Goal: Transaction & Acquisition: Book appointment/travel/reservation

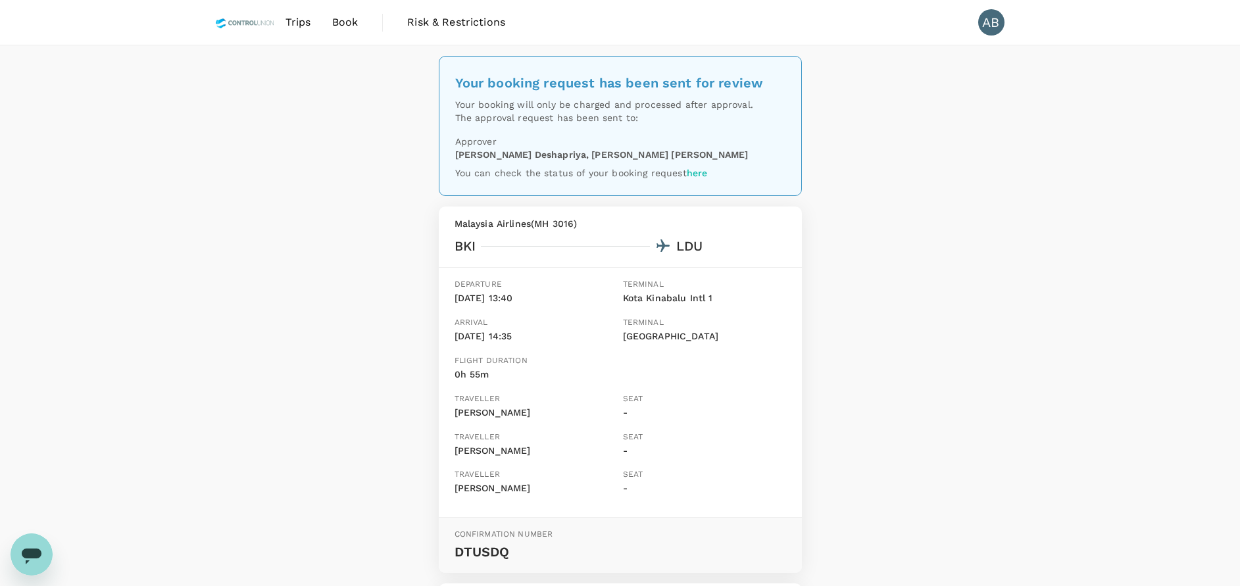
click at [351, 78] on div "Your booking request has been sent for review Your booking will only be charged…" at bounding box center [620, 540] width 1240 height 990
click at [341, 22] on span "Book" at bounding box center [345, 22] width 26 height 16
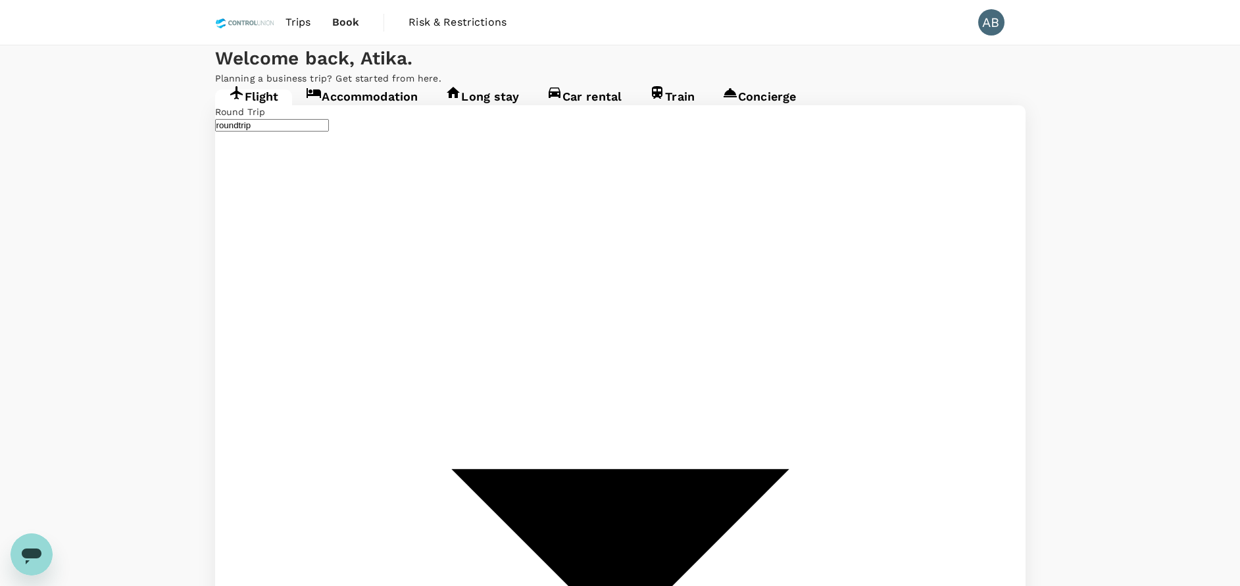
click at [466, 85] on div "Welcome back , Atika . Planning a business trip? Get started from here." at bounding box center [620, 64] width 1240 height 39
type input "Kota Kinabalu Intl (BKI)"
type input "Lahad Datu Airport (LDU)"
type input "Kota Kinabalu Intl (BKI)"
type input "Lahad Datu Airport (LDU)"
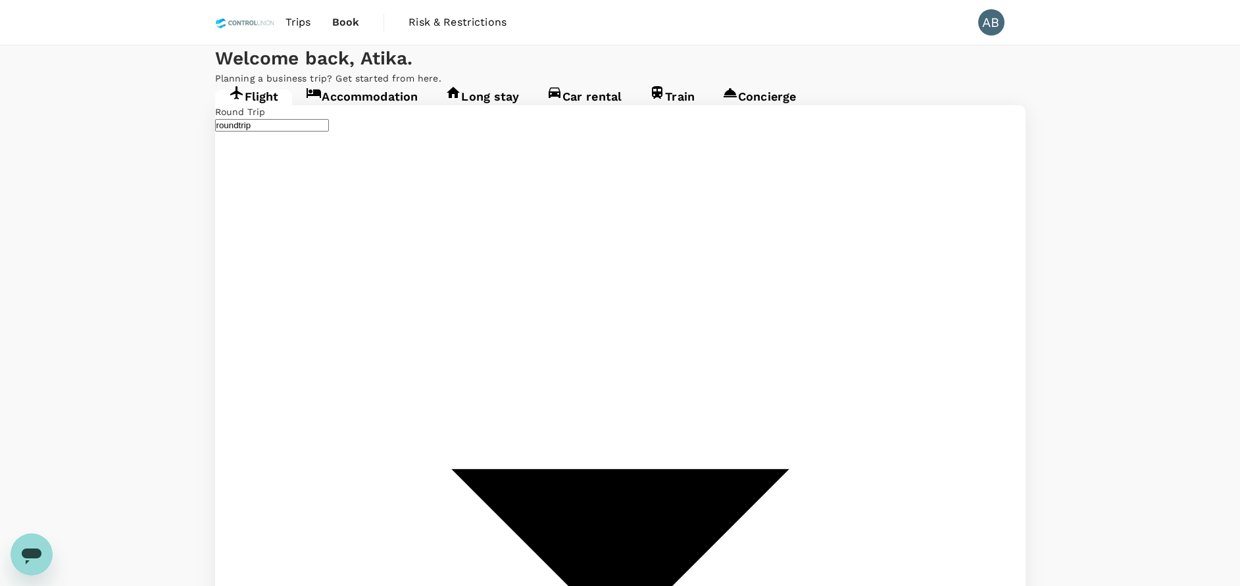
type input "K"
type input "Kota Kinabalu Intl (BKI)"
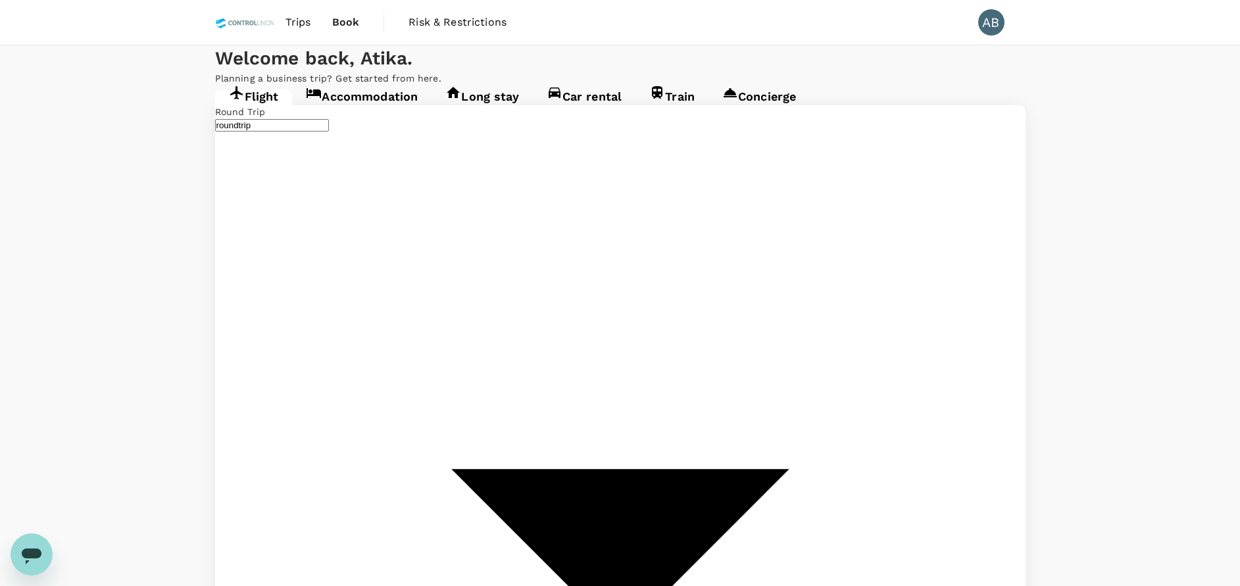
type input "Kuala Lumpur Intl ([GEOGRAPHIC_DATA])"
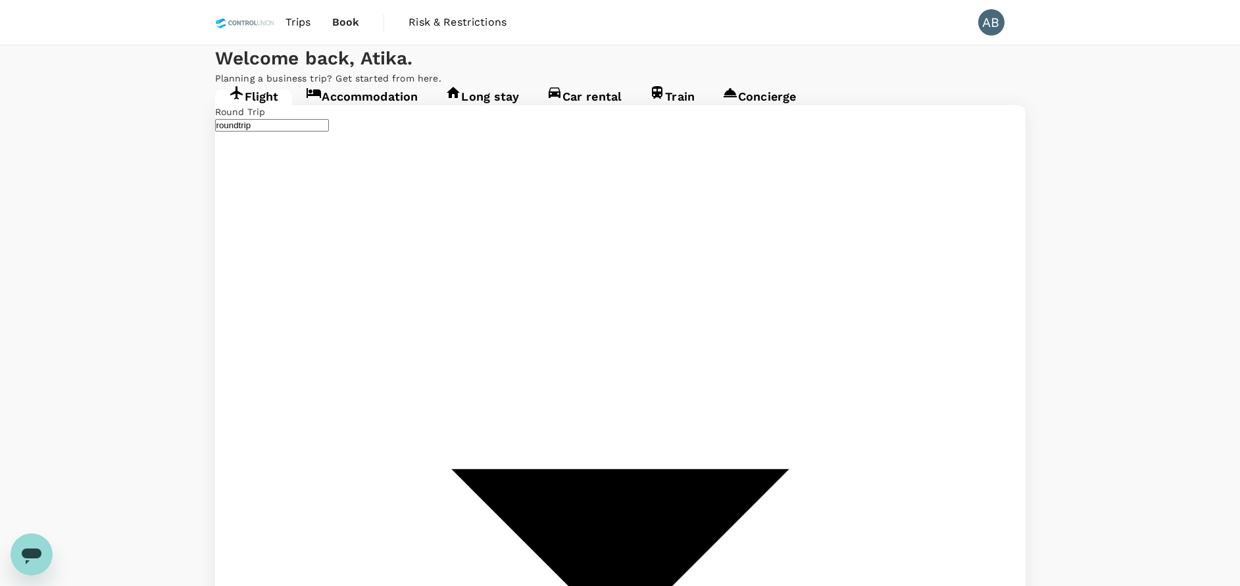
drag, startPoint x: 563, startPoint y: 295, endPoint x: 616, endPoint y: 265, distance: 61.3
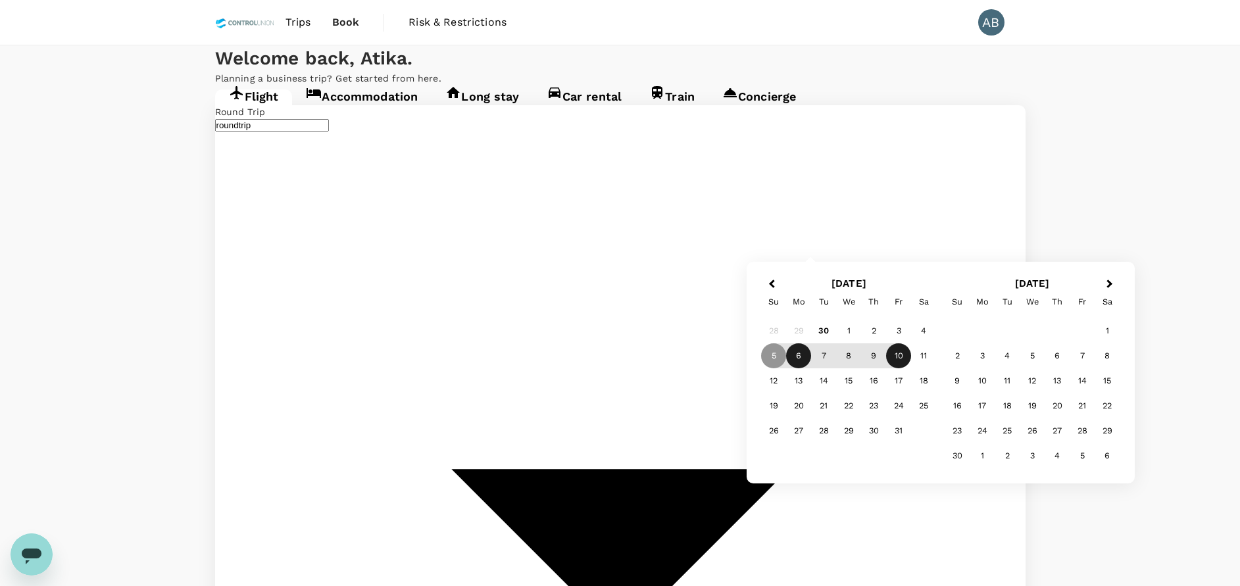
type input "Bandaranaike Intl (CMB)"
click at [800, 353] on div "6" at bounding box center [798, 355] width 25 height 25
click at [781, 376] on div "12" at bounding box center [773, 380] width 25 height 25
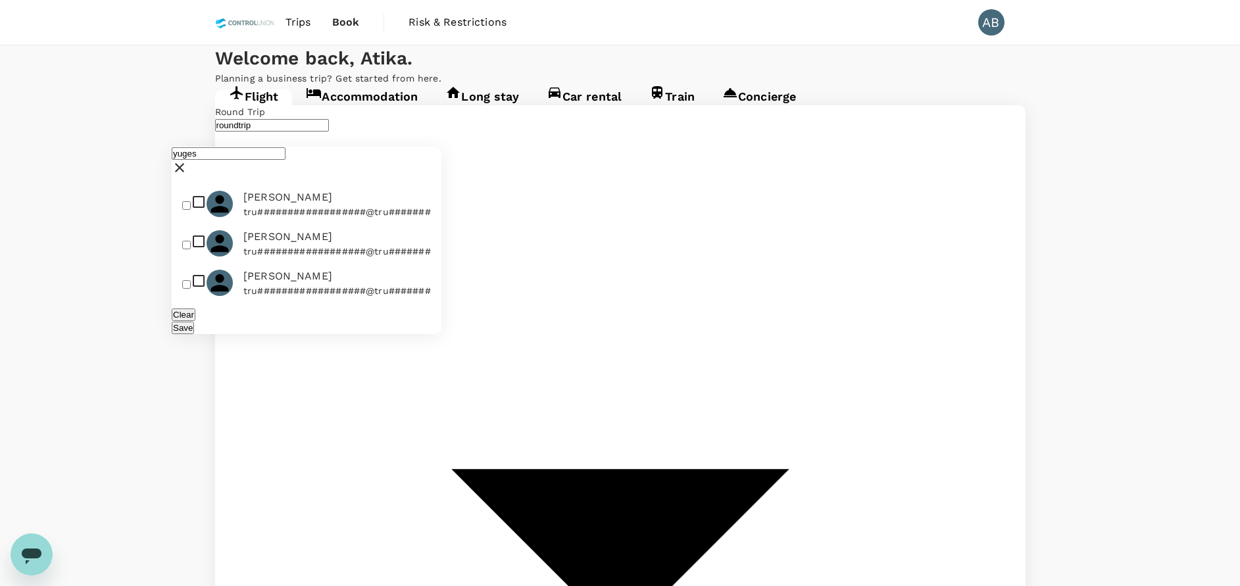
type input "yuges"
click at [191, 201] on input "checkbox" at bounding box center [186, 205] width 9 height 9
checkbox input "true"
click at [194, 322] on button "Save" at bounding box center [183, 328] width 22 height 13
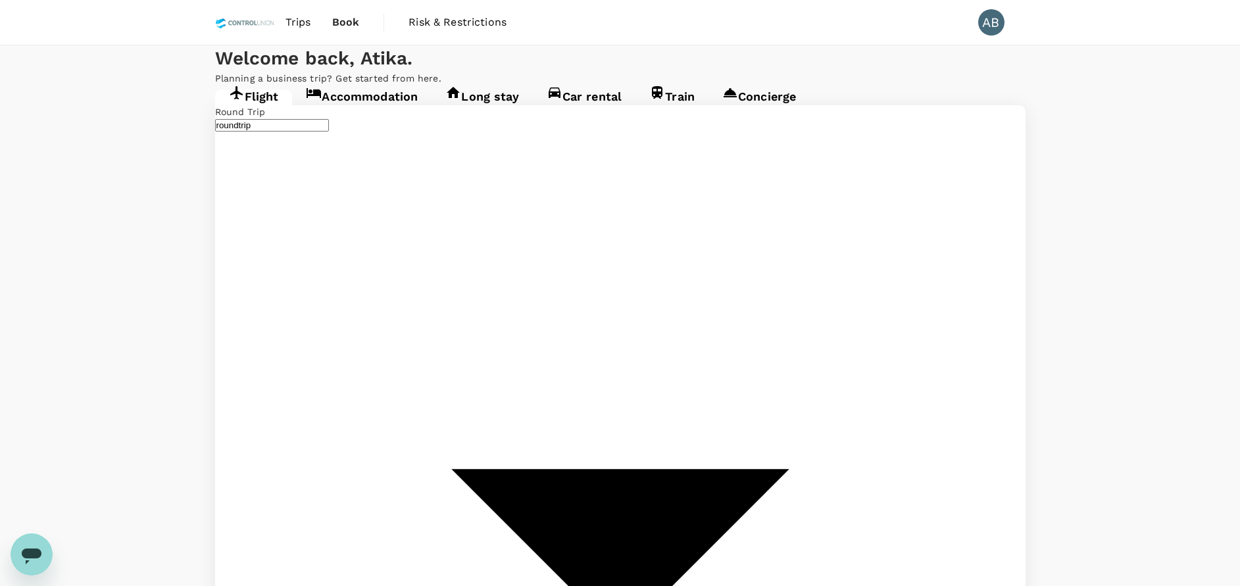
type input "y"
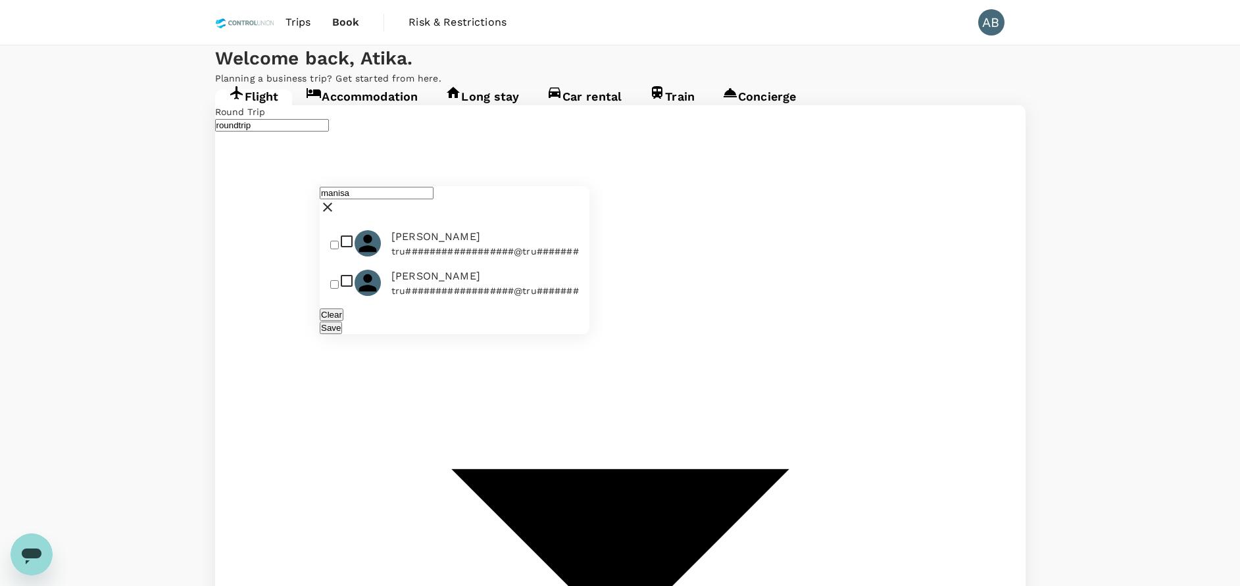
type input "manisa"
click at [339, 241] on input "checkbox" at bounding box center [334, 245] width 9 height 9
checkbox input "true"
click at [342, 322] on button "Save" at bounding box center [331, 328] width 22 height 13
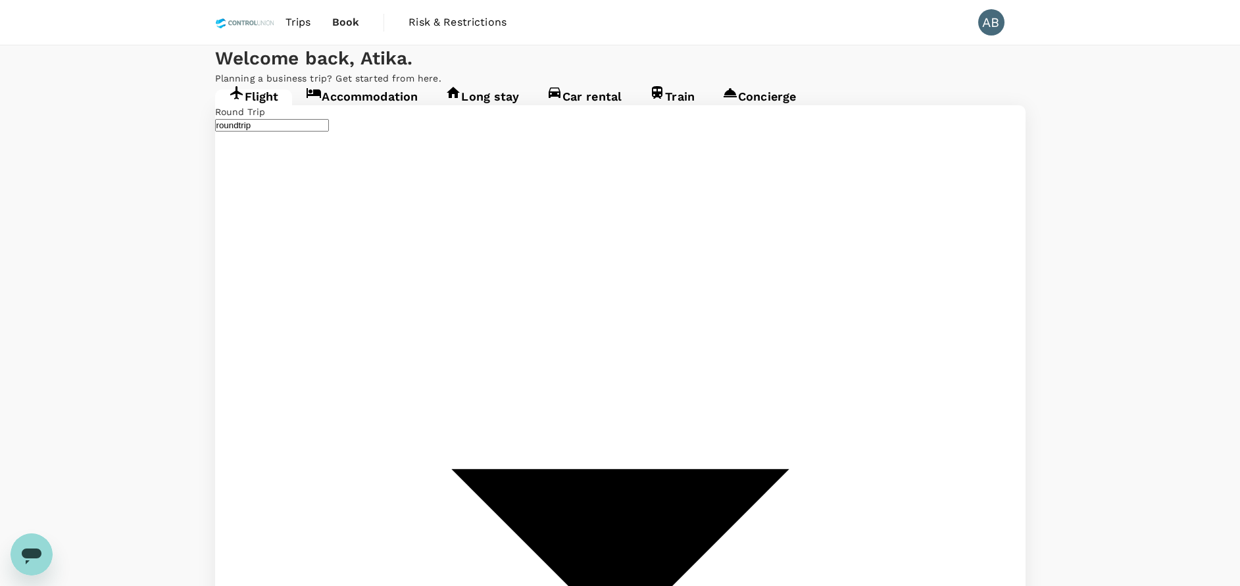
type input "m"
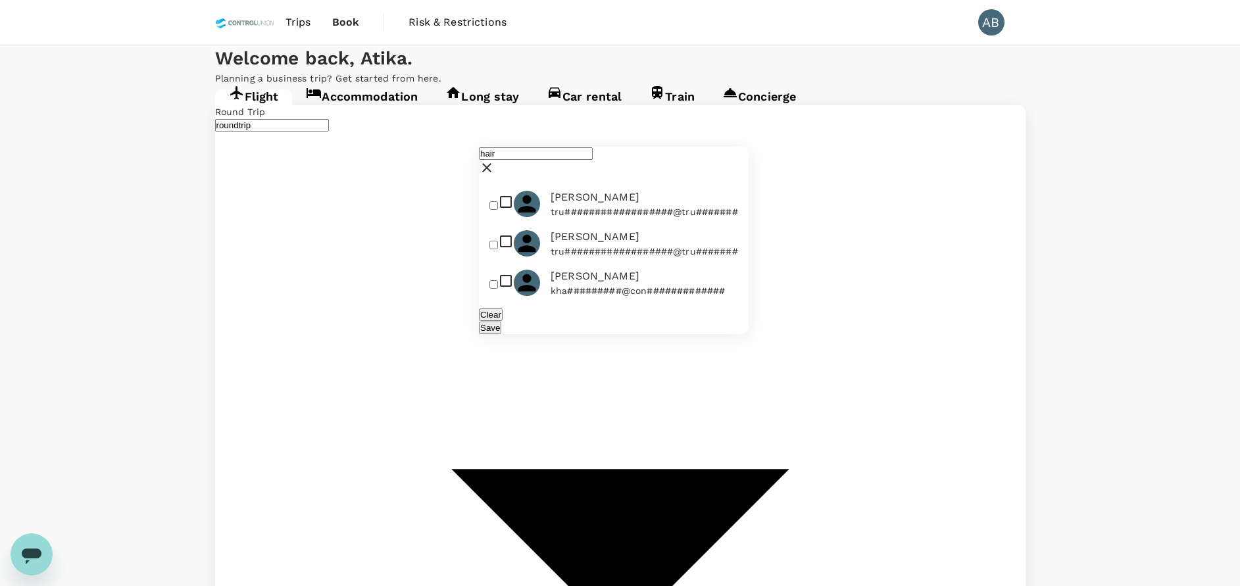
type input "hair"
click at [498, 201] on input "checkbox" at bounding box center [493, 205] width 9 height 9
checkbox input "true"
click at [501, 322] on button "Save" at bounding box center [490, 328] width 22 height 13
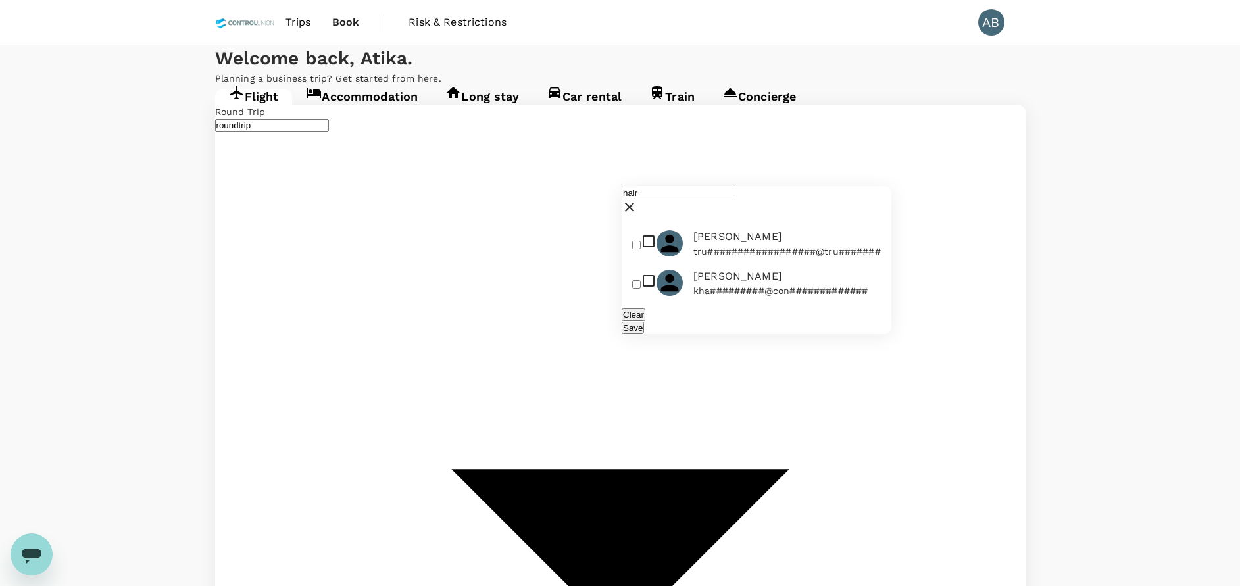
click at [665, 187] on input "hair" at bounding box center [679, 193] width 114 height 13
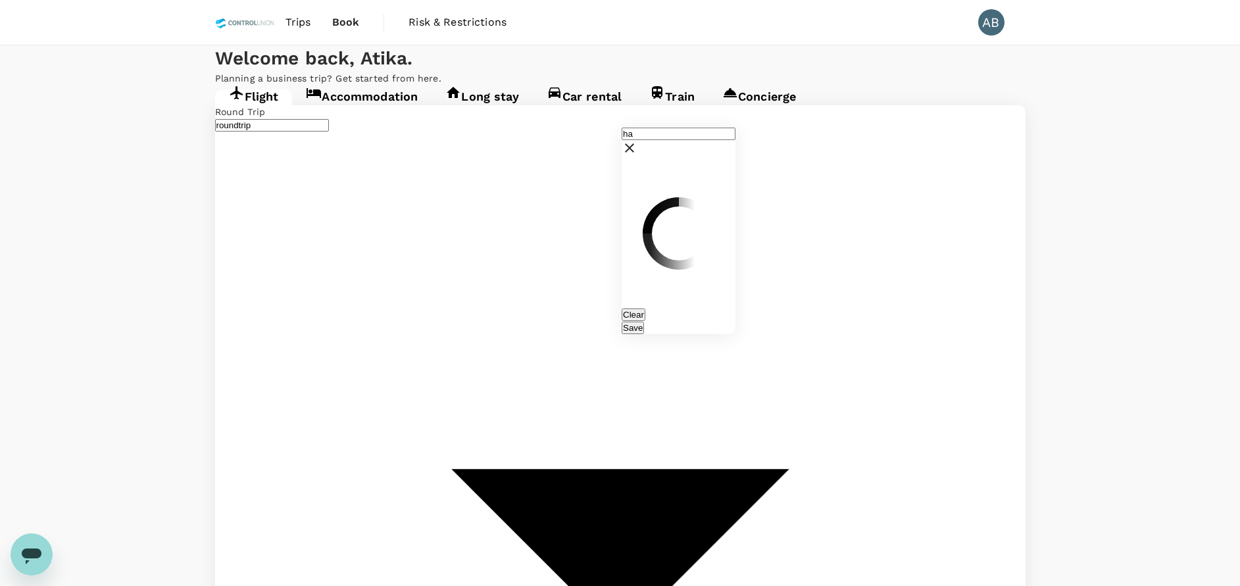
type input "h"
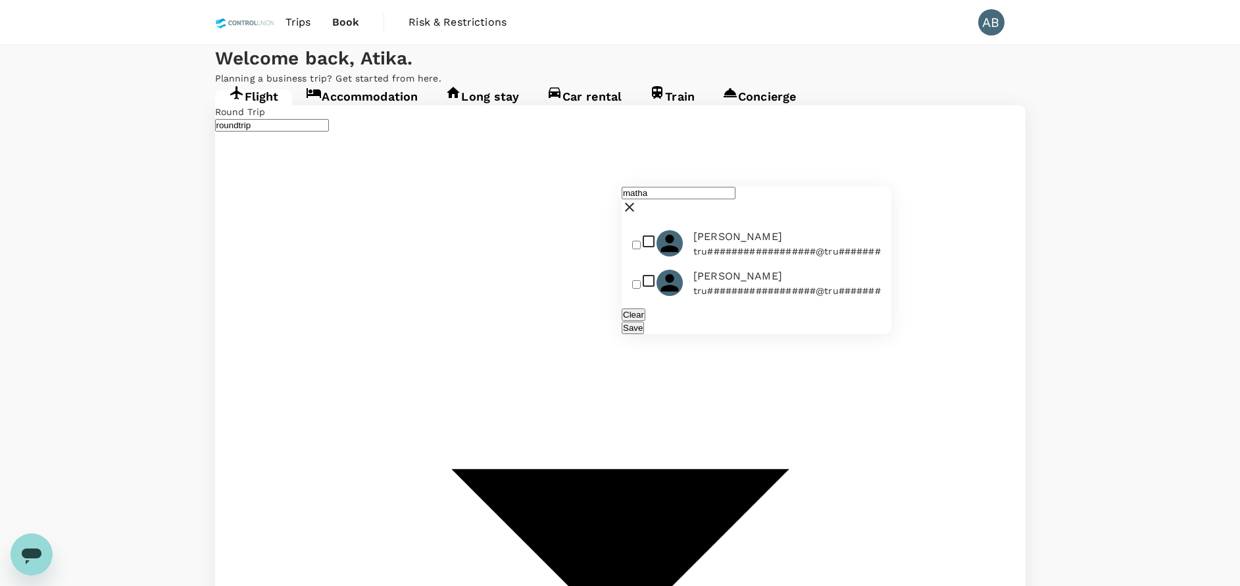
type input "matha"
click at [641, 241] on input "checkbox" at bounding box center [636, 245] width 9 height 9
checkbox input "true"
click at [644, 322] on button "Save" at bounding box center [633, 328] width 22 height 13
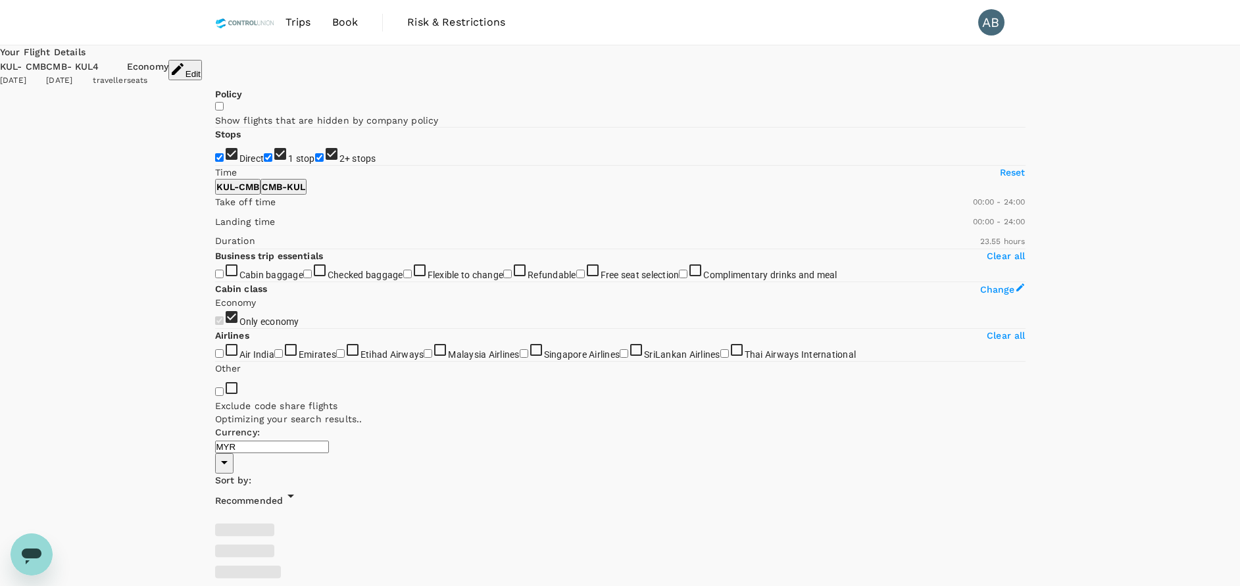
click at [315, 162] on input "2+ stops" at bounding box center [319, 157] width 9 height 9
checkbox input "false"
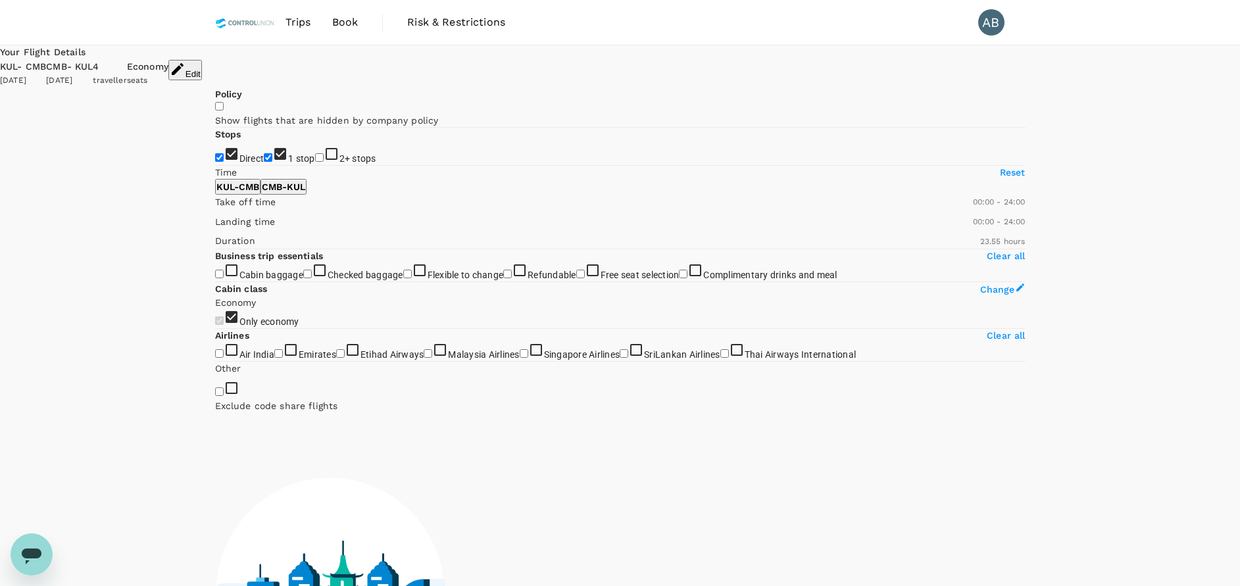
click at [264, 162] on input "1 stop" at bounding box center [268, 157] width 9 height 9
checkbox input "false"
type input "1685"
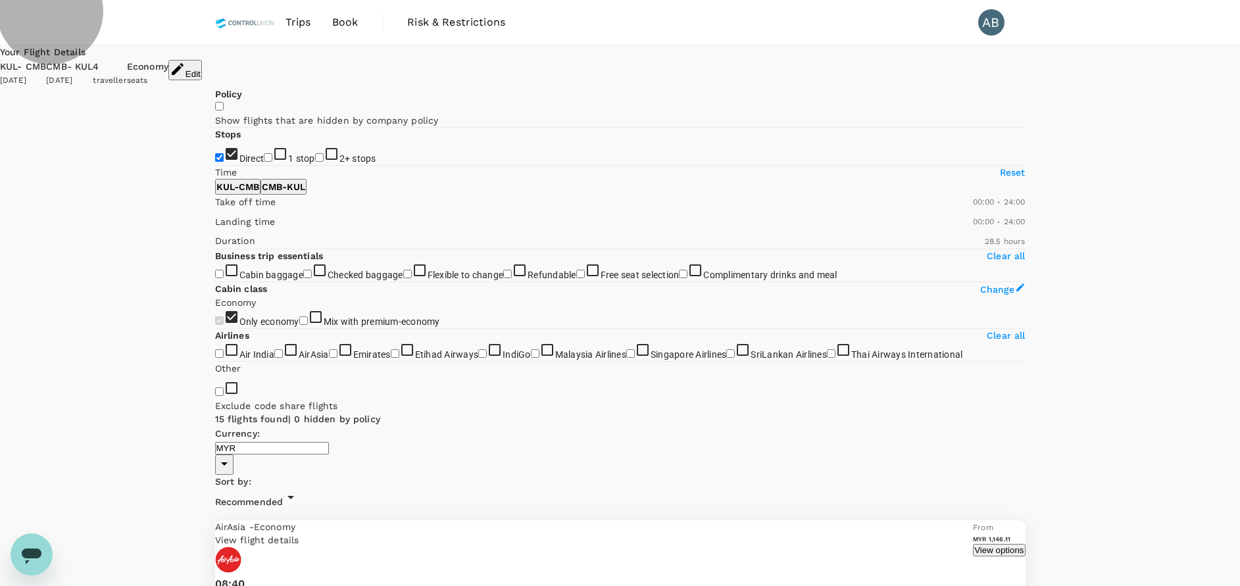
click at [973, 544] on button "View options" at bounding box center [999, 550] width 52 height 13
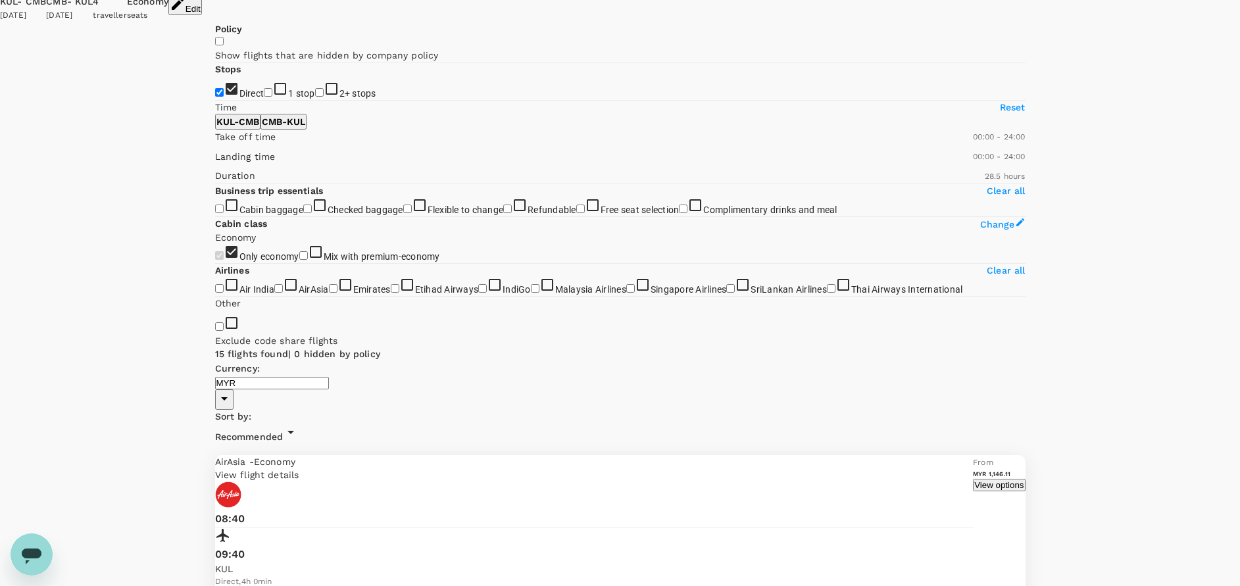
scroll to position [139, 0]
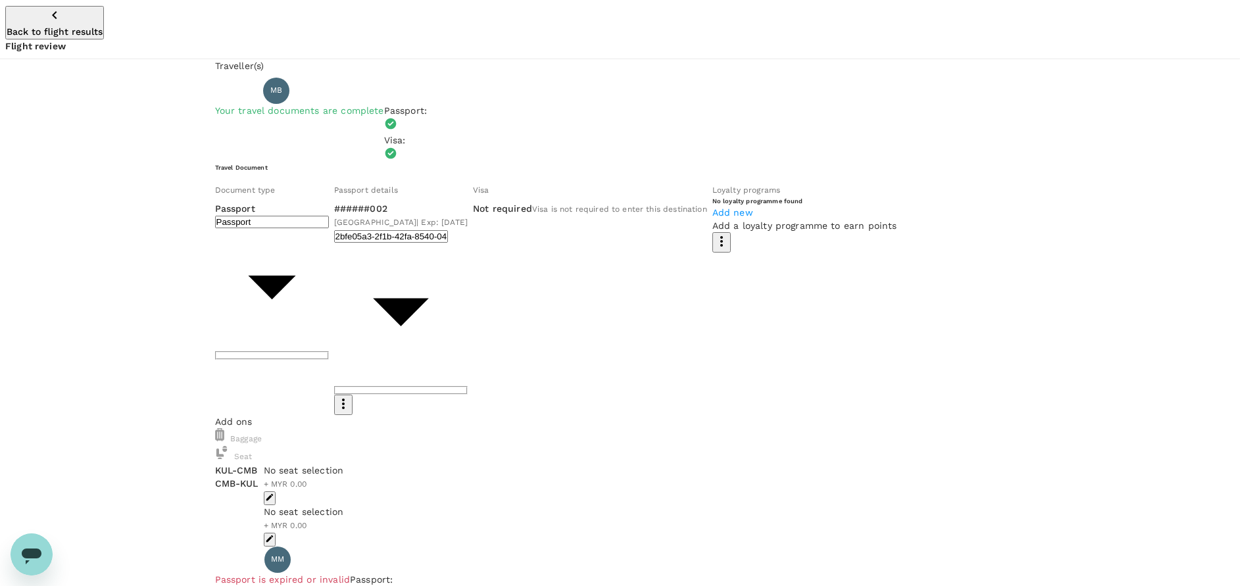
click at [52, 16] on icon "button" at bounding box center [54, 15] width 5 height 8
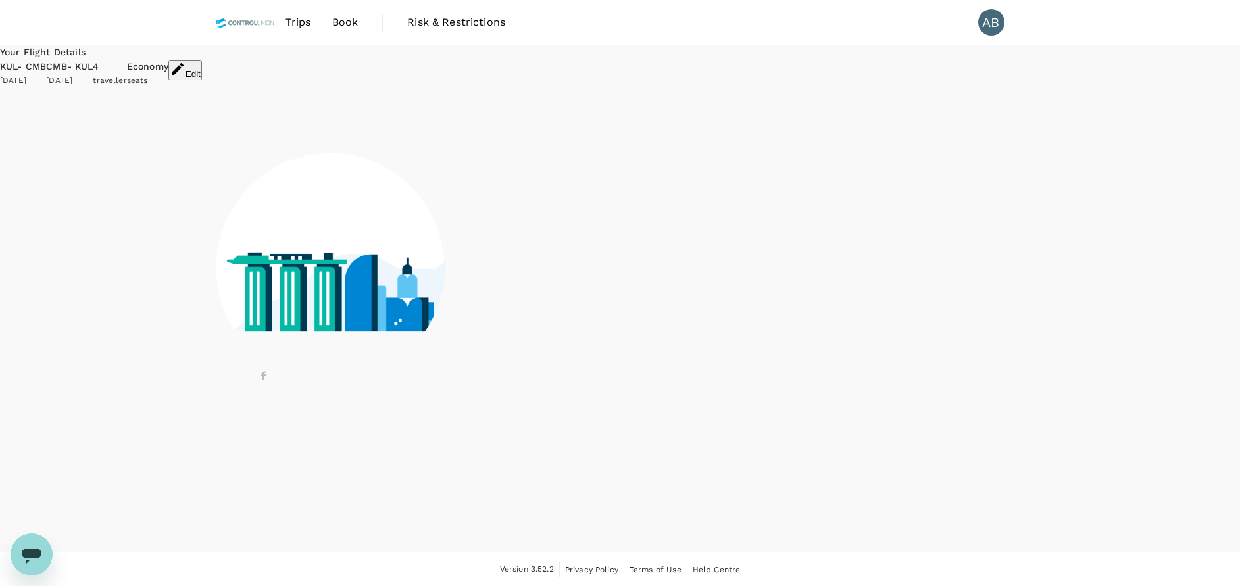
scroll to position [1, 0]
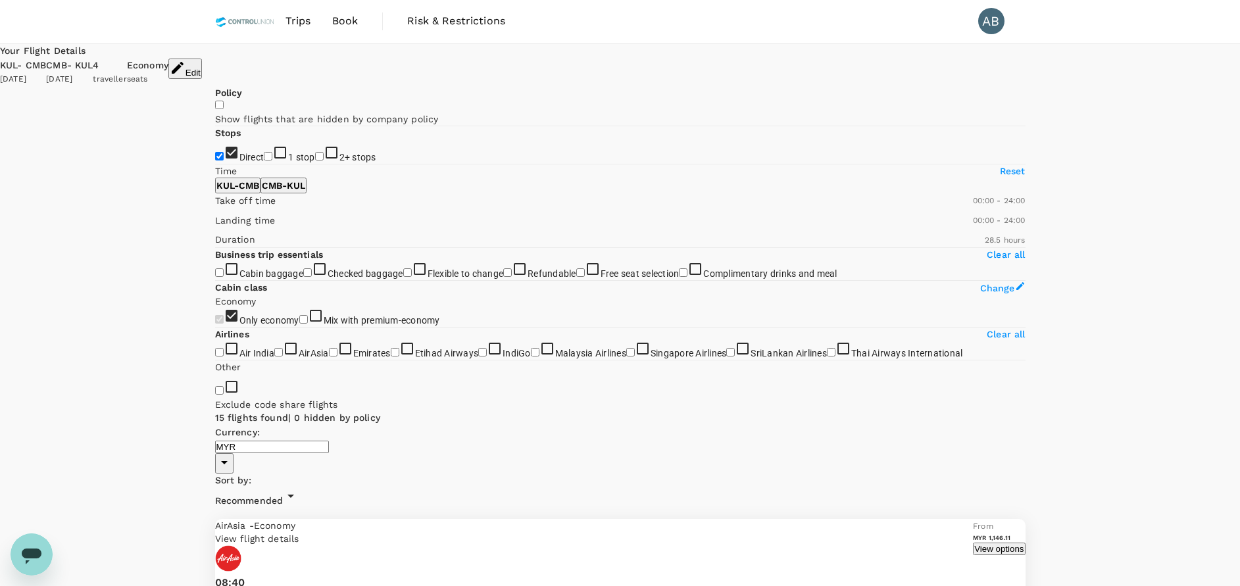
click at [184, 68] on icon "button" at bounding box center [178, 68] width 12 height 12
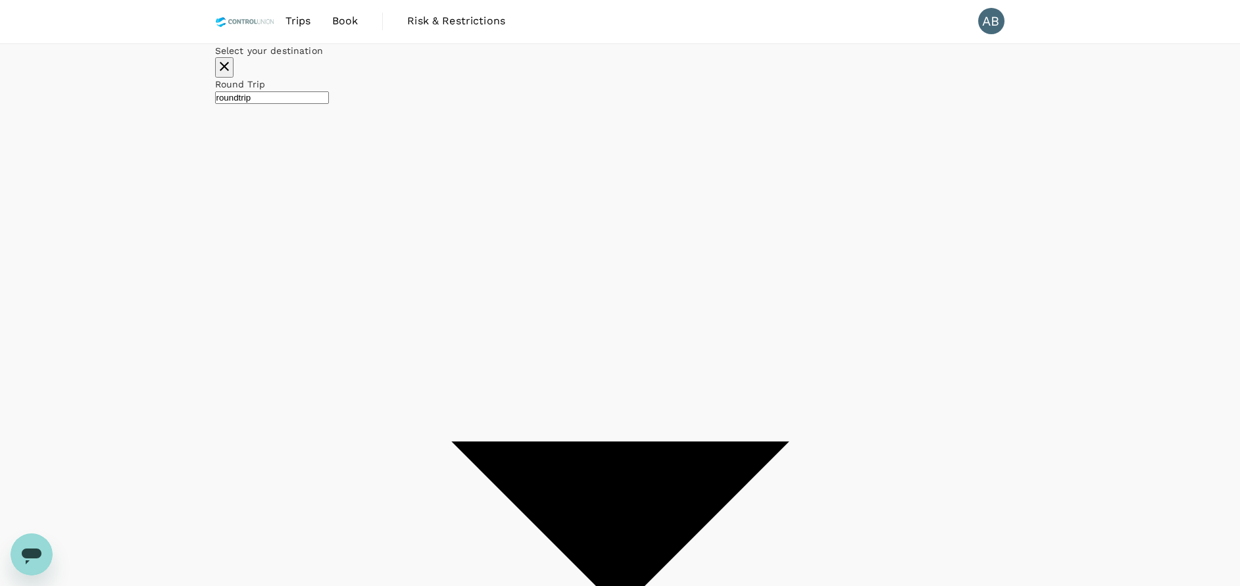
type input "Kuala Lumpur Intl ([GEOGRAPHIC_DATA])"
type input "Bandaranaike Intl (CMB)"
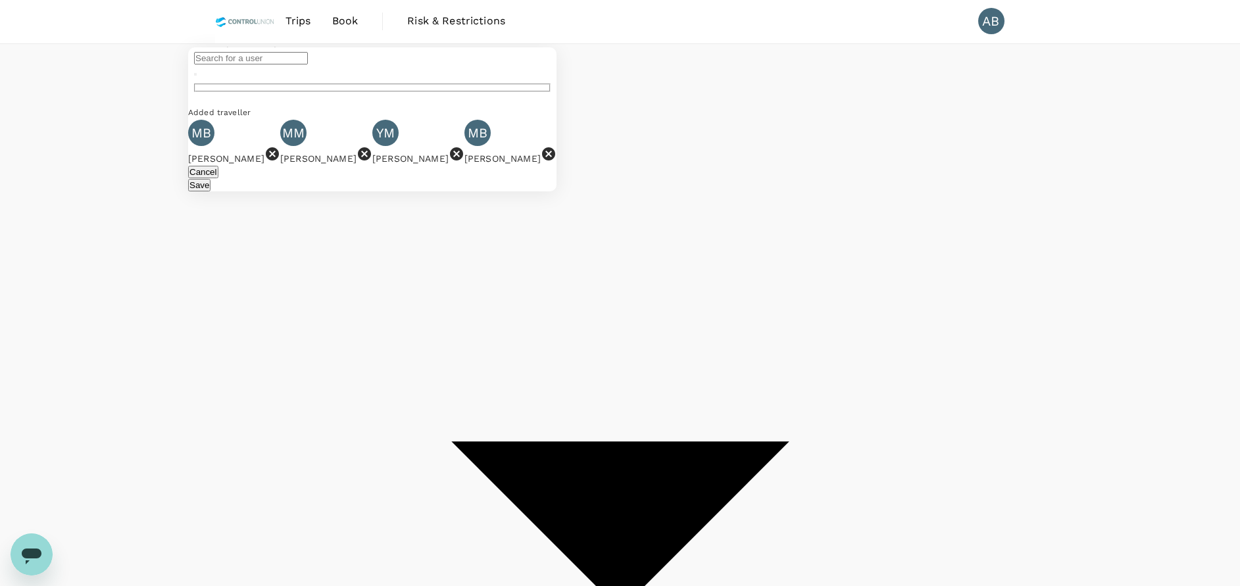
click at [371, 161] on icon at bounding box center [364, 153] width 13 height 13
click at [308, 64] on input "text" at bounding box center [251, 58] width 114 height 13
click at [408, 170] on div "[PERSON_NAME]" at bounding box center [303, 163] width 209 height 13
type input "[PERSON_NAME]"
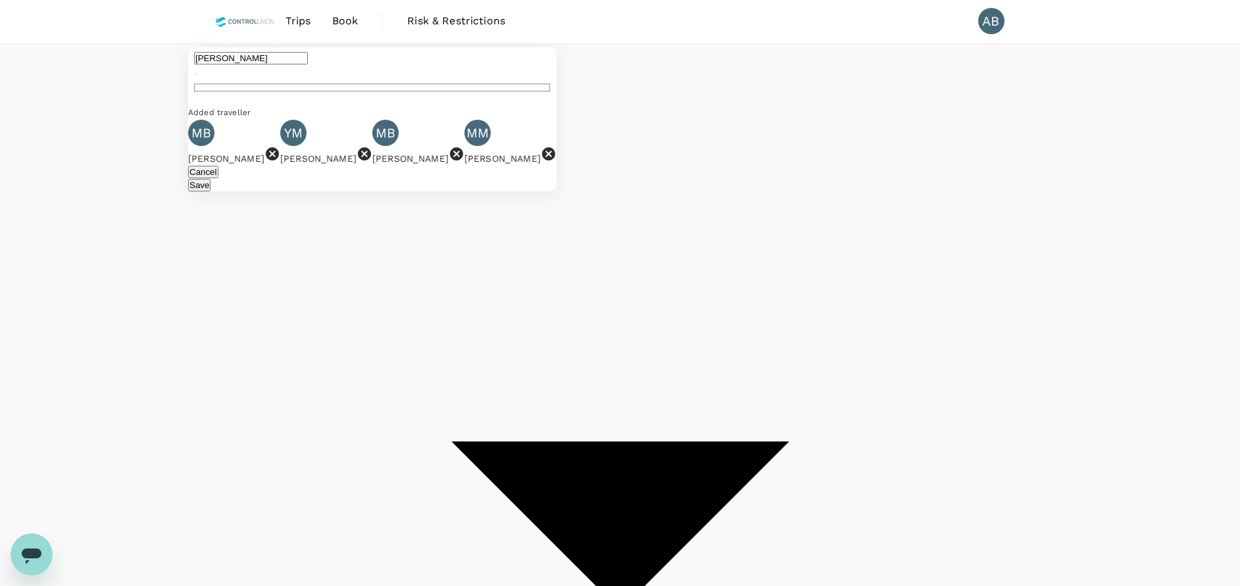
drag, startPoint x: 634, startPoint y: 374, endPoint x: 647, endPoint y: 355, distance: 23.0
click at [211, 191] on button "Save" at bounding box center [199, 185] width 22 height 13
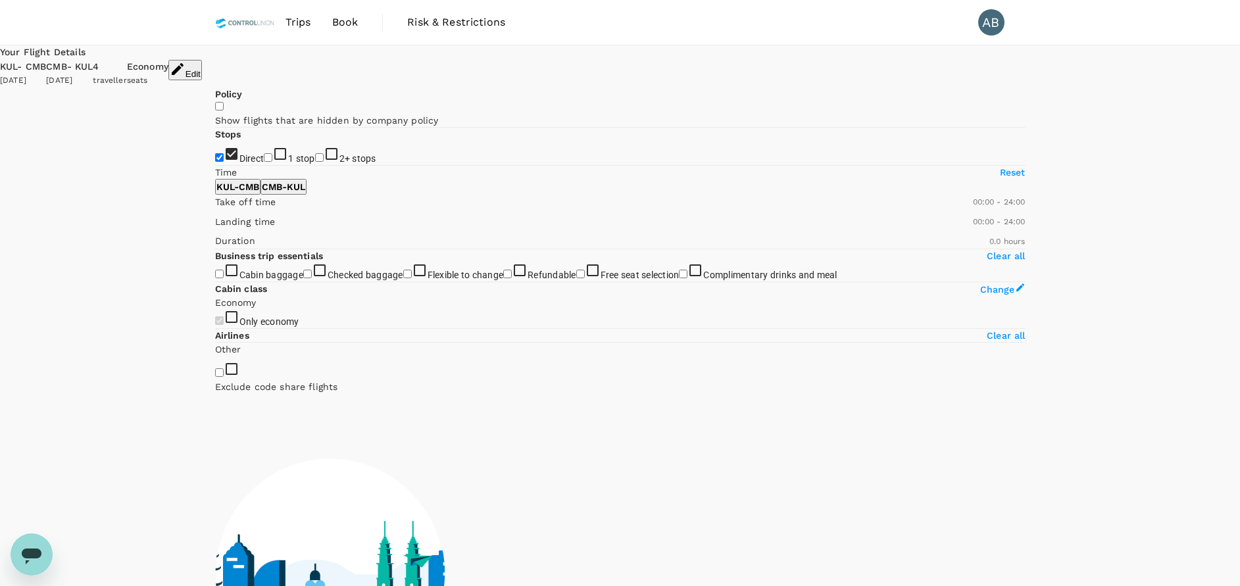
checkbox input "true"
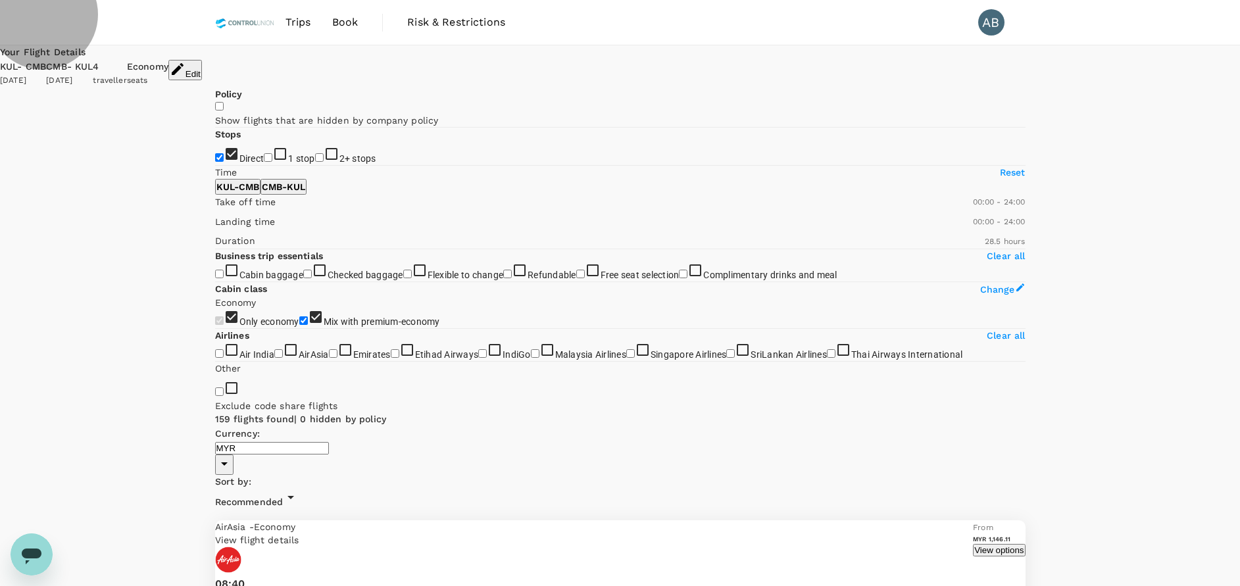
click at [973, 544] on button "View options" at bounding box center [999, 550] width 52 height 13
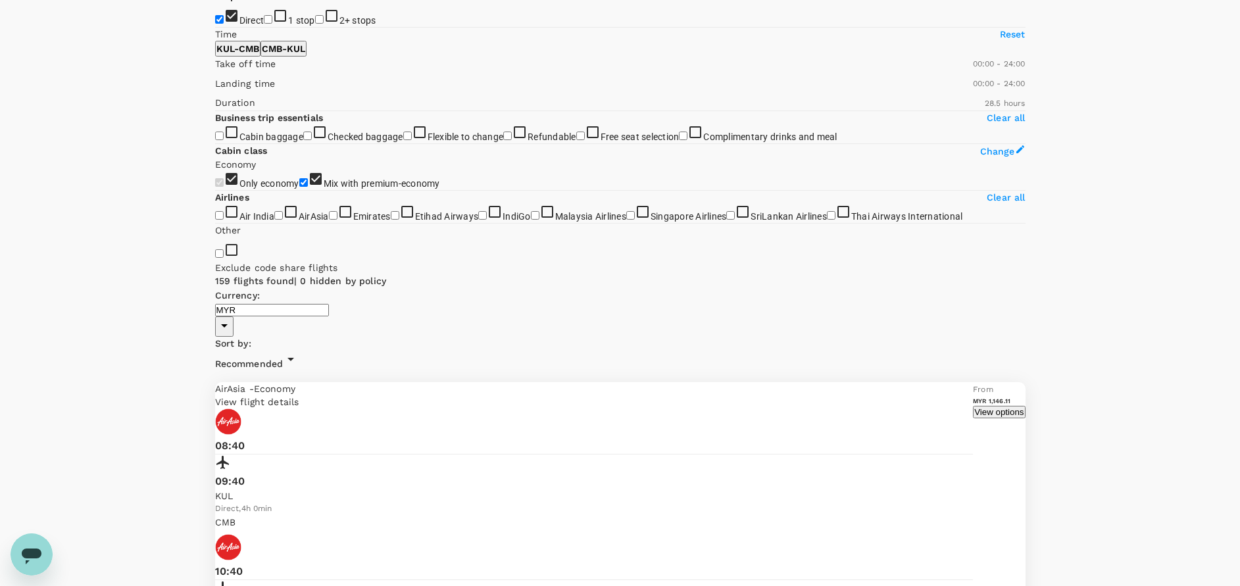
scroll to position [139, 0]
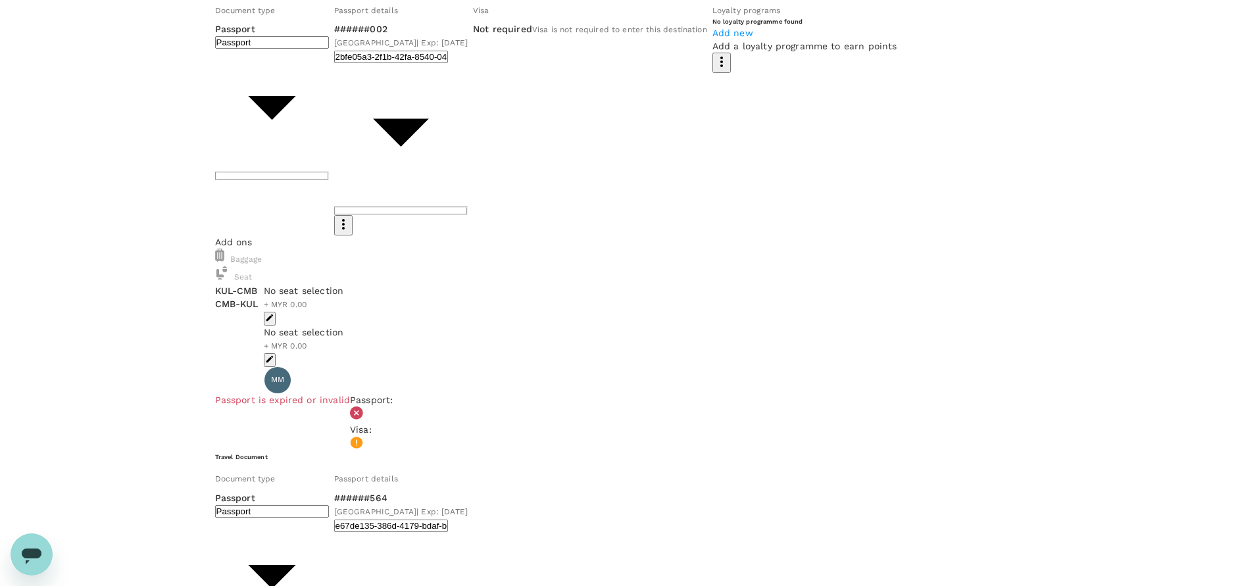
scroll to position [197, 0]
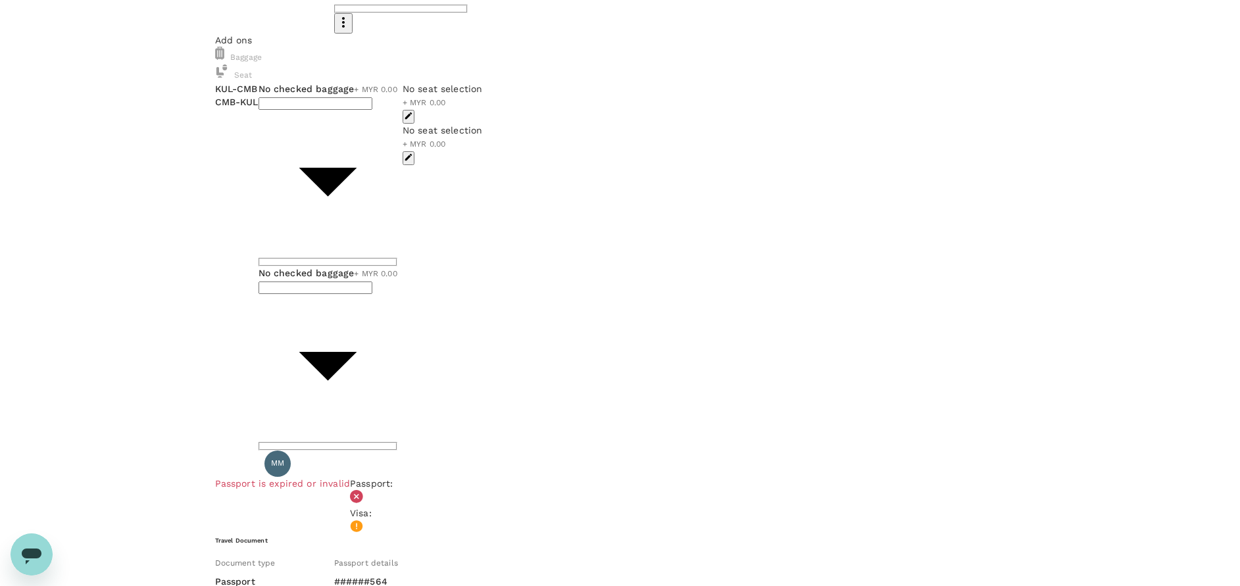
scroll to position [395, 0]
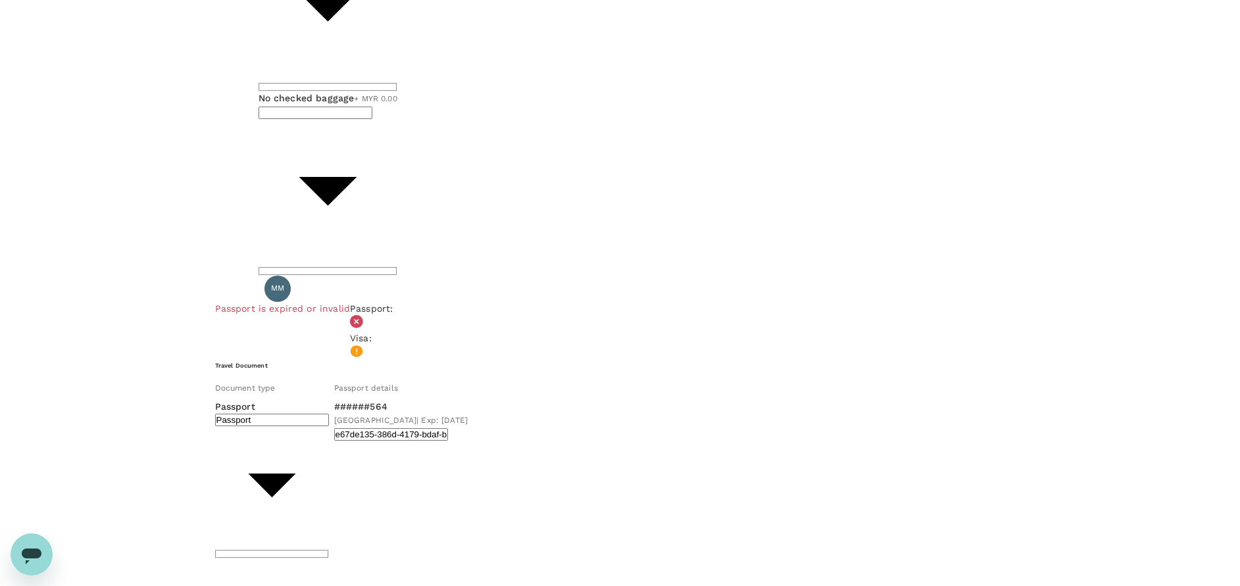
scroll to position [691, 0]
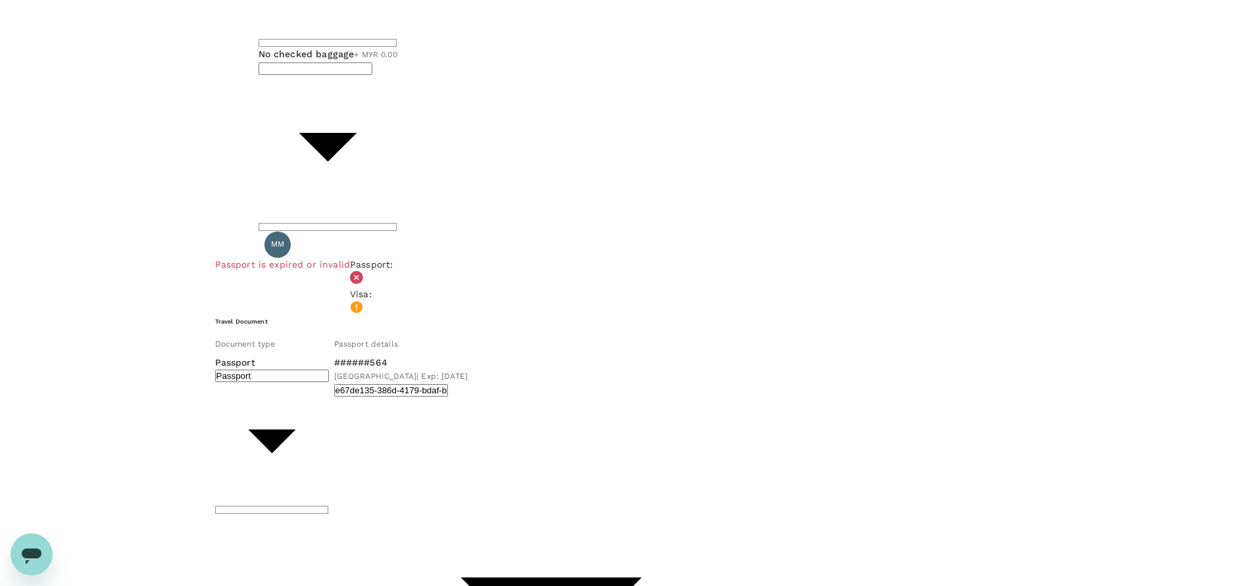
scroll to position [395, 0]
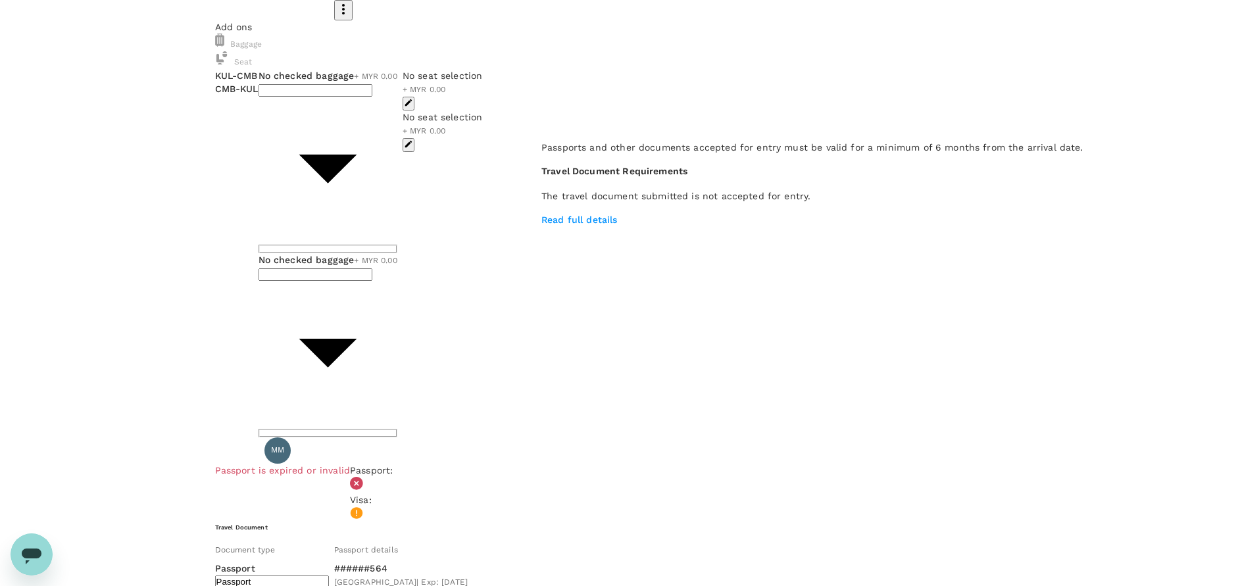
click at [363, 477] on icon at bounding box center [356, 483] width 13 height 13
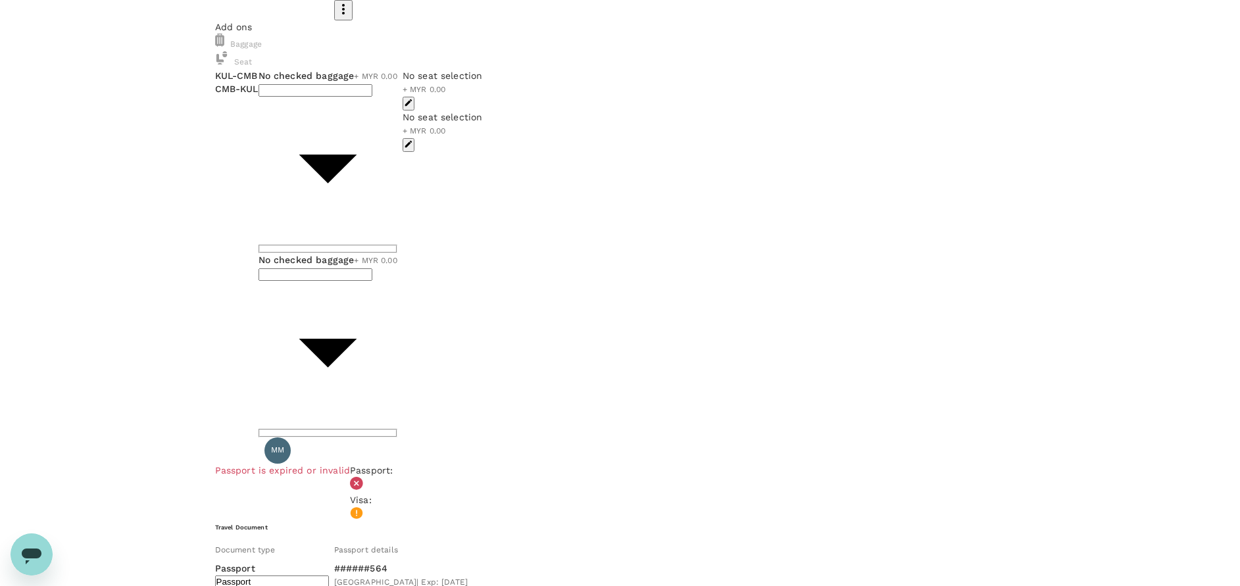
click at [468, 523] on h6 "Travel Document" at bounding box center [620, 527] width 811 height 9
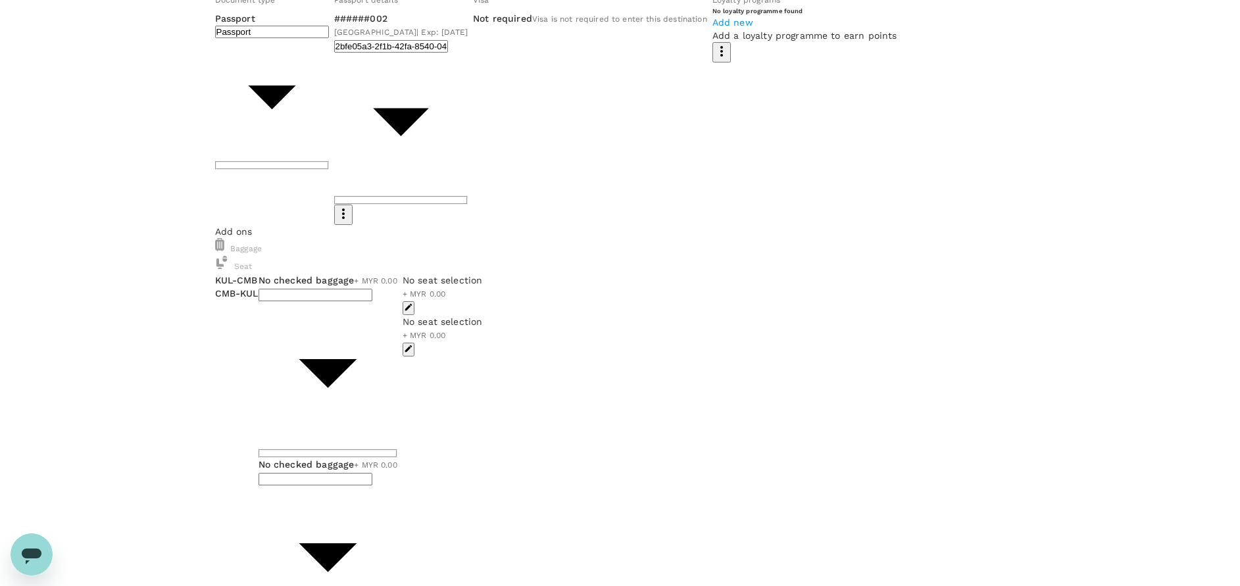
scroll to position [0, 0]
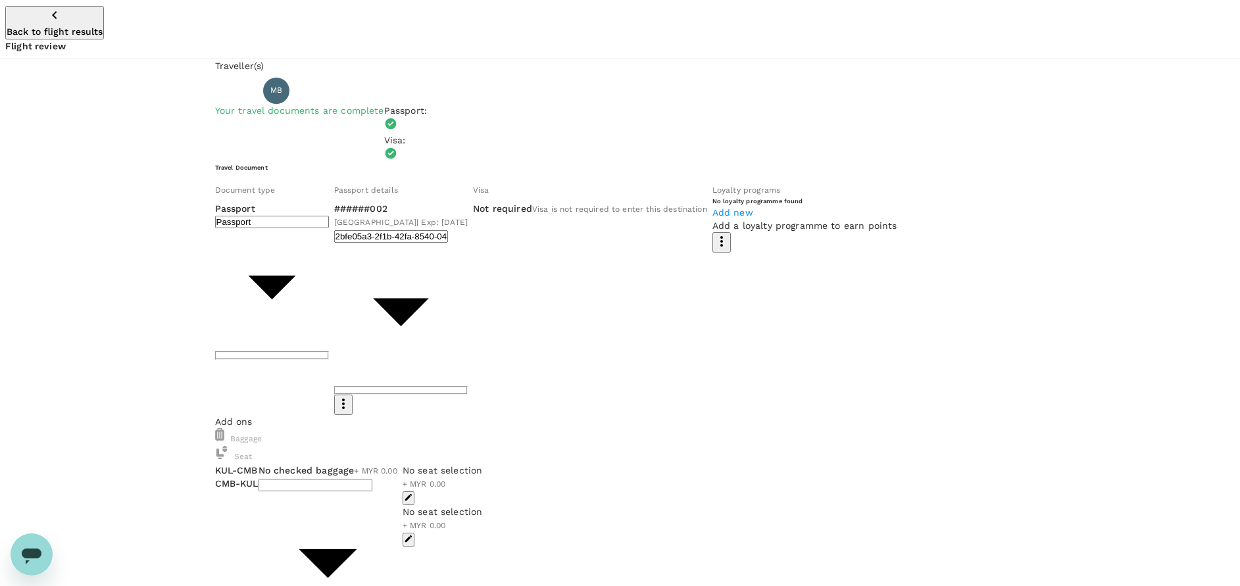
drag, startPoint x: 9, startPoint y: 10, endPoint x: 16, endPoint y: 13, distance: 8.3
click at [47, 10] on icon "button" at bounding box center [55, 15] width 16 height 16
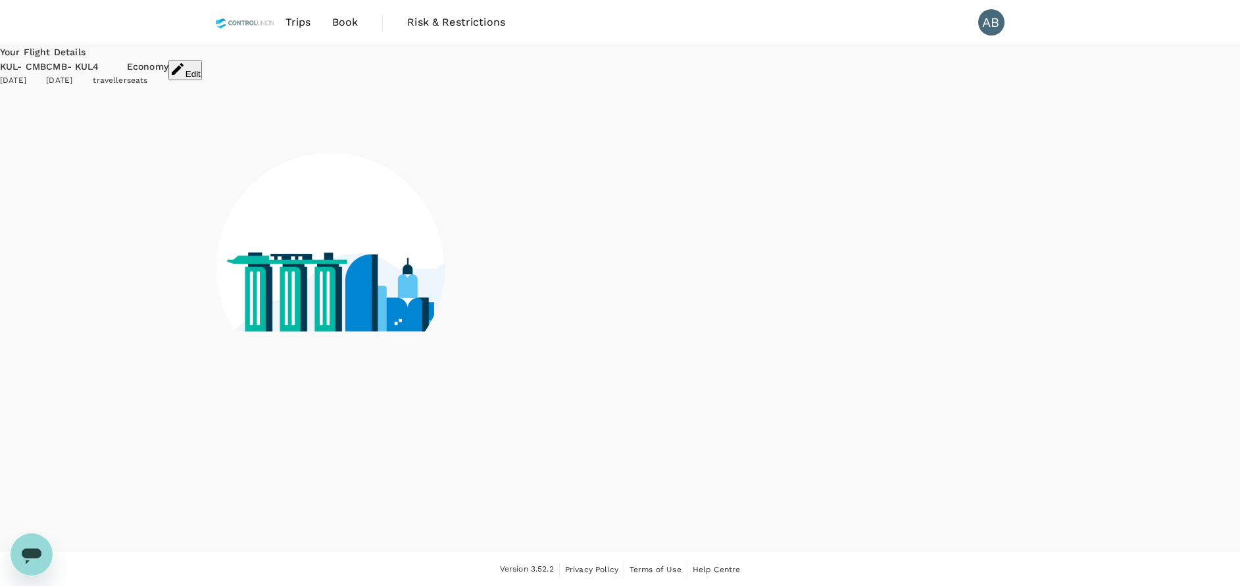
scroll to position [1, 0]
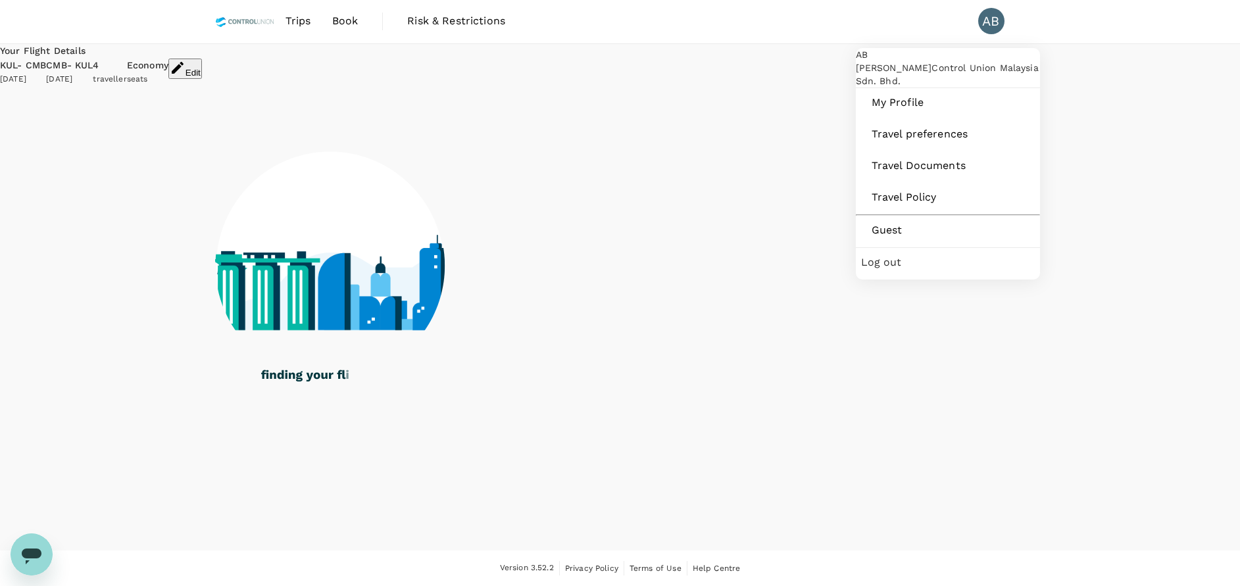
click at [986, 22] on div "AB" at bounding box center [991, 21] width 26 height 26
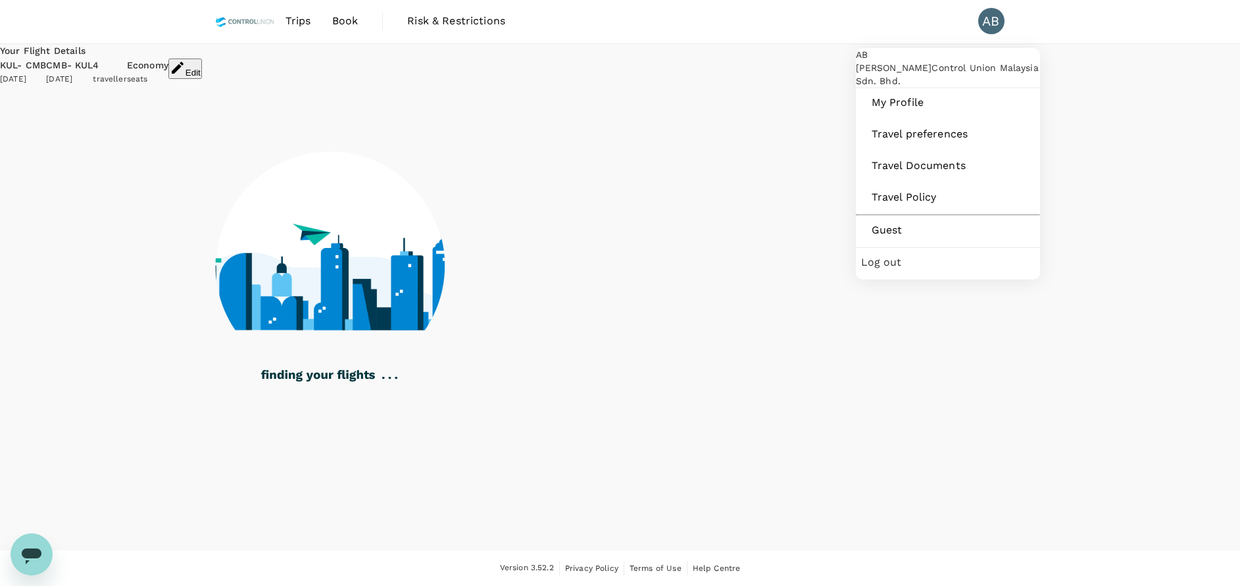
click at [992, 17] on div "AB" at bounding box center [991, 21] width 26 height 26
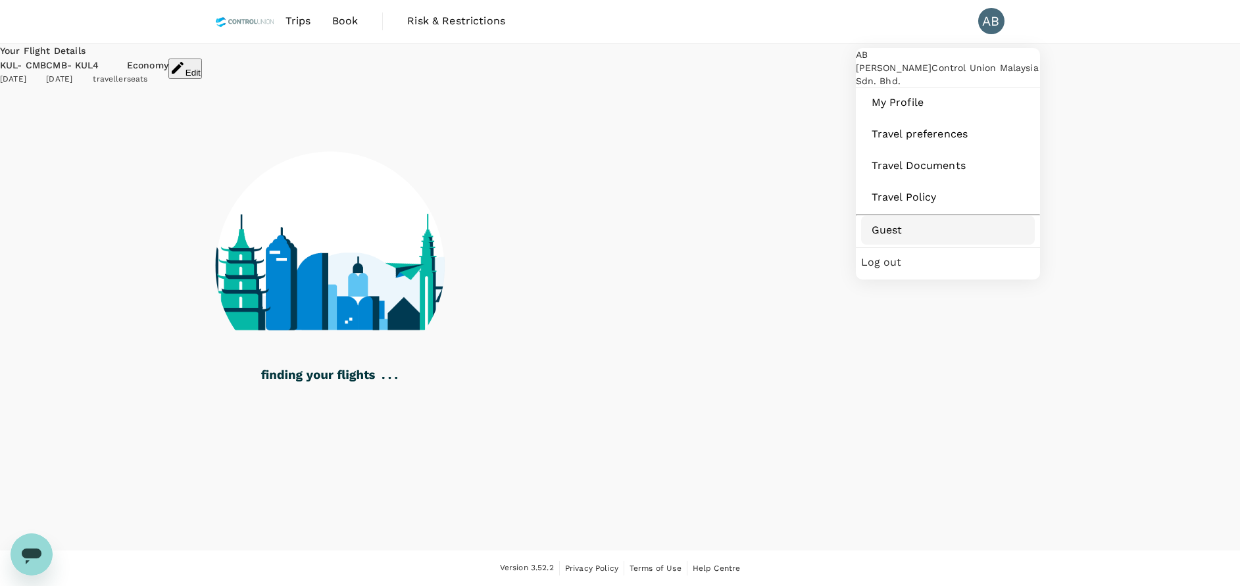
click at [895, 238] on span "Guest" at bounding box center [948, 230] width 153 height 16
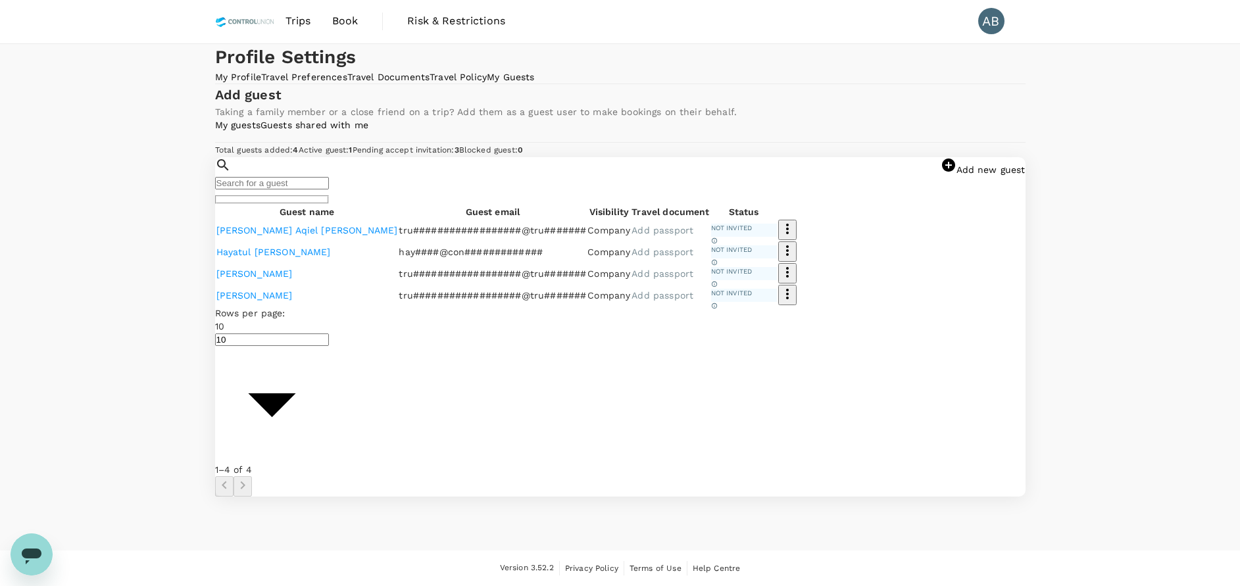
scroll to position [202, 0]
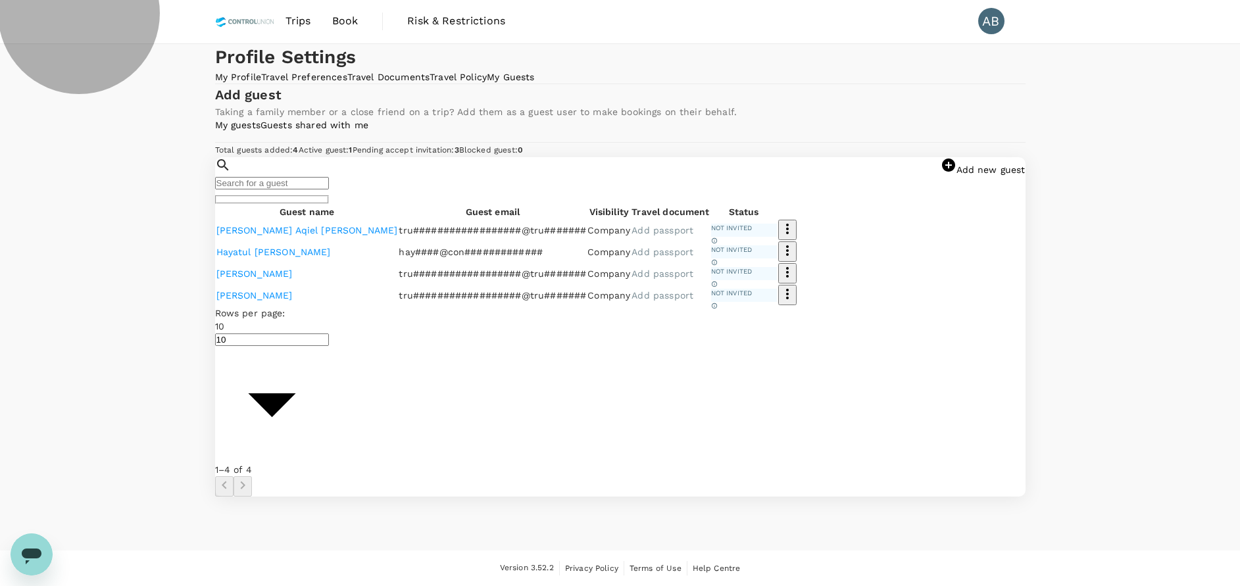
click at [368, 120] on link "Guests shared with me" at bounding box center [315, 125] width 108 height 11
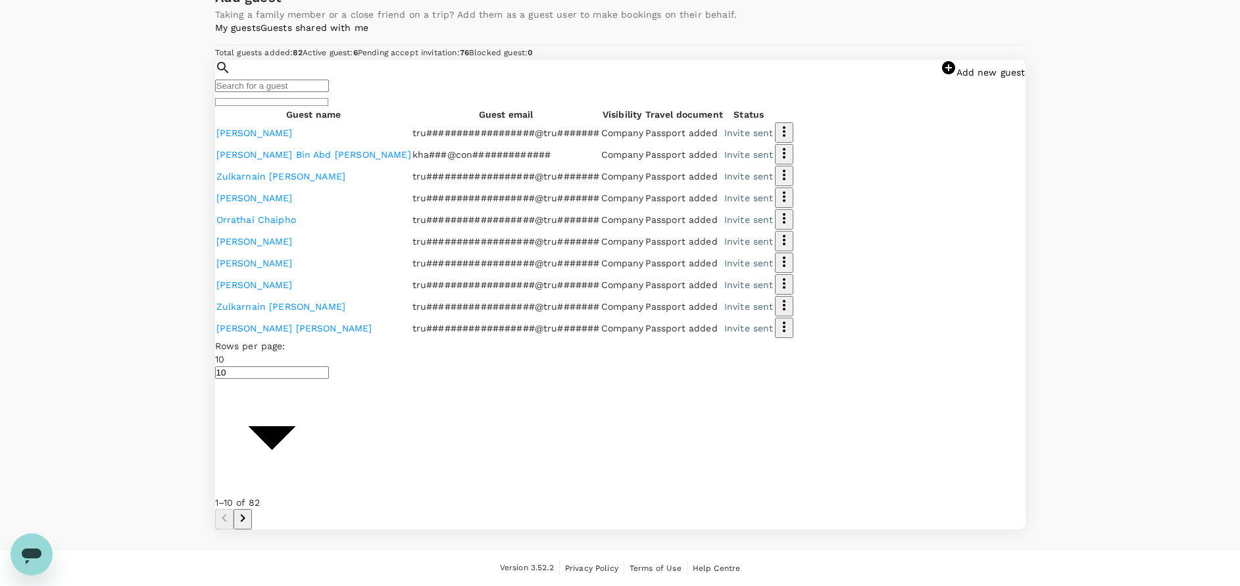
scroll to position [197, 0]
click at [329, 92] on input "text" at bounding box center [272, 86] width 114 height 13
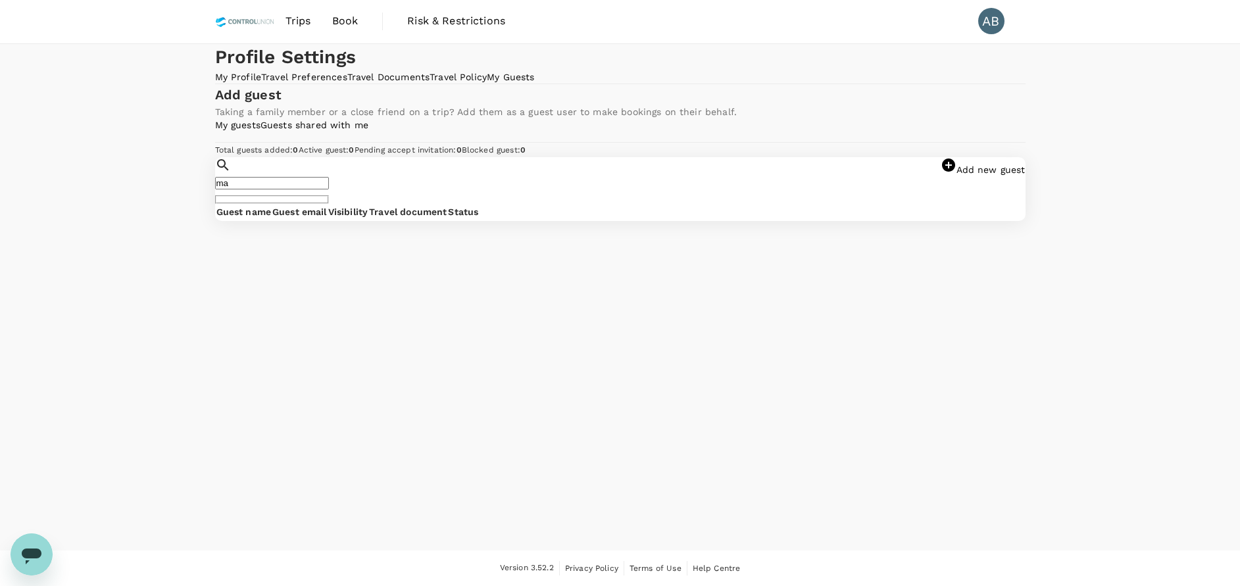
type input "m"
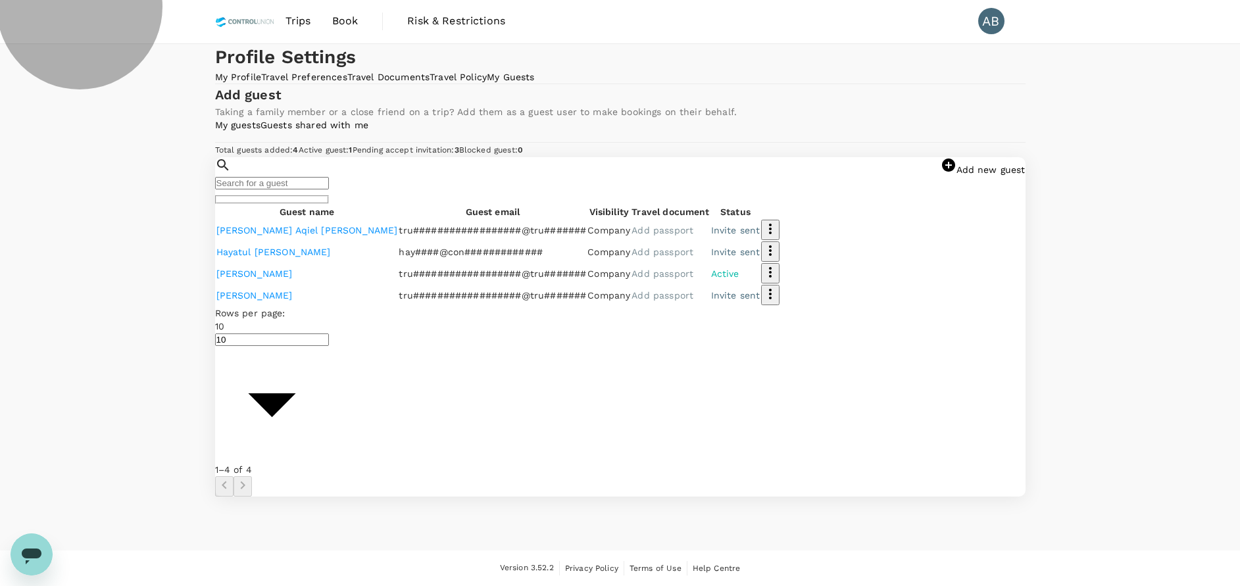
click at [941, 175] on link "Add new guest" at bounding box center [983, 169] width 85 height 11
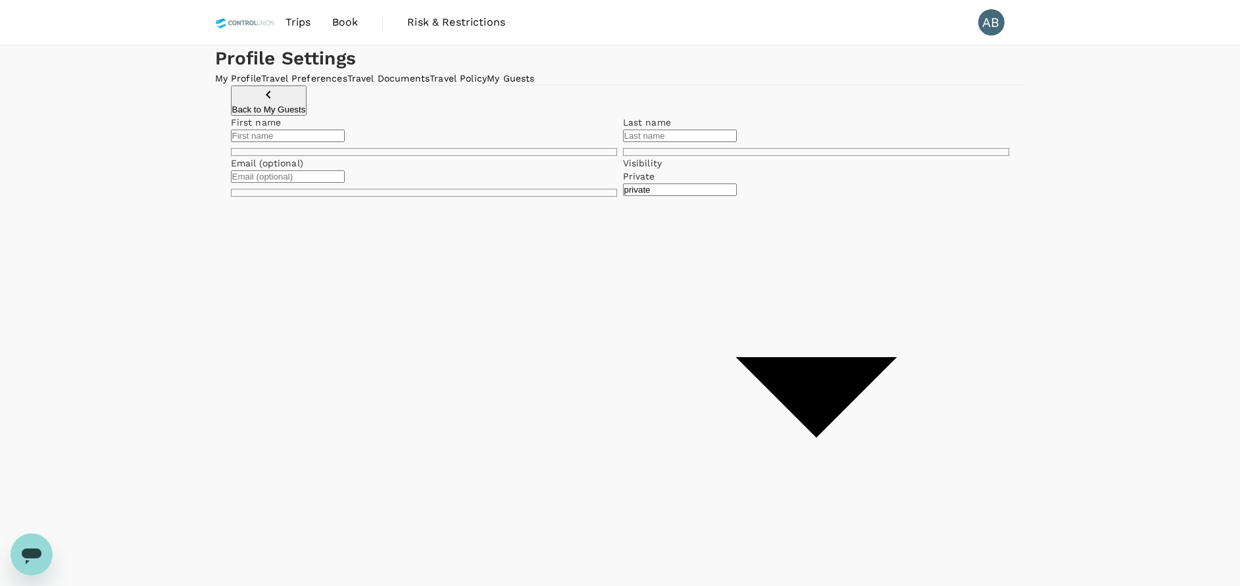
click at [345, 142] on input "text" at bounding box center [288, 136] width 114 height 13
type input "Mathan"
click at [718, 142] on input "text" at bounding box center [680, 136] width 114 height 13
type input "[PERSON_NAME]"
click at [661, 342] on body "Trips Book Risk & Restrictions AB Profile Settings My Profile Travel Preference…" at bounding box center [627, 369] width 1255 height 738
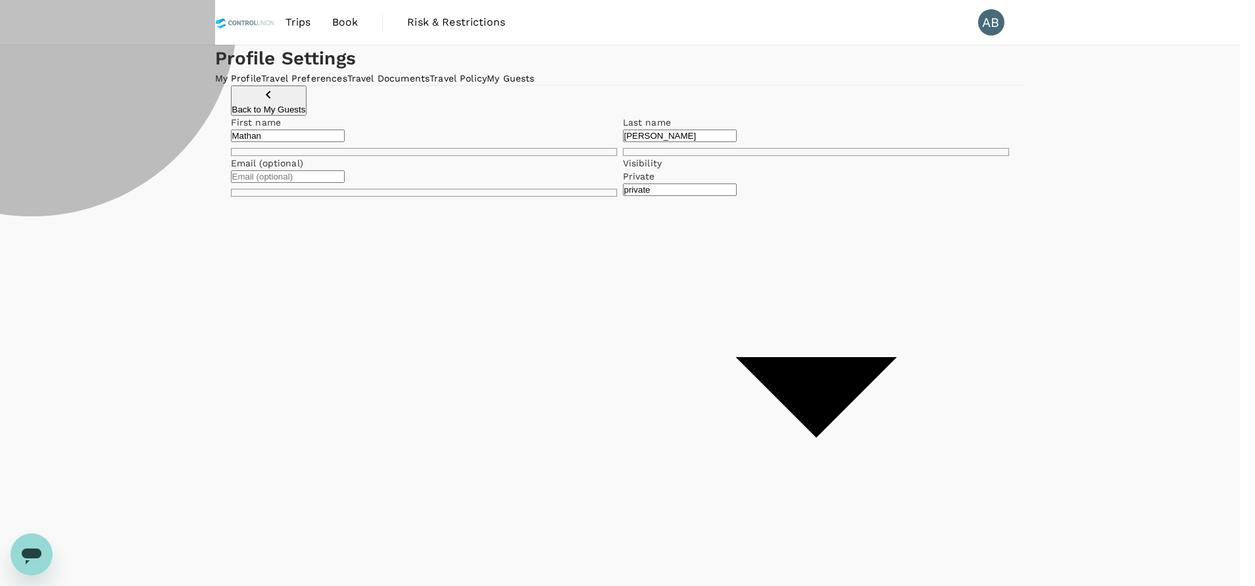
type input "company"
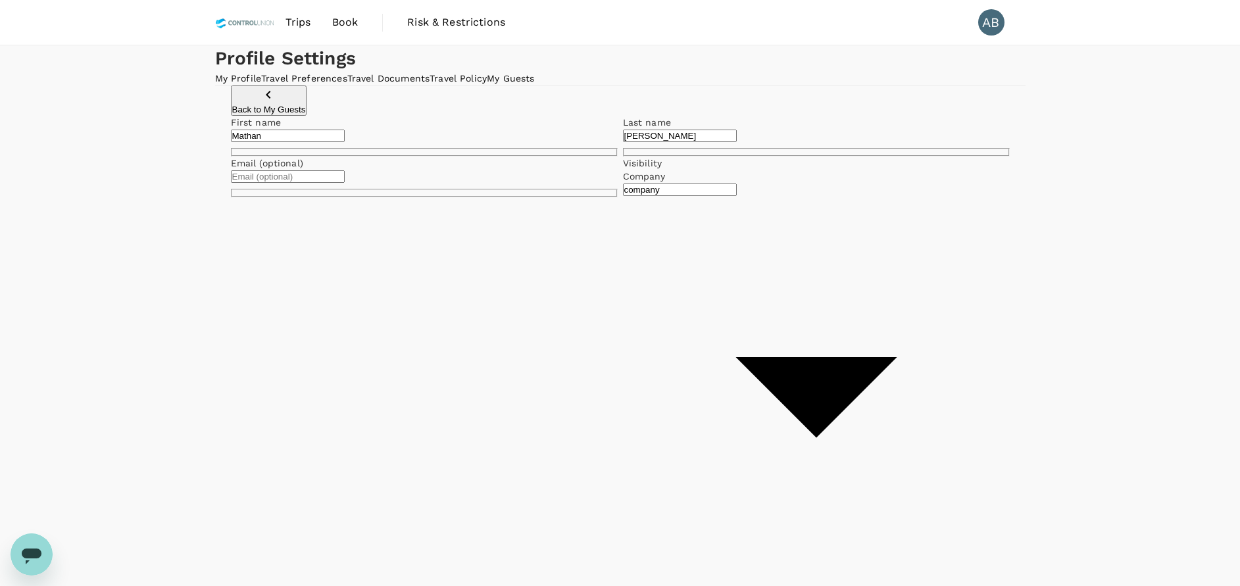
click at [773, 434] on div "First name Mathan ​ Last name Mahalingam ​ Email (optional) ​ Visibility Compan…" at bounding box center [620, 396] width 779 height 570
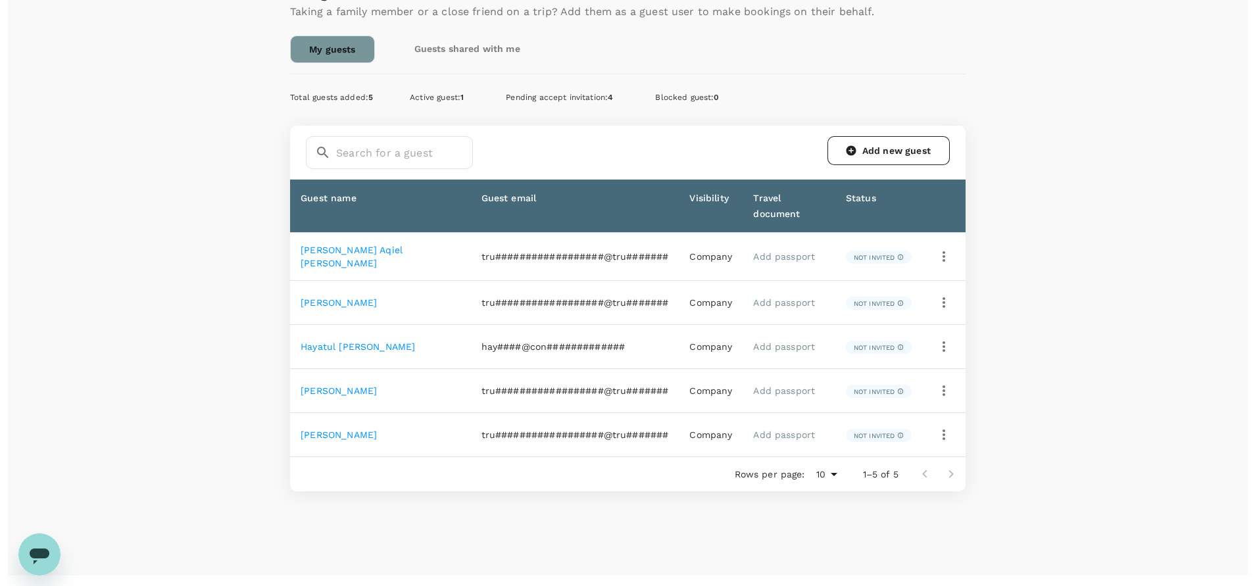
scroll to position [246, 0]
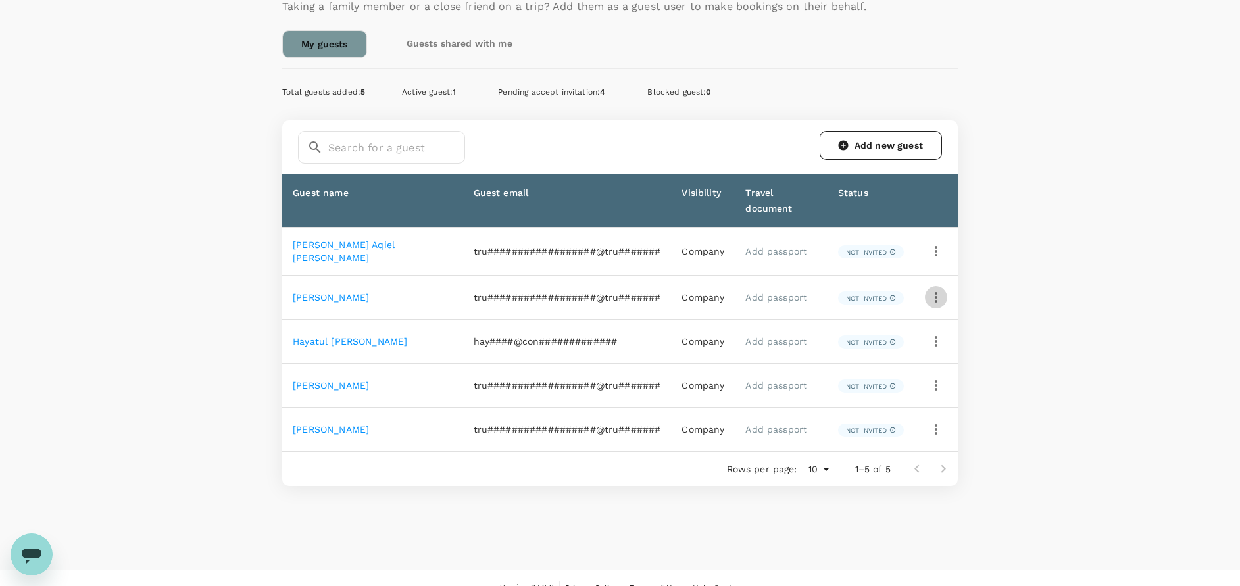
click at [938, 289] on icon "button" at bounding box center [936, 297] width 16 height 16
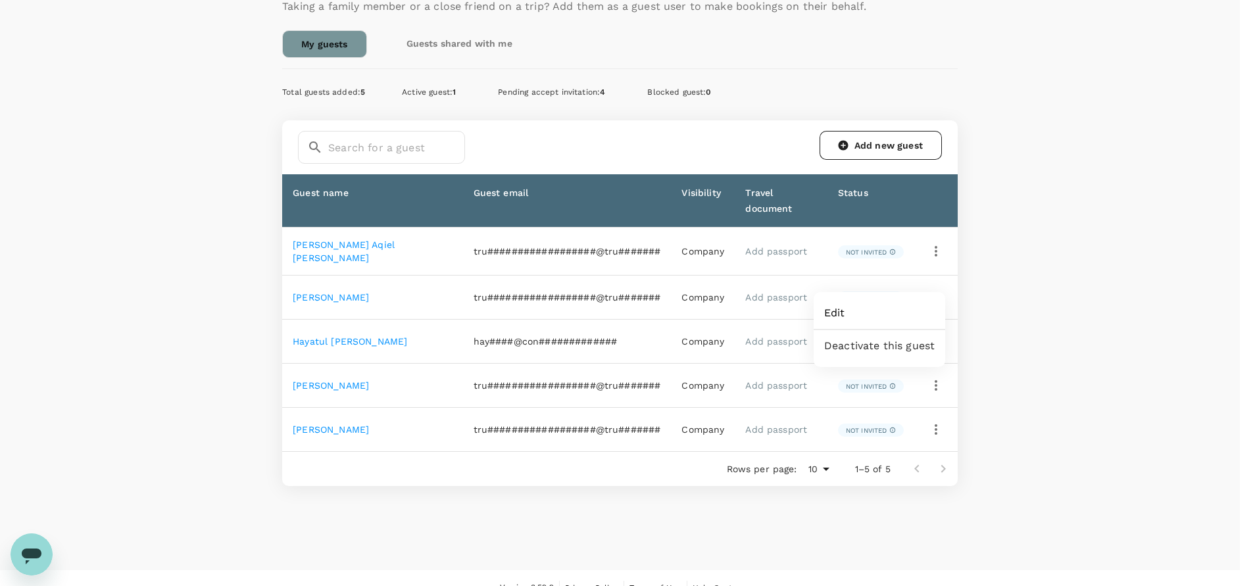
click at [840, 313] on span "Edit" at bounding box center [879, 313] width 111 height 16
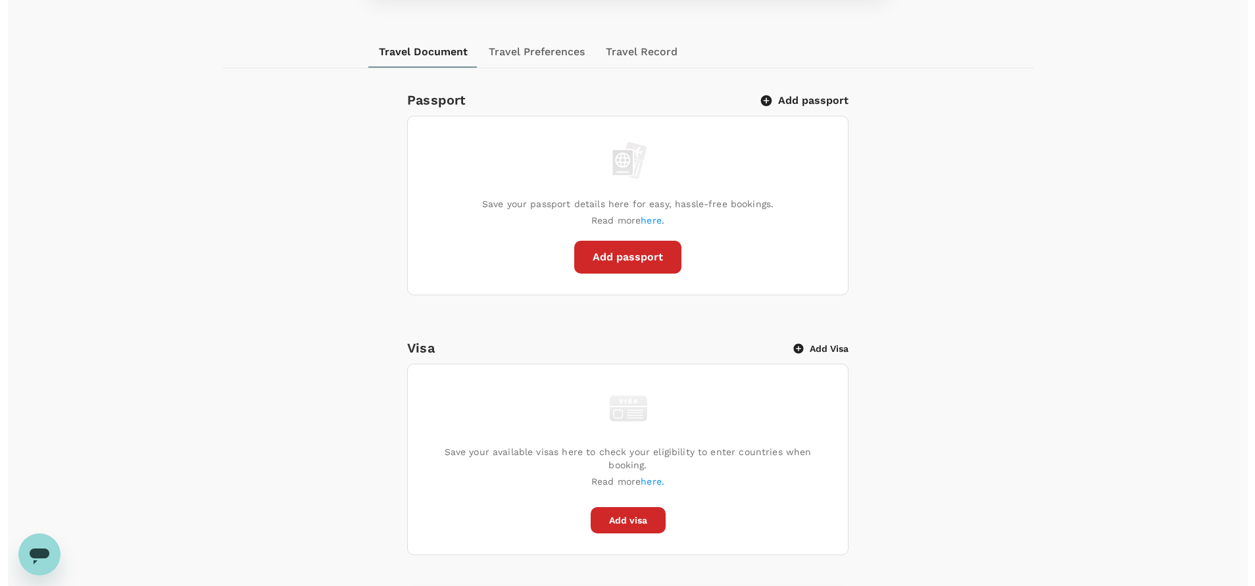
scroll to position [395, 0]
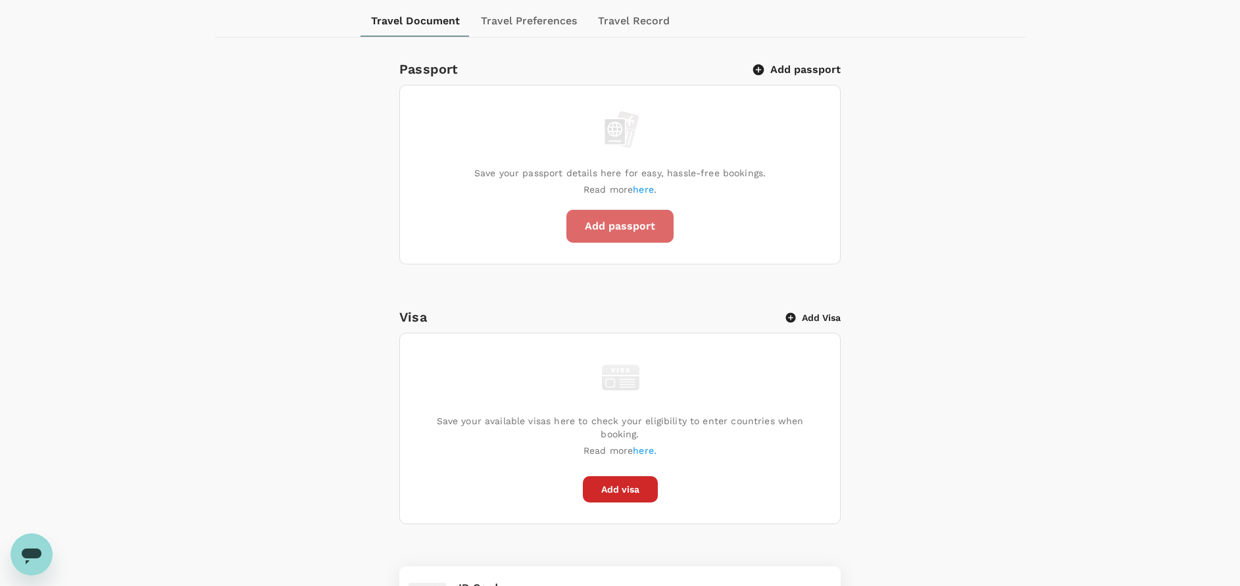
click at [630, 224] on button "Add passport" at bounding box center [619, 226] width 107 height 33
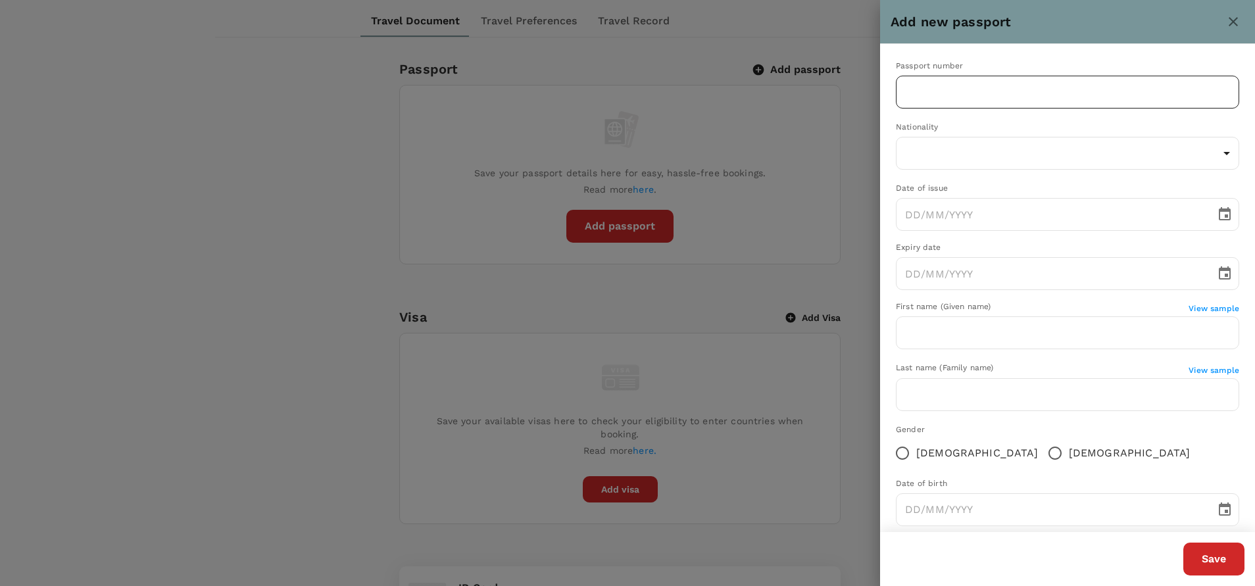
click at [922, 99] on input "text" at bounding box center [1067, 92] width 343 height 33
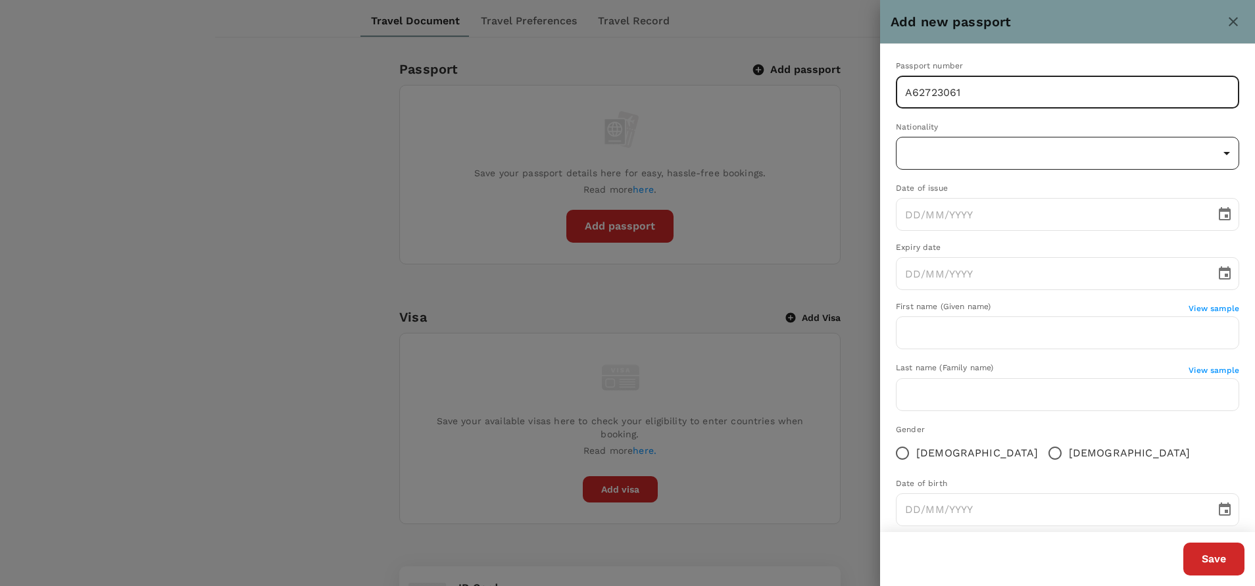
type input "A62723061"
click at [991, 138] on body "Trips Book Risk & Restrictions AB Profile Settings My Profile Travel Preference…" at bounding box center [627, 272] width 1255 height 1334
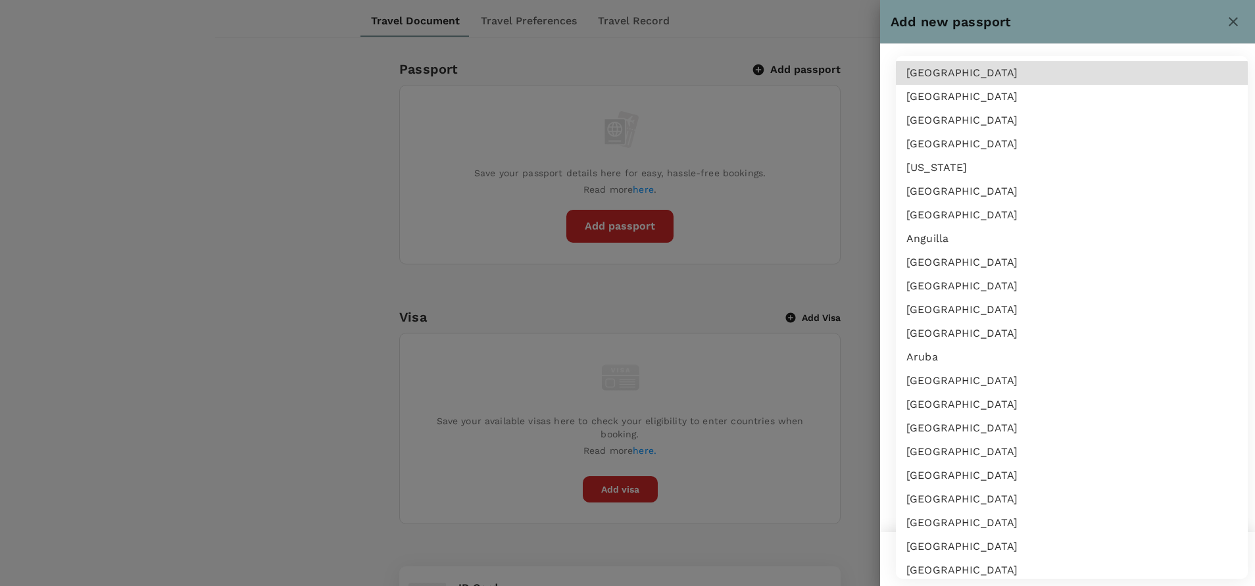
scroll to position [2788, 0]
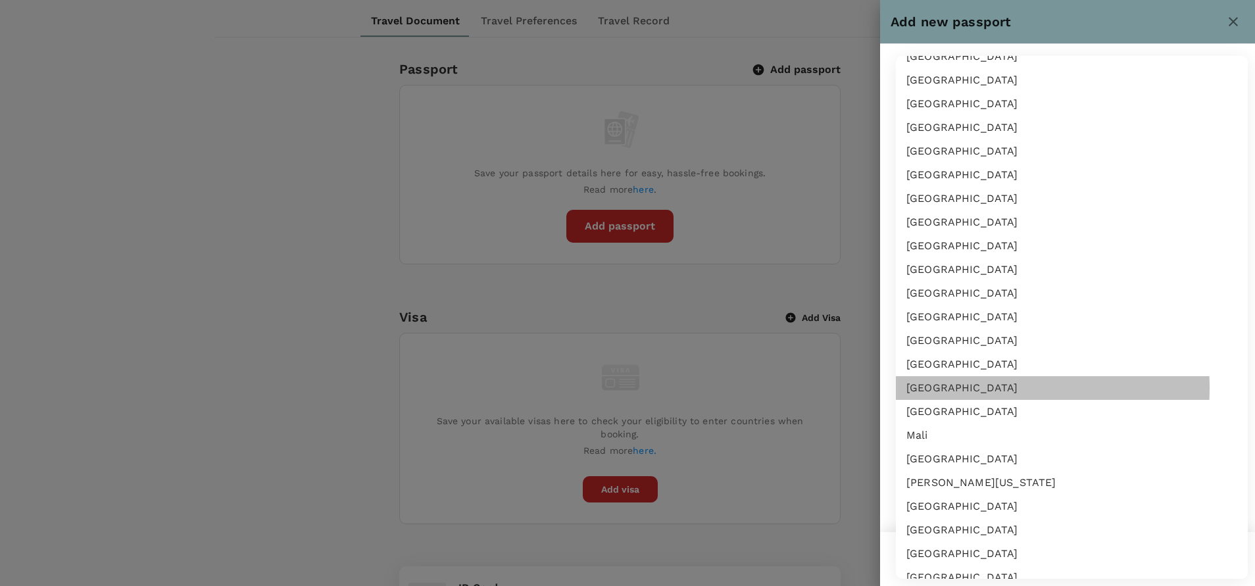
click at [943, 388] on li "[GEOGRAPHIC_DATA]" at bounding box center [1072, 388] width 352 height 24
type input "MY"
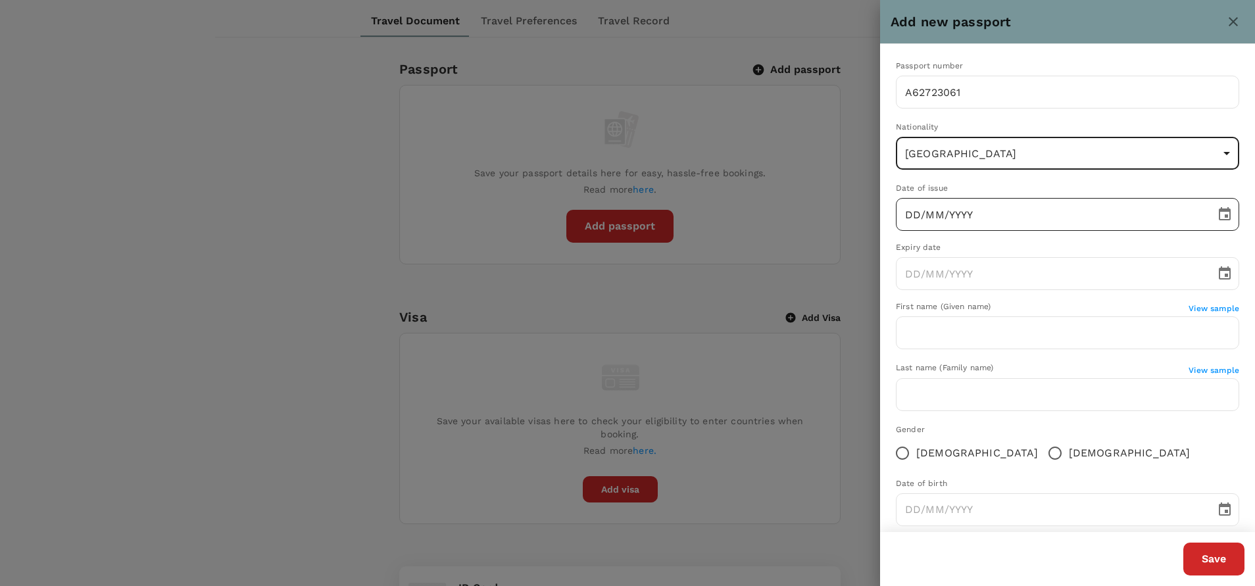
click at [911, 220] on input "DD/MM/YYYY" at bounding box center [1051, 214] width 311 height 33
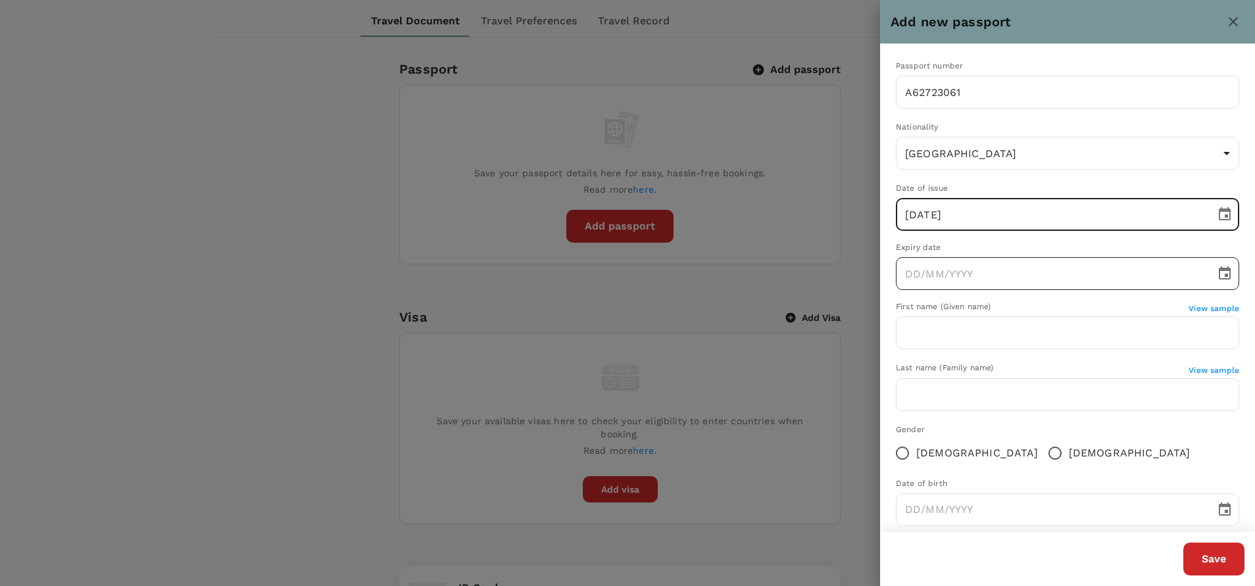
type input "[DATE]"
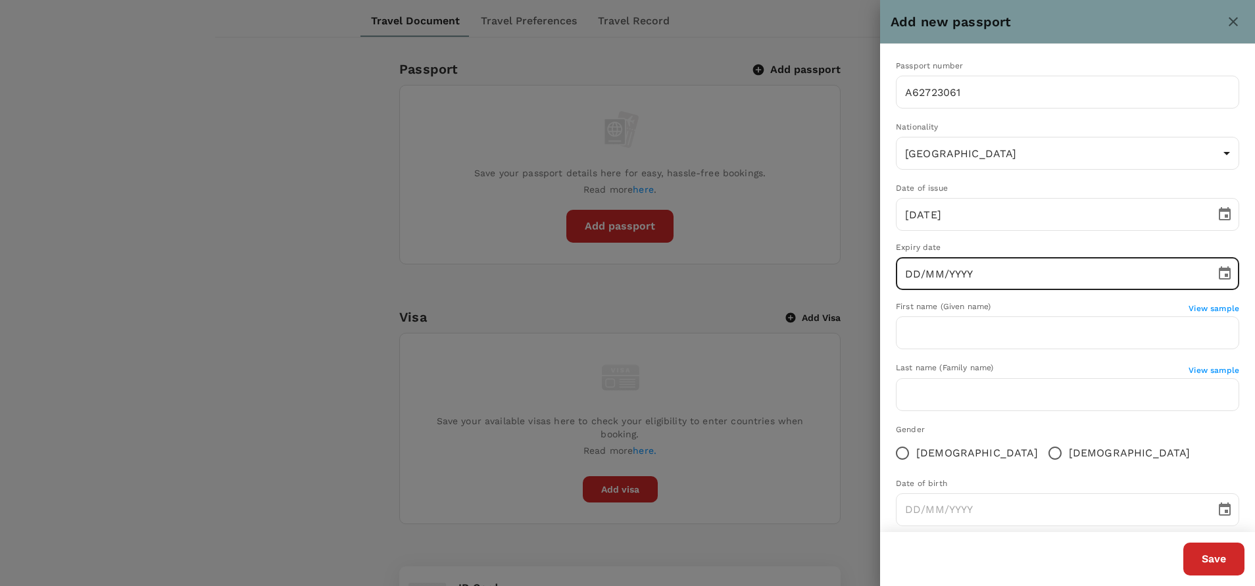
click at [918, 278] on input "DD/MM/YYYY" at bounding box center [1051, 273] width 311 height 33
type input "[DATE]"
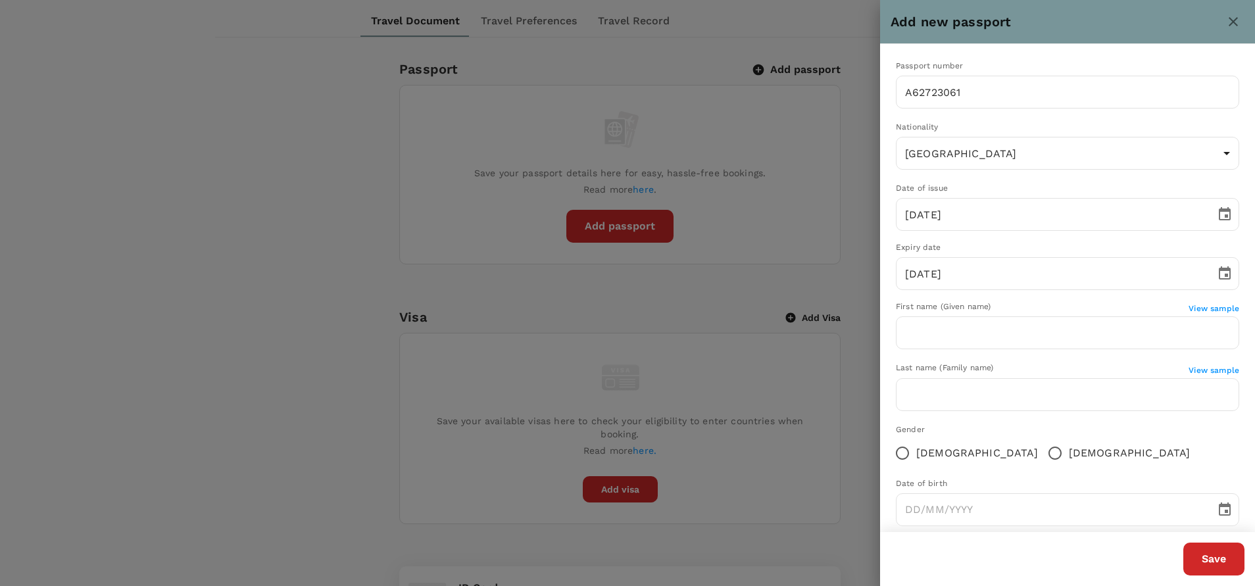
click at [1033, 309] on div "First name (Given name)" at bounding box center [1042, 307] width 293 height 13
click at [1003, 336] on input "text" at bounding box center [1067, 332] width 343 height 33
type input "Mathan"
type input "[PERSON_NAME]"
click at [1011, 365] on div "Last name (Family name)" at bounding box center [1042, 368] width 293 height 13
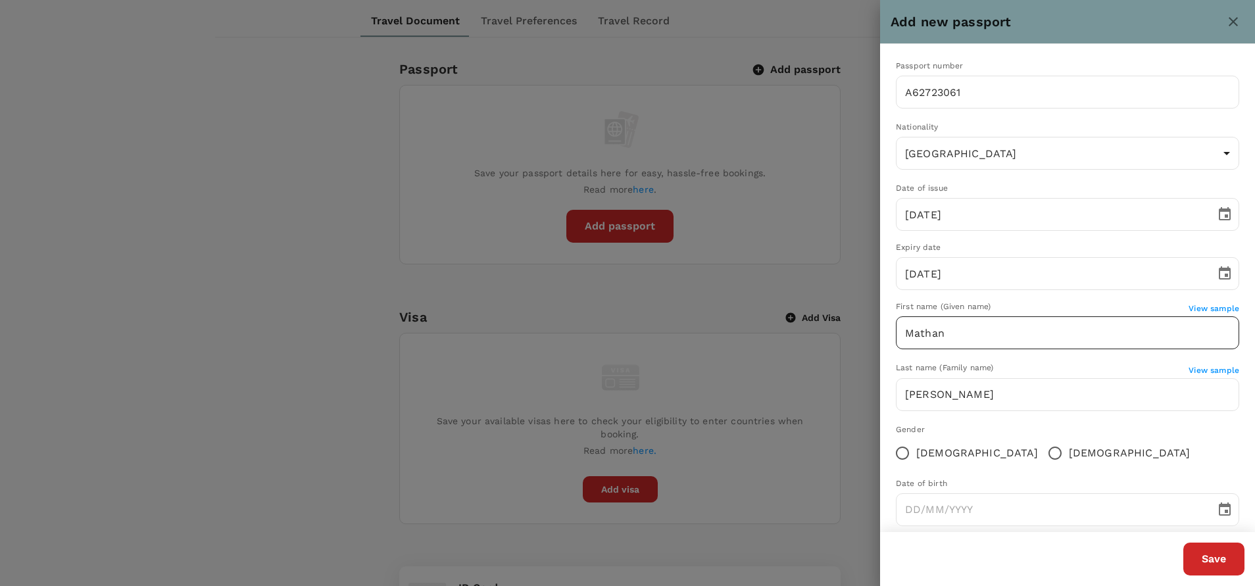
scroll to position [20, 0]
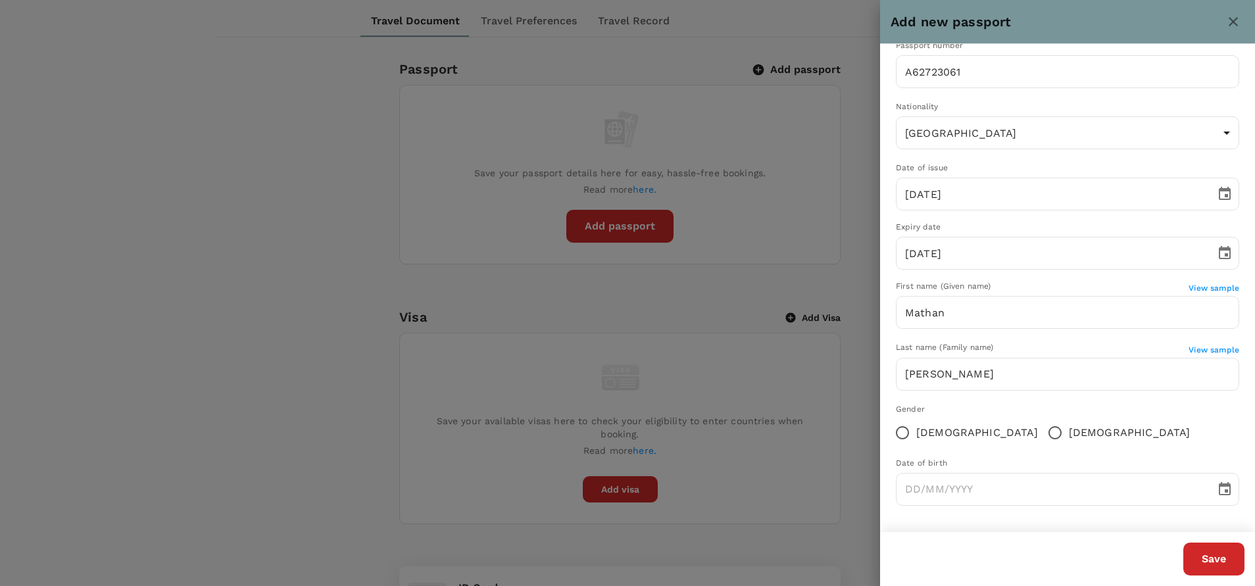
click at [1041, 436] on input "[DEMOGRAPHIC_DATA]" at bounding box center [1055, 433] width 28 height 28
radio input "true"
type input "DD/MM/YYYY"
click at [915, 488] on input "DD/MM/YYYY" at bounding box center [1051, 489] width 311 height 33
click at [916, 193] on input "[DATE]" at bounding box center [1051, 194] width 311 height 33
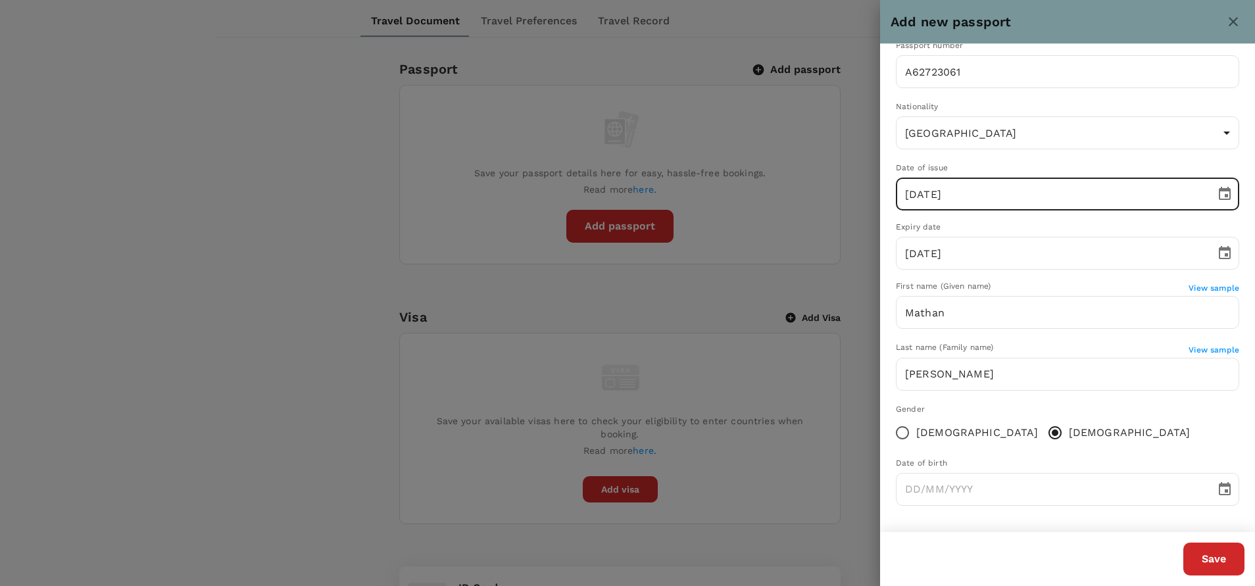
type input "[DATE]"
click at [982, 216] on div "Passport number [PASSPORT] ​ Nationality [DEMOGRAPHIC_DATA] MY ​ Date of issue …" at bounding box center [1067, 278] width 375 height 509
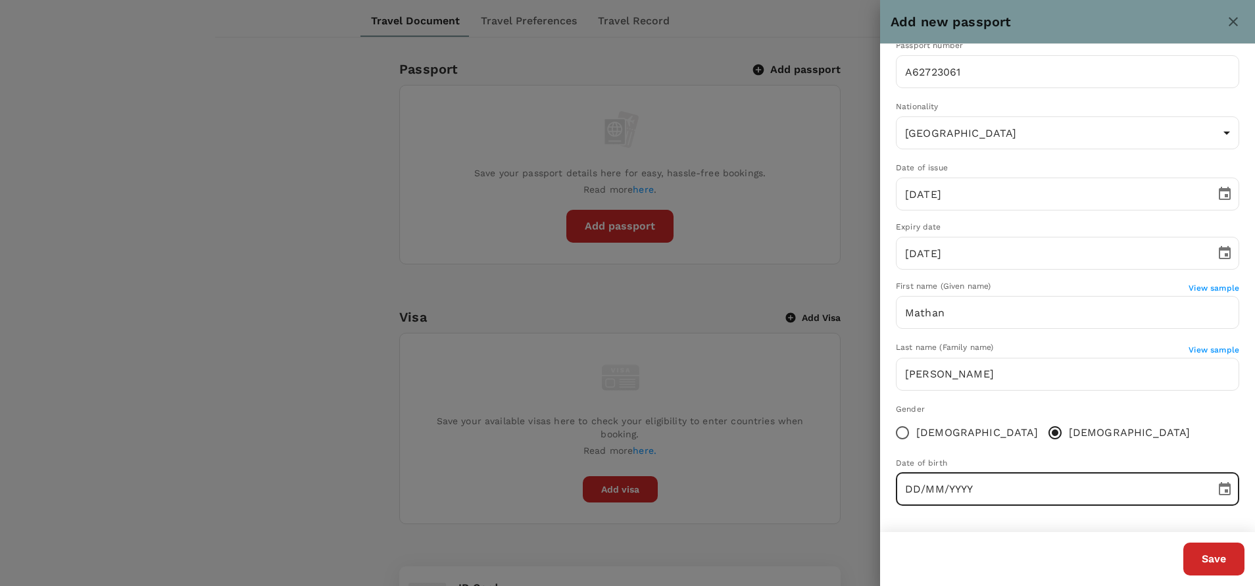
click at [912, 494] on input "DD/MM/YYYY" at bounding box center [1051, 489] width 311 height 33
type input "[DATE]"
click at [1063, 459] on div "Date of birth" at bounding box center [1067, 463] width 343 height 13
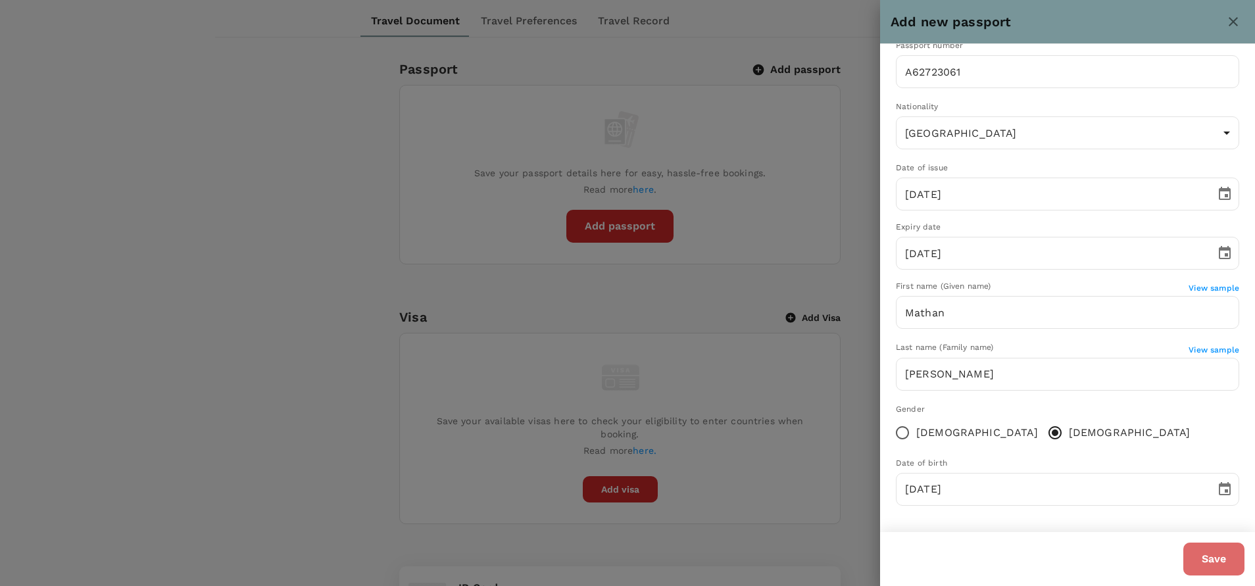
click at [1213, 555] on button "Save" at bounding box center [1214, 559] width 61 height 33
click at [1210, 559] on button "Save" at bounding box center [1214, 559] width 61 height 33
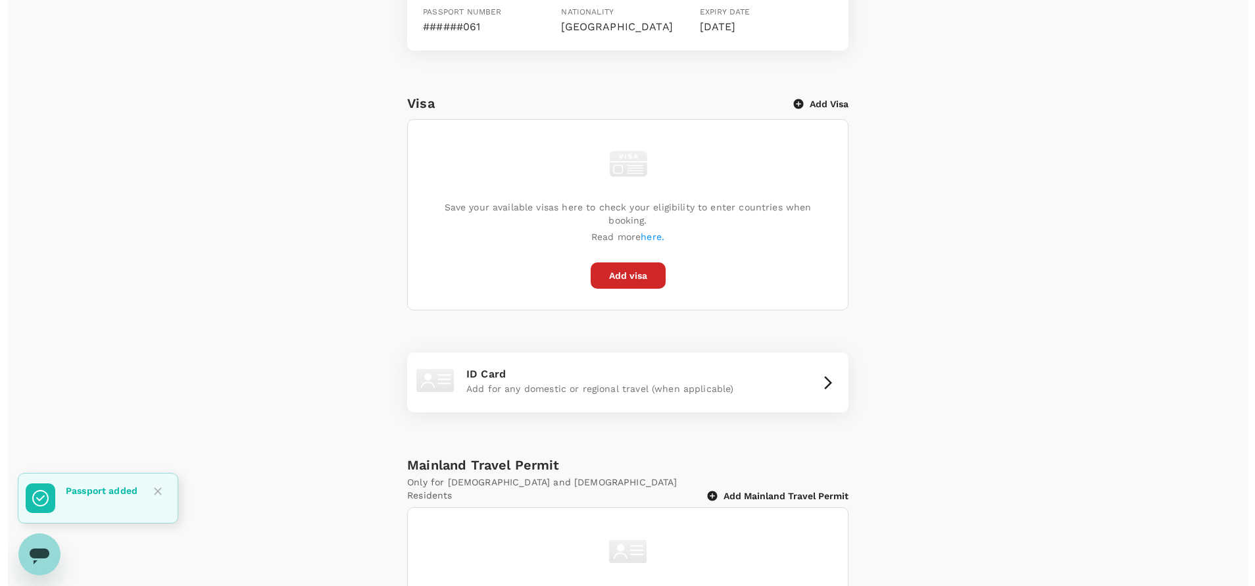
scroll to position [592, 0]
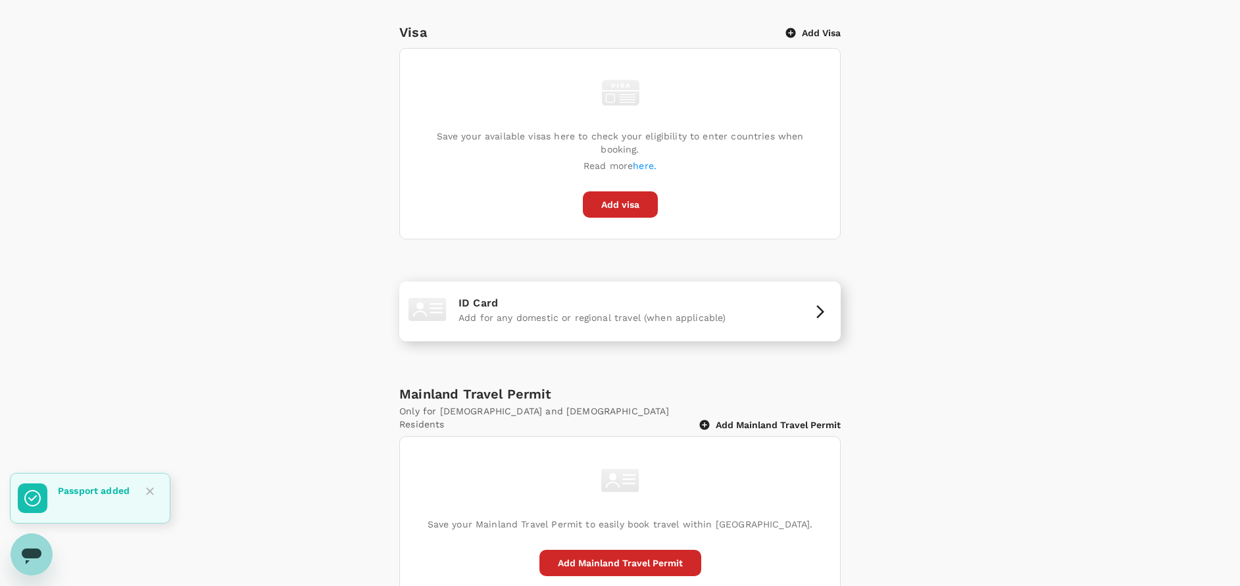
click at [641, 311] on p "Add for any domestic or regional travel (when applicable)" at bounding box center [620, 317] width 323 height 13
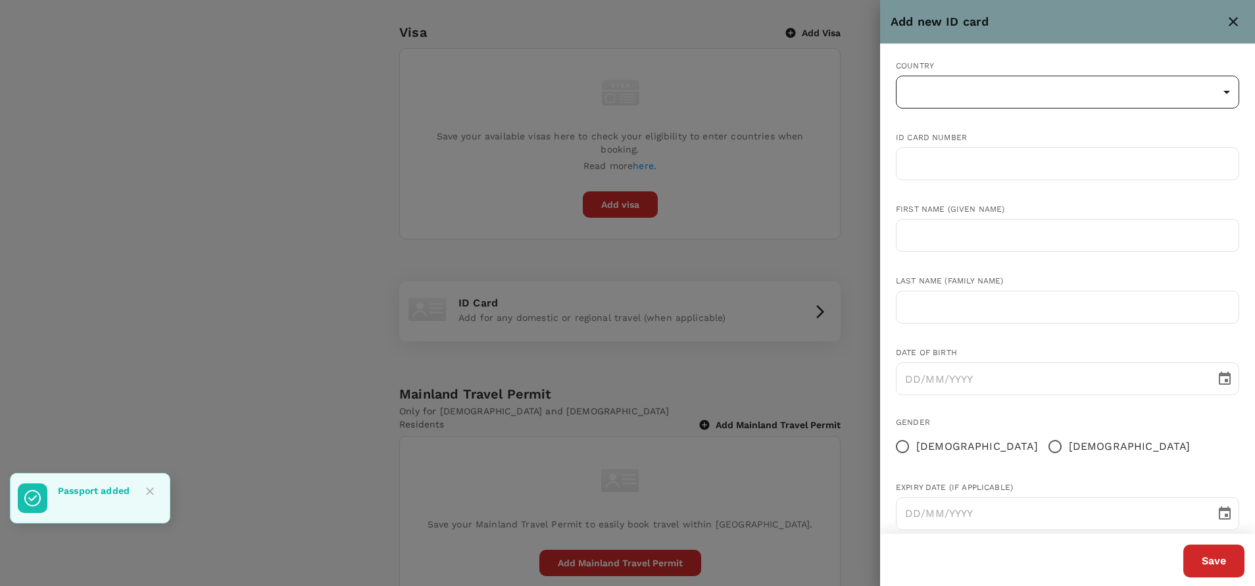
click at [939, 91] on body "Trips Book Risk & Restrictions AB Profile Settings My Profile Travel Preference…" at bounding box center [627, 31] width 1255 height 1247
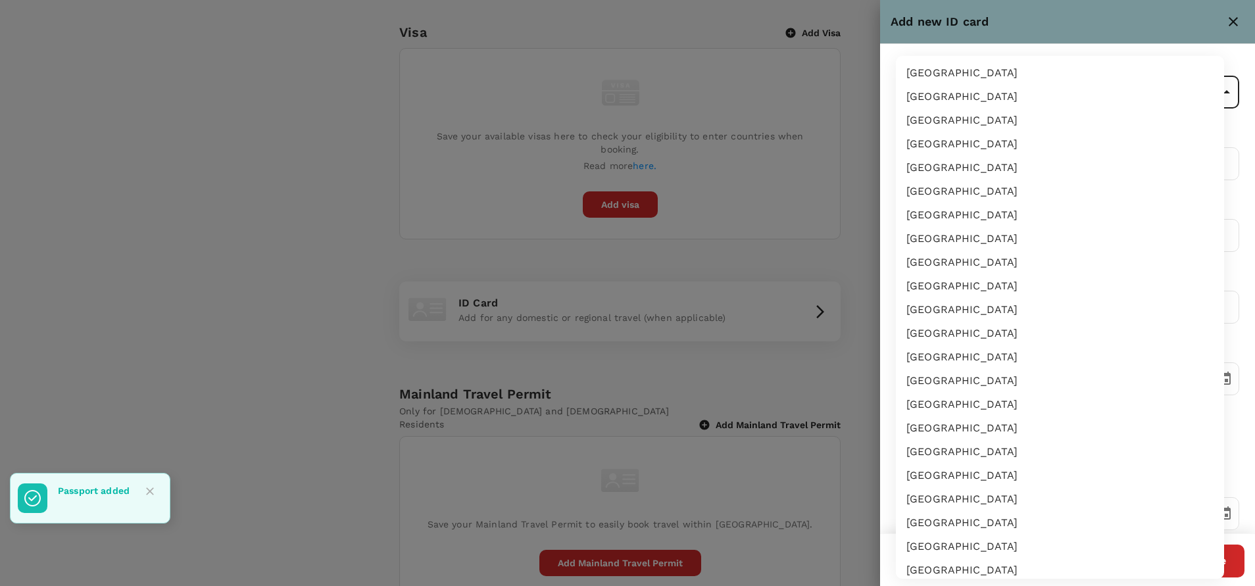
scroll to position [2243, 0]
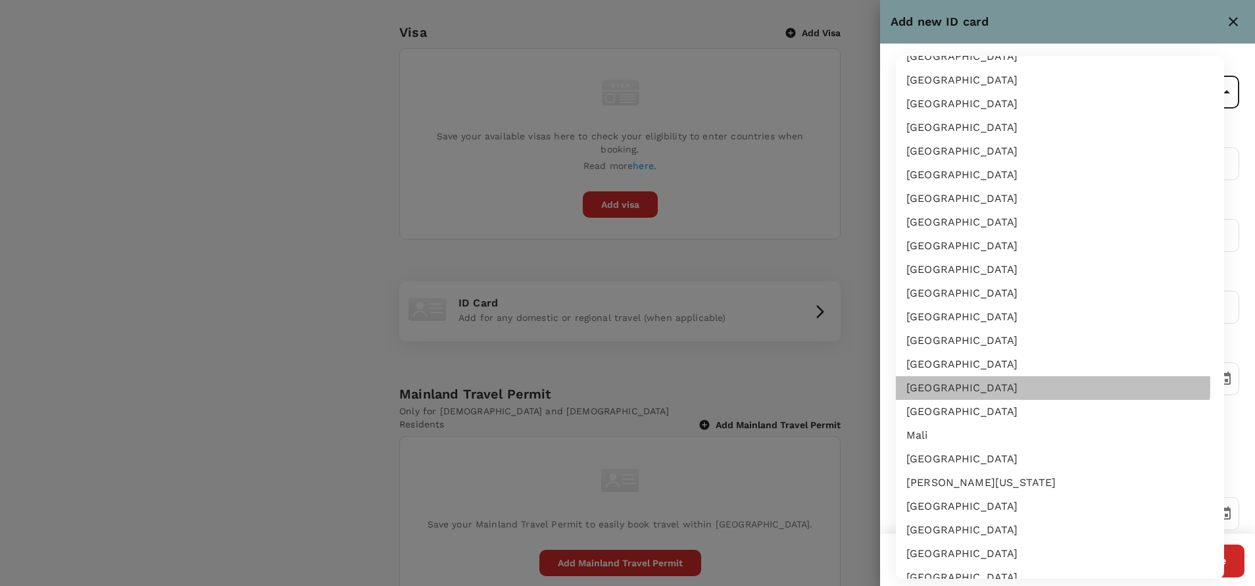
click at [928, 385] on li "[GEOGRAPHIC_DATA]" at bounding box center [1060, 388] width 328 height 24
type input "MY"
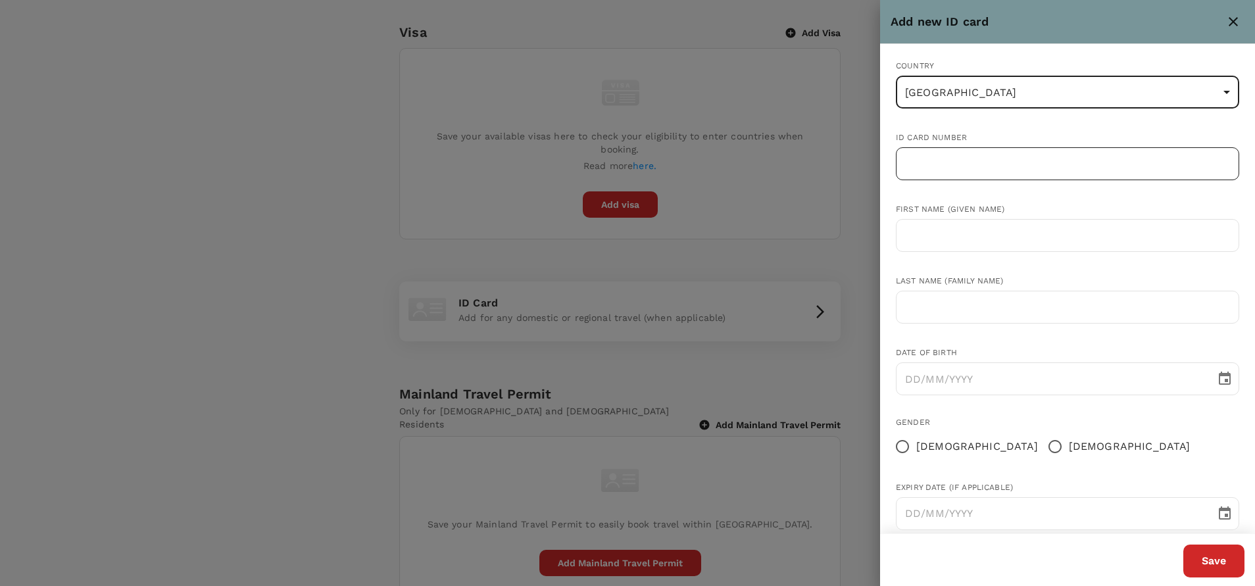
click at [959, 172] on input "text" at bounding box center [1067, 163] width 343 height 33
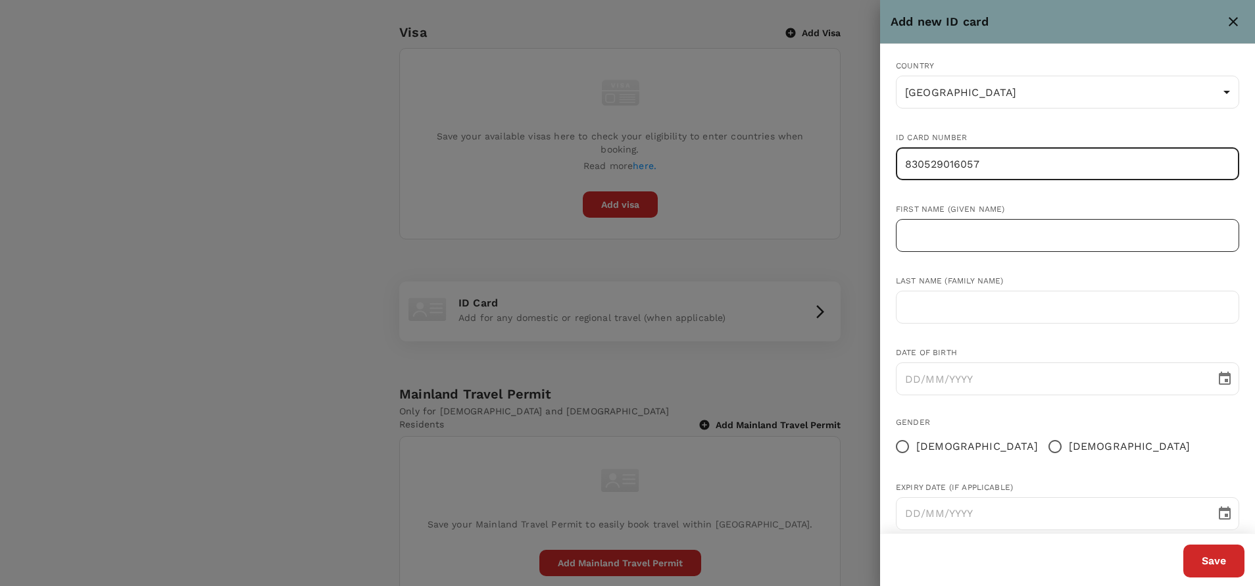
type input "830529016057"
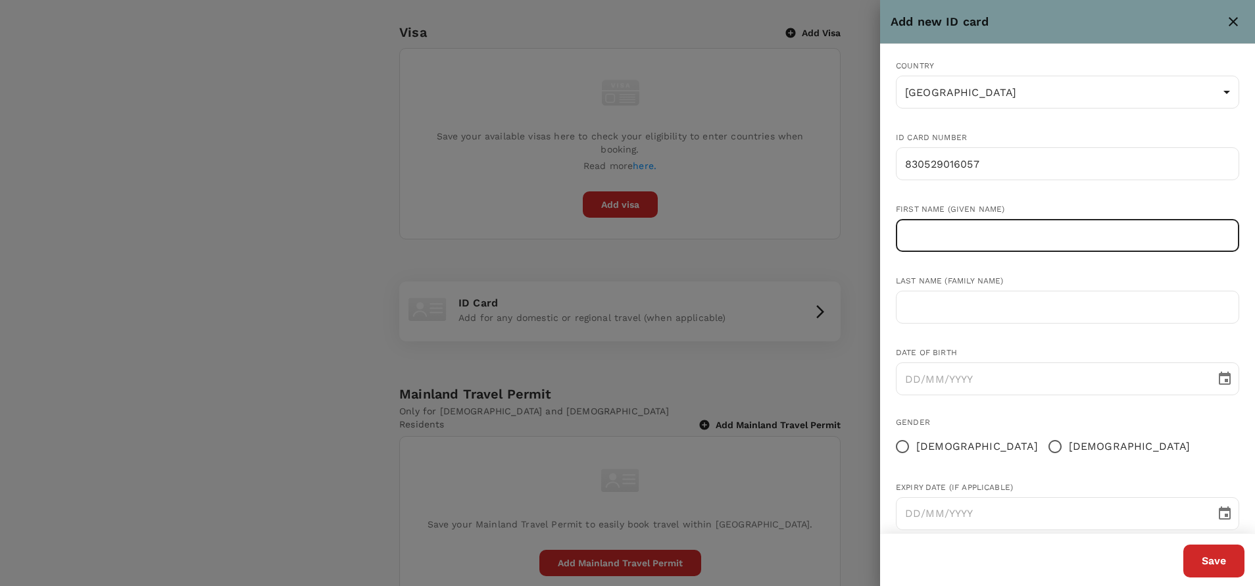
click at [966, 235] on input "text" at bounding box center [1067, 235] width 343 height 33
type input "Mathan"
type input "[PERSON_NAME]"
click at [913, 382] on input "DD/MM/YYYY" at bounding box center [1051, 379] width 311 height 33
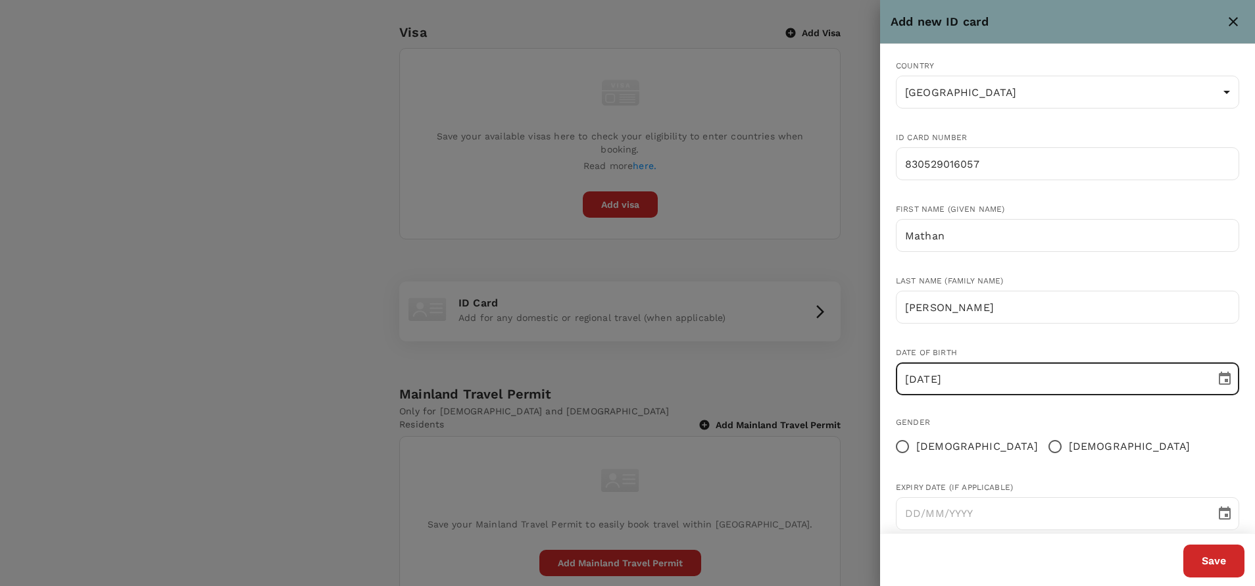
click at [997, 366] on input "[DATE]" at bounding box center [1051, 379] width 311 height 33
type input "[DATE]"
click at [1041, 449] on input "[DEMOGRAPHIC_DATA]" at bounding box center [1055, 447] width 28 height 28
radio input "true"
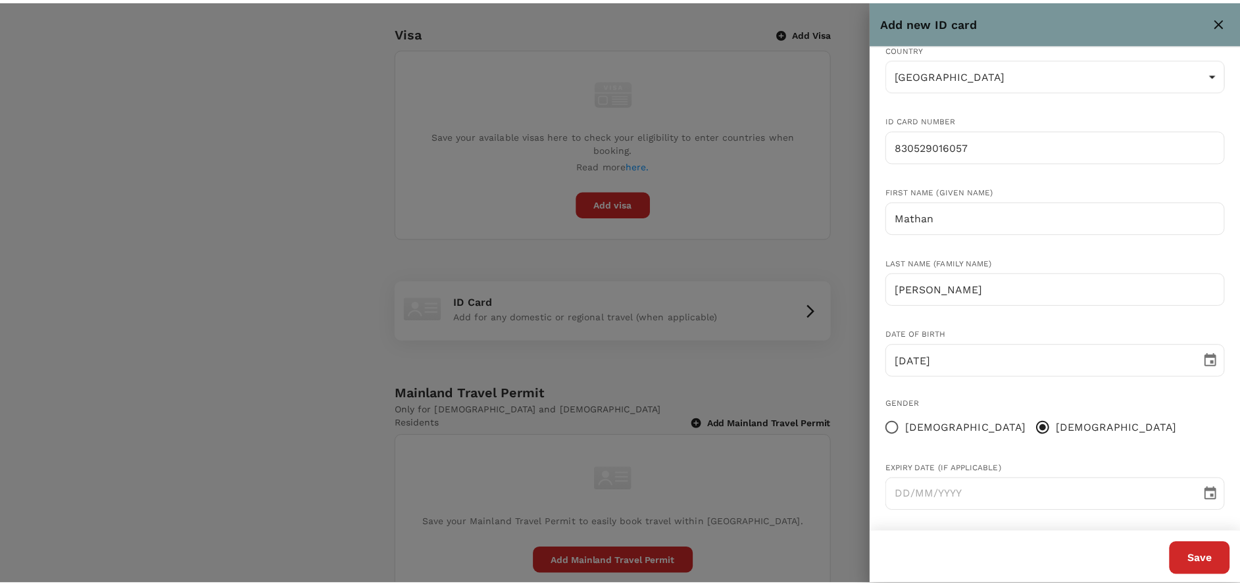
scroll to position [23, 0]
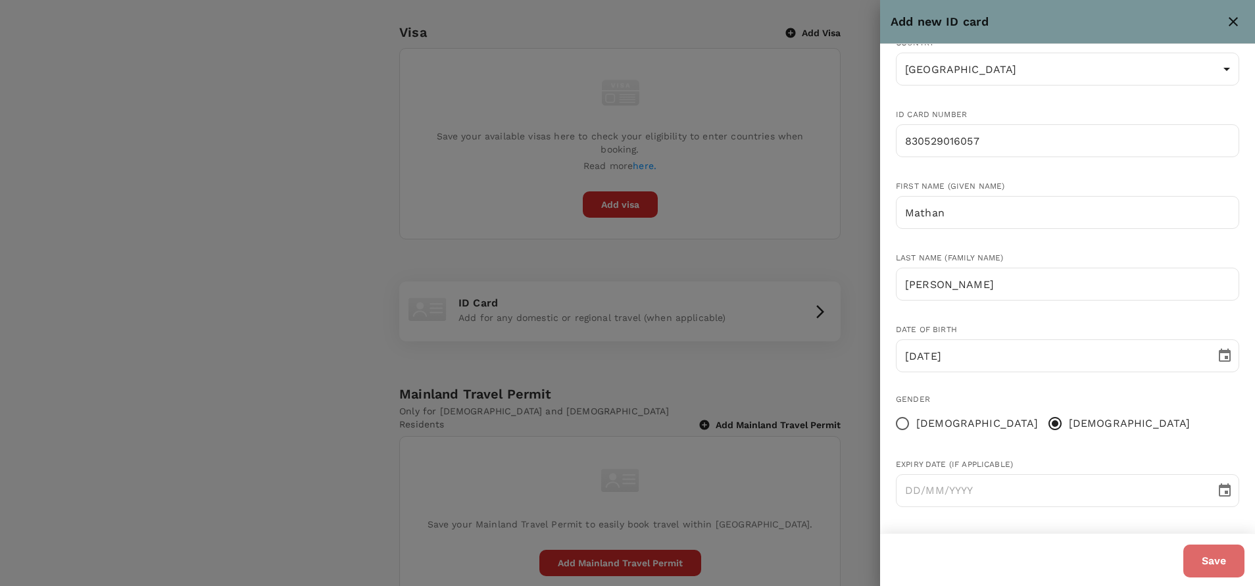
click at [1197, 553] on button "Save" at bounding box center [1214, 561] width 61 height 33
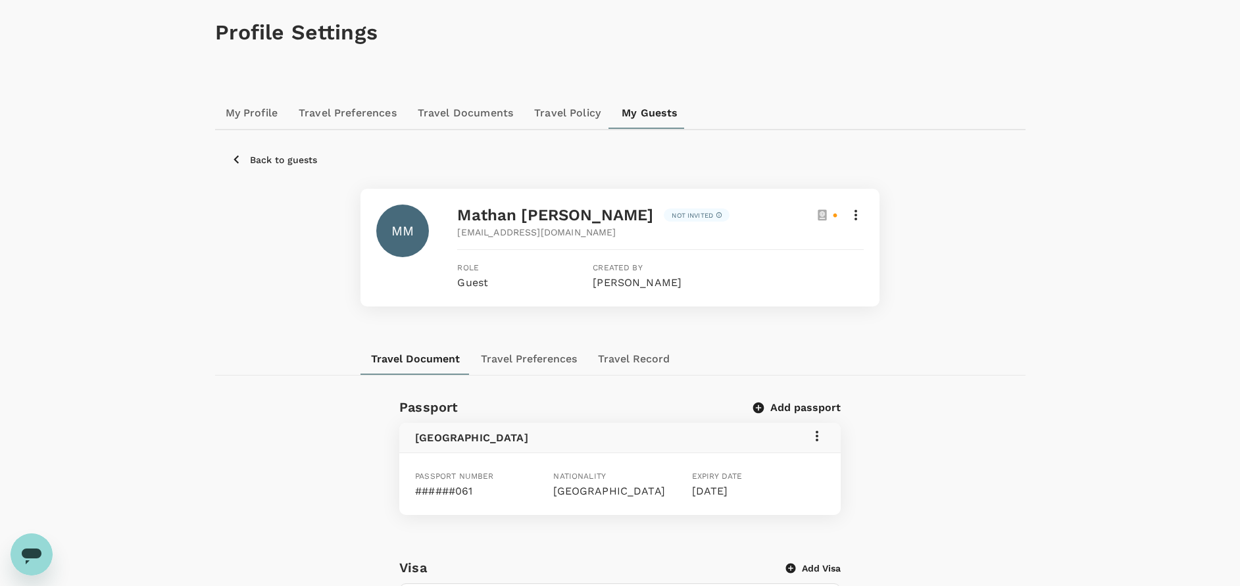
scroll to position [0, 0]
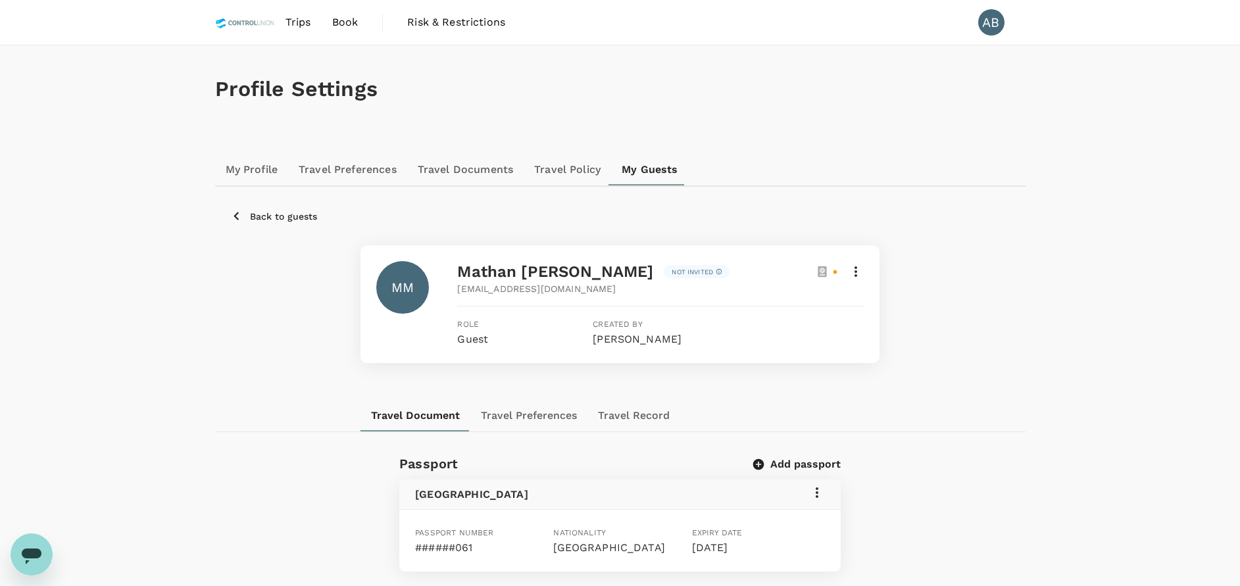
click at [343, 23] on span "Book" at bounding box center [345, 22] width 26 height 16
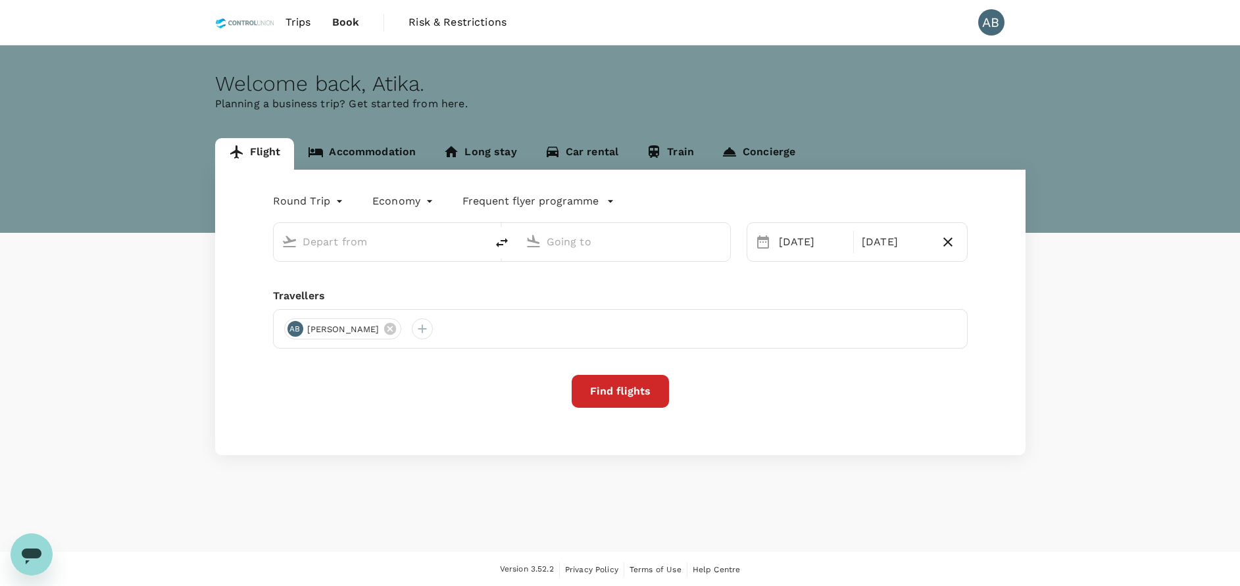
type input "Kuala Lumpur Intl ([GEOGRAPHIC_DATA])"
type input "Bandaranaike Intl (CMB)"
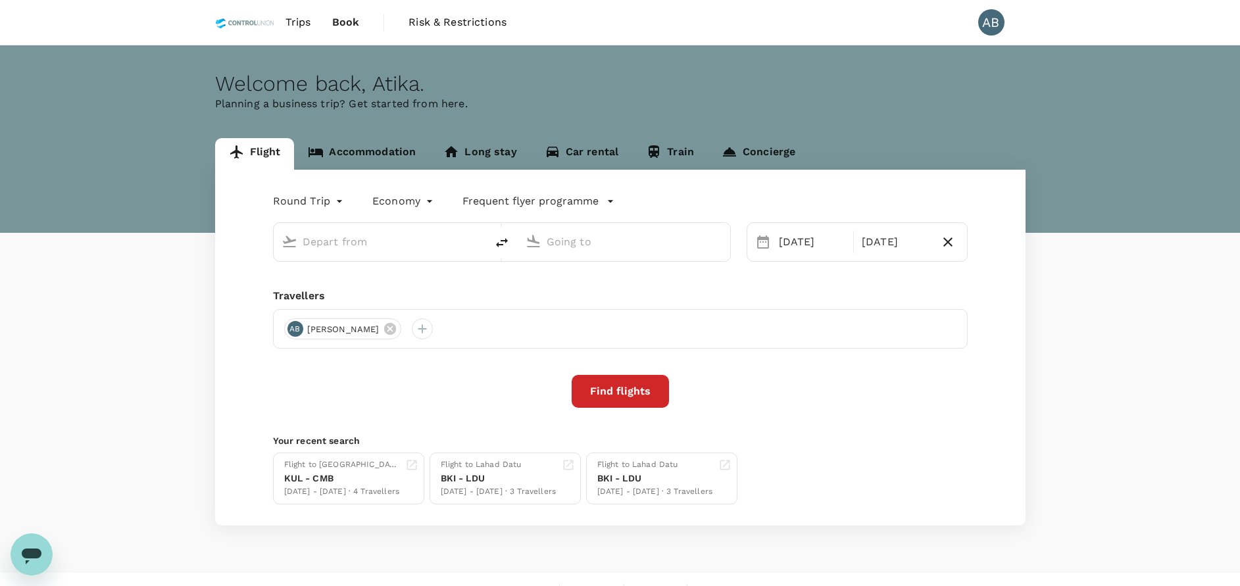
type input "Kuala Lumpur Intl ([GEOGRAPHIC_DATA])"
type input "Bandaranaike Intl (CMB)"
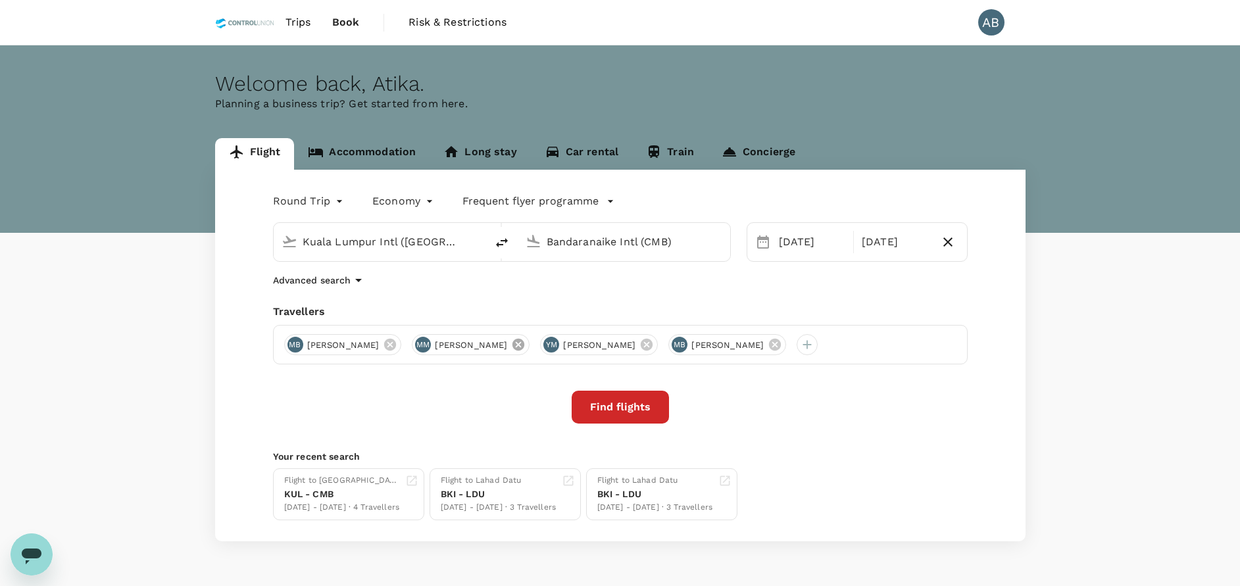
click at [524, 346] on icon at bounding box center [519, 345] width 12 height 12
click at [690, 343] on div at bounding box center [678, 344] width 21 height 21
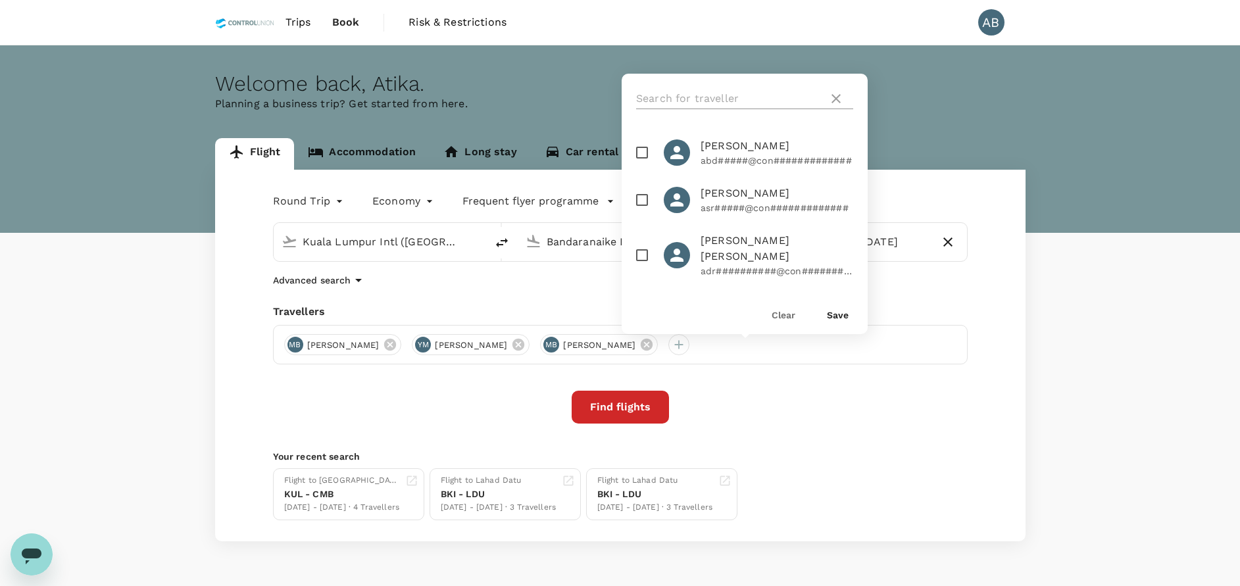
click at [665, 97] on input "text" at bounding box center [729, 98] width 187 height 21
type input "MATHA"
click at [642, 152] on input "checkbox" at bounding box center [642, 153] width 28 height 28
checkbox input "true"
click at [835, 311] on button "Save" at bounding box center [838, 315] width 22 height 11
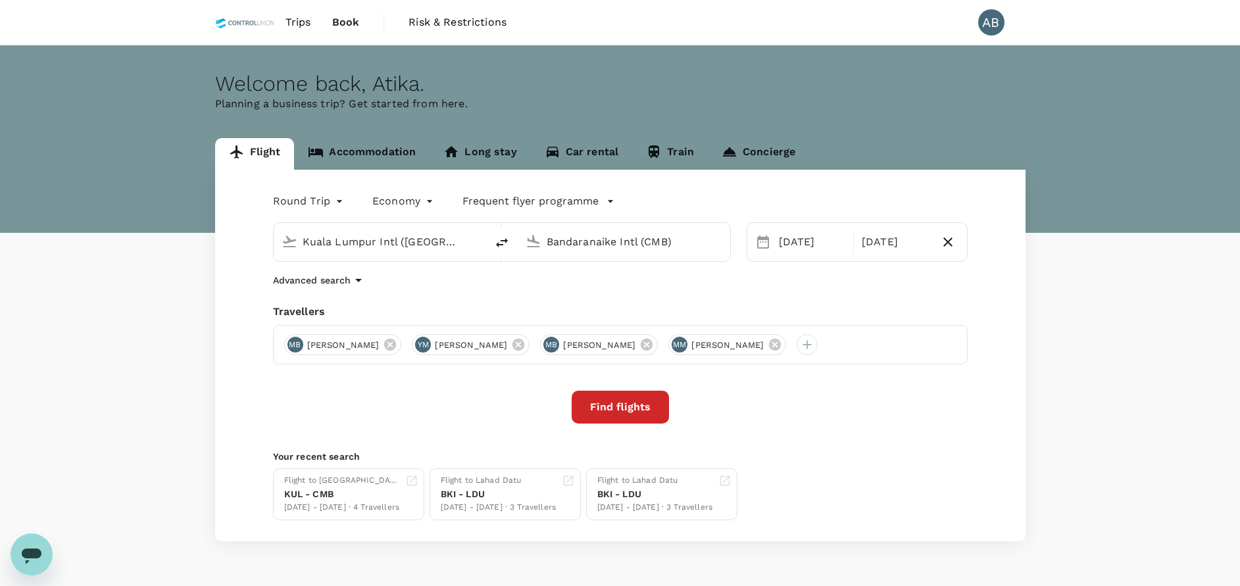
click at [717, 301] on div "Round Trip roundtrip Economy economy Frequent flyer programme [GEOGRAPHIC_DATA]…" at bounding box center [620, 356] width 811 height 372
click at [617, 413] on button "Find flights" at bounding box center [620, 407] width 97 height 33
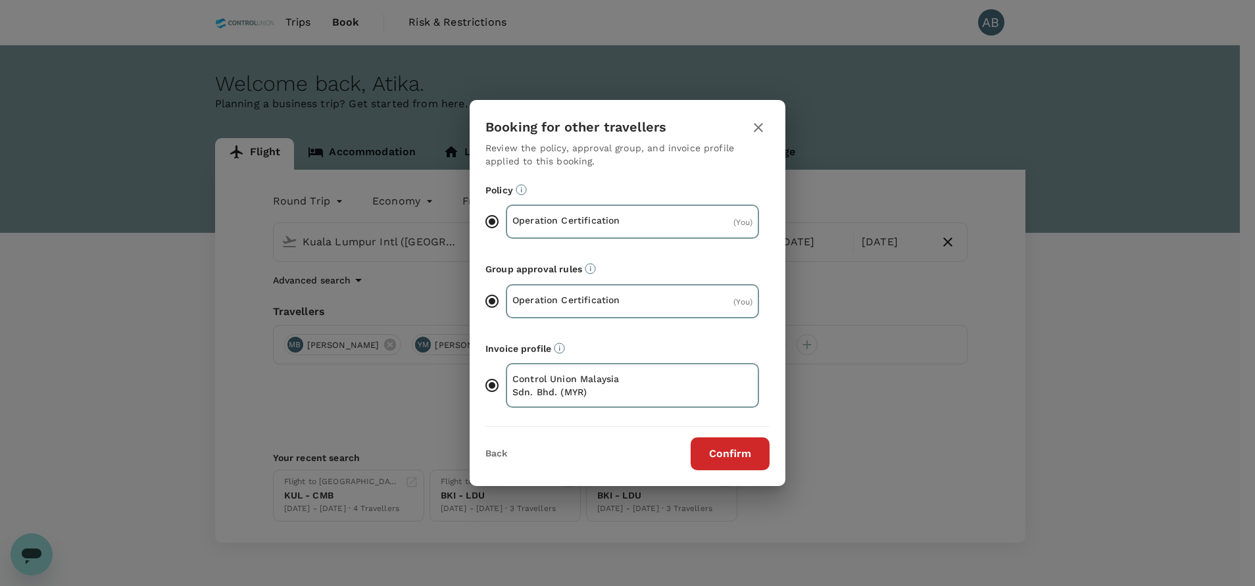
click at [757, 130] on icon "button" at bounding box center [758, 127] width 9 height 9
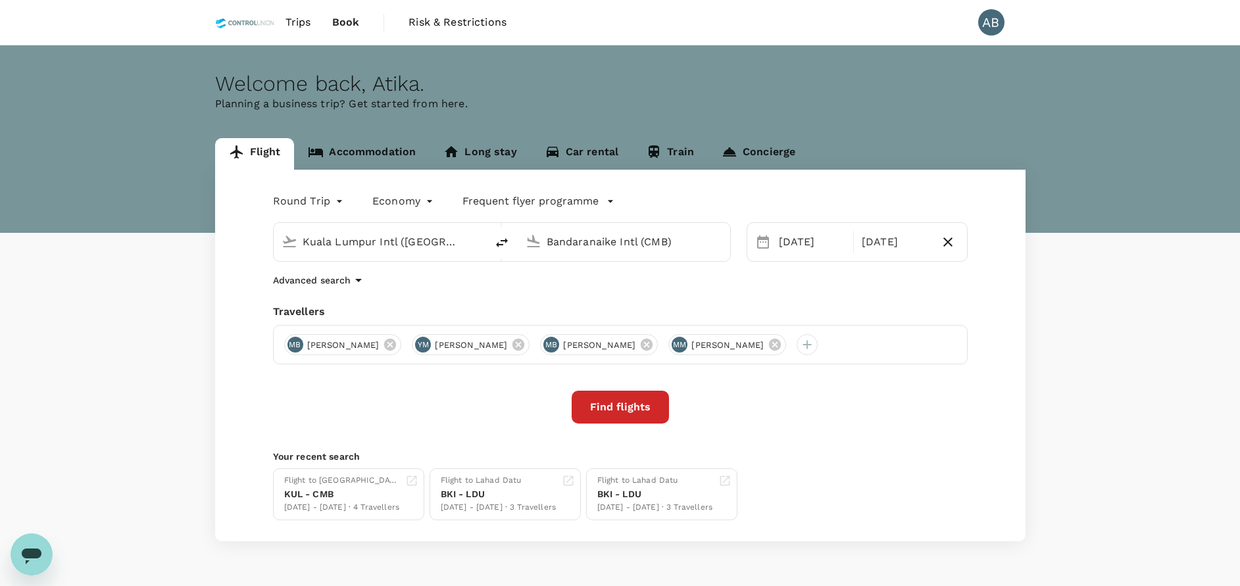
click at [530, 334] on div "YM [PERSON_NAME]" at bounding box center [471, 344] width 118 height 21
click at [526, 344] on icon at bounding box center [518, 345] width 14 height 14
click at [690, 341] on div at bounding box center [678, 344] width 21 height 21
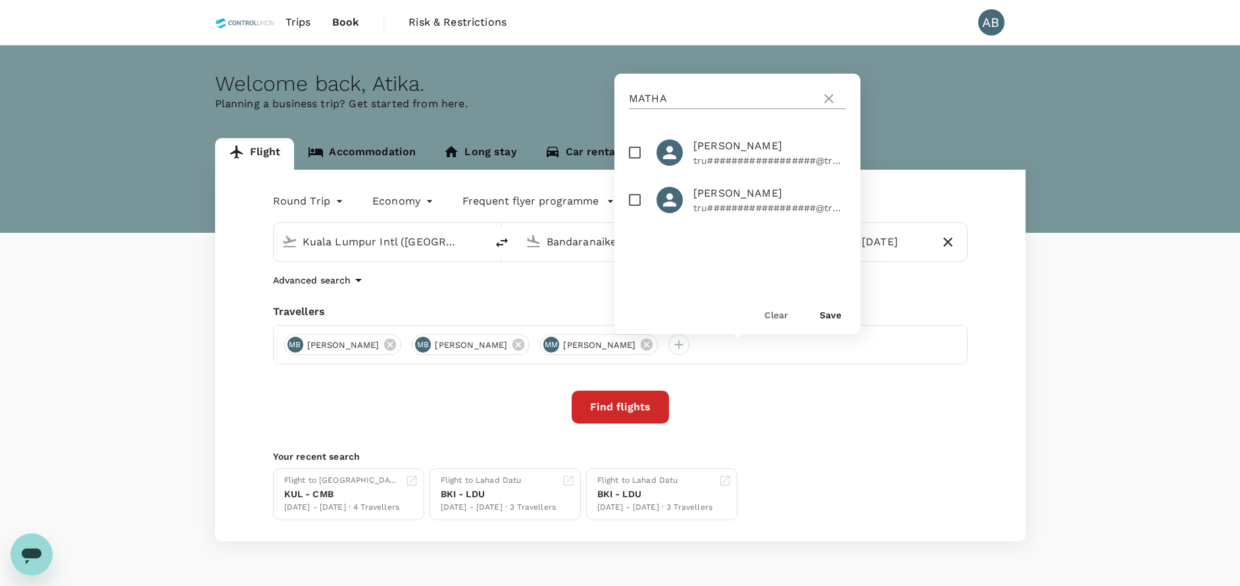
click at [669, 95] on input "MATHA" at bounding box center [722, 98] width 187 height 21
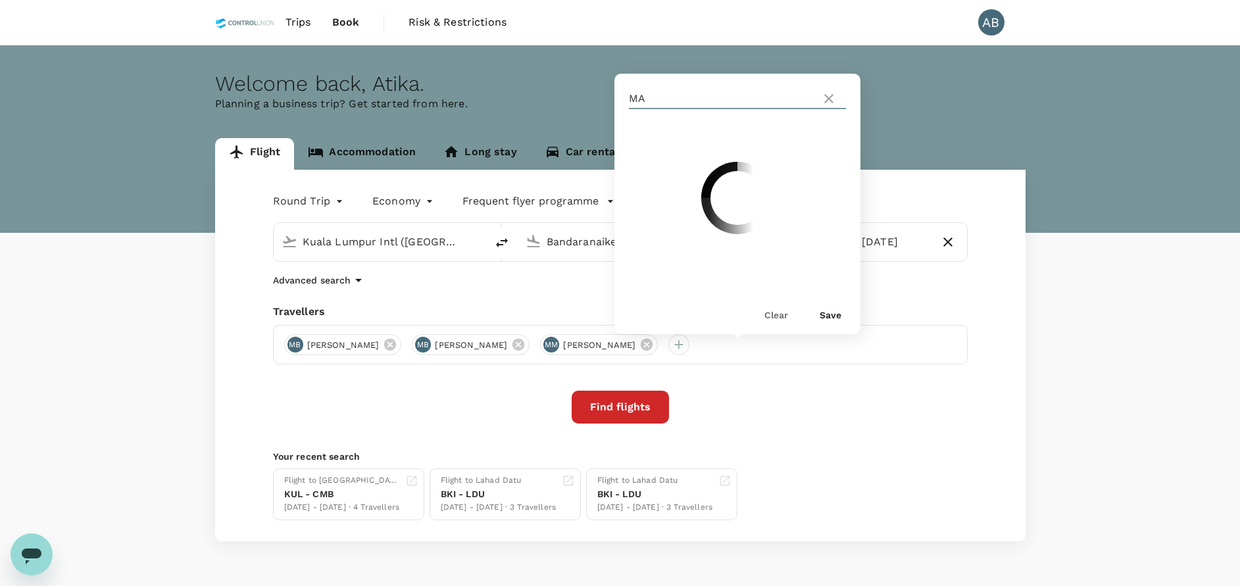
type input "M"
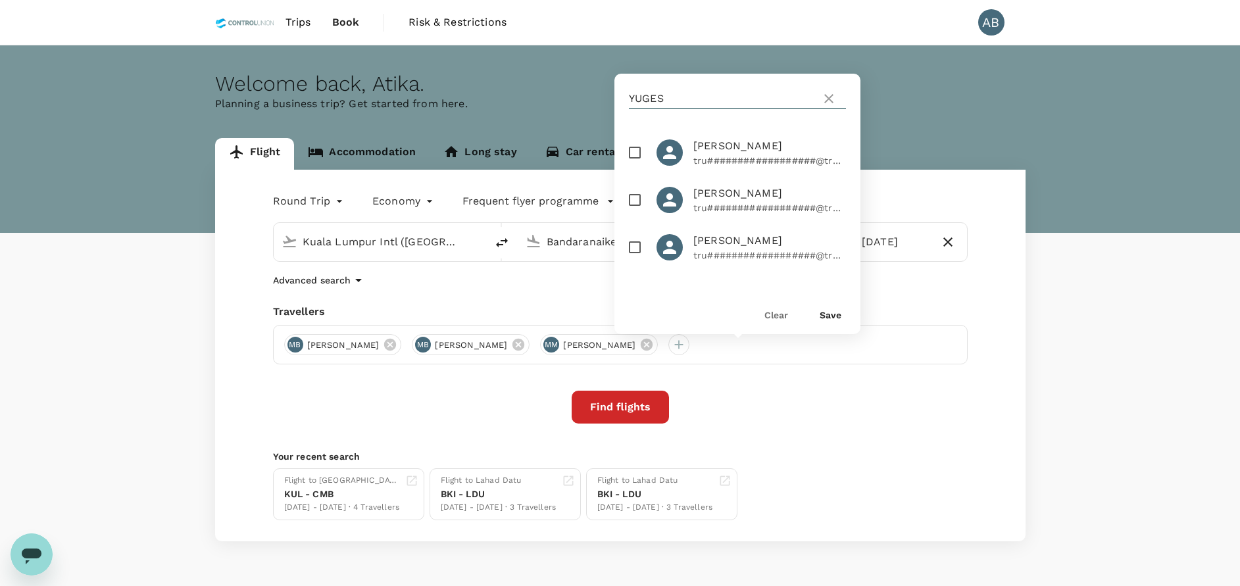
type input "YUGES"
click at [631, 204] on input "checkbox" at bounding box center [635, 200] width 28 height 28
checkbox input "true"
click at [834, 314] on button "Save" at bounding box center [831, 315] width 22 height 11
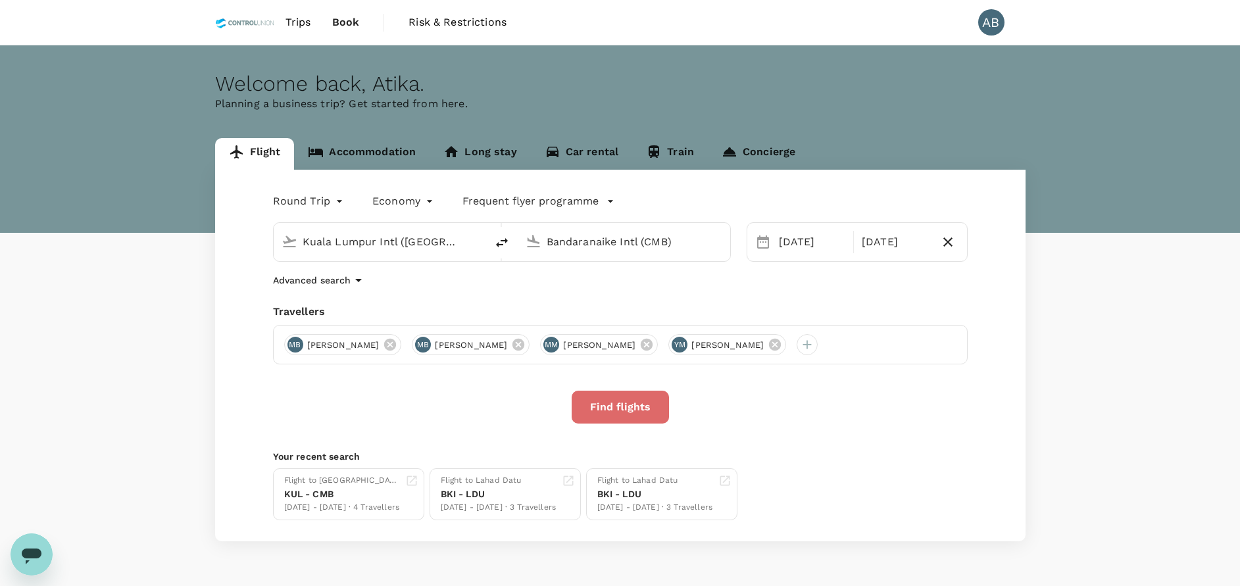
click at [643, 411] on button "Find flights" at bounding box center [620, 407] width 97 height 33
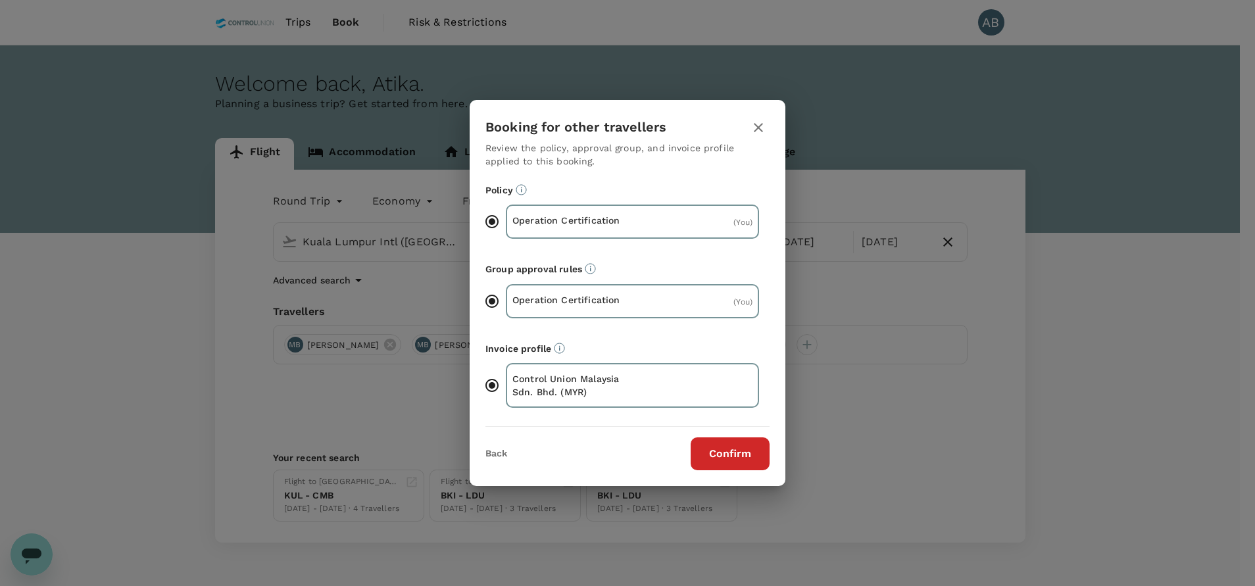
click at [723, 461] on button "Confirm" at bounding box center [730, 454] width 79 height 33
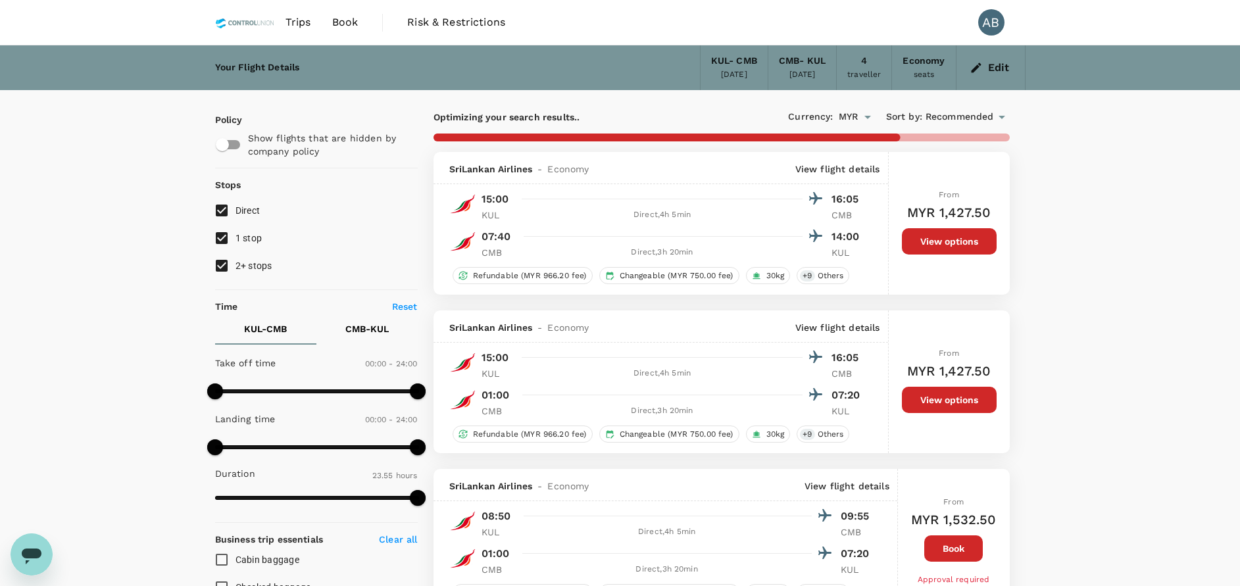
type input "1685"
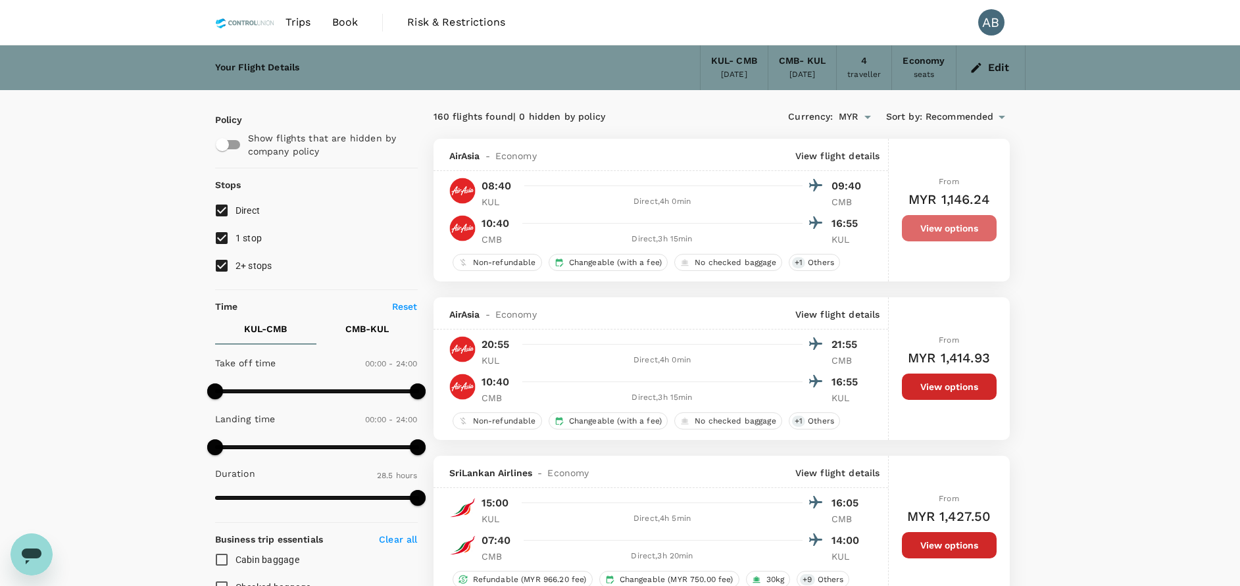
click at [978, 230] on button "View options" at bounding box center [949, 228] width 95 height 26
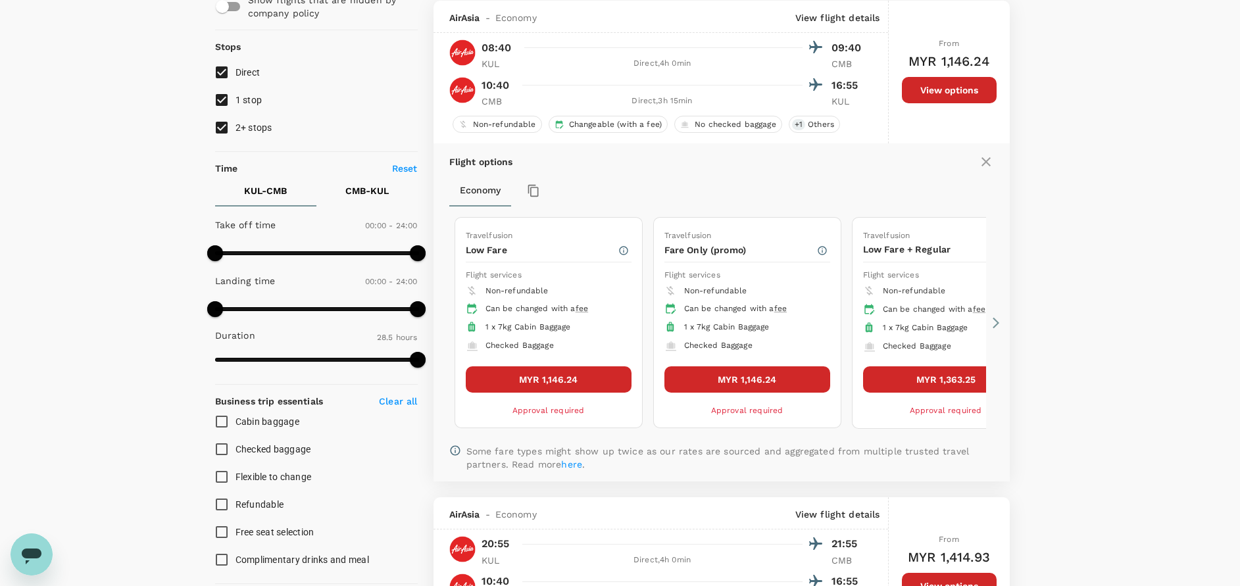
scroll to position [139, 0]
click at [545, 380] on button "MYR 1,146.24" at bounding box center [549, 379] width 166 height 26
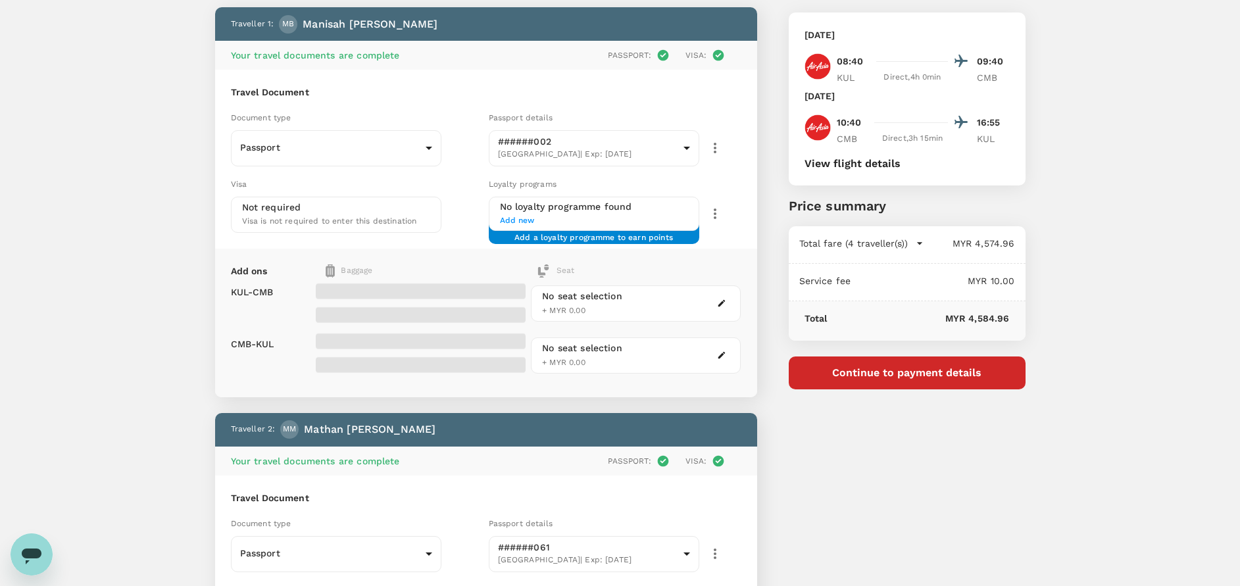
scroll to position [99, 0]
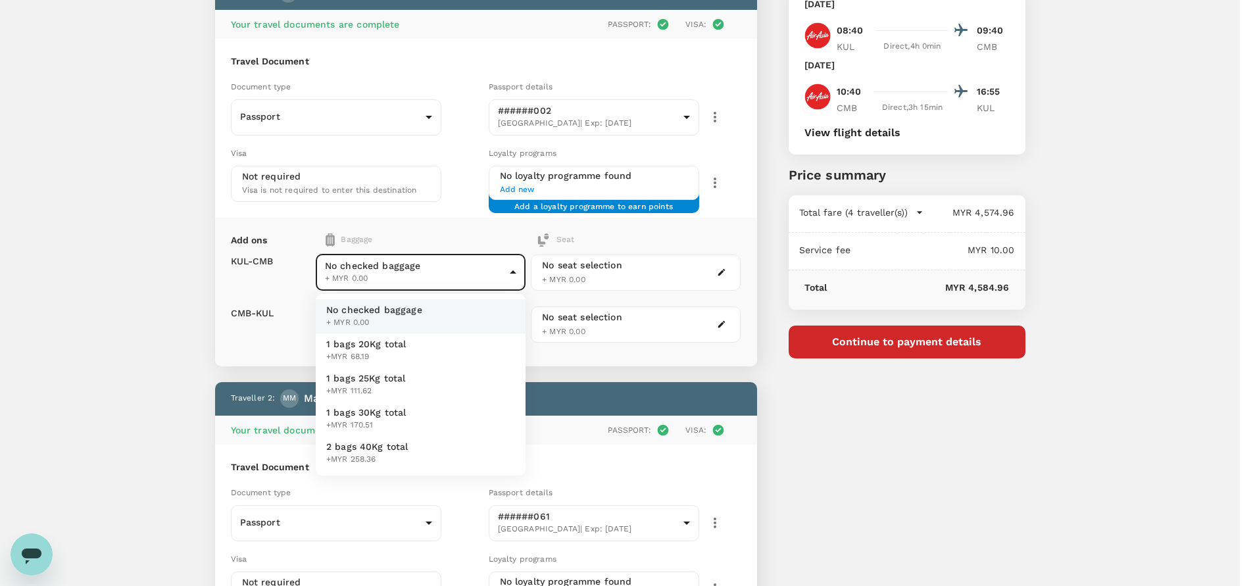
click at [365, 338] on span "1 bags 20Kg total" at bounding box center [366, 344] width 80 height 13
type input "1 - 68.19"
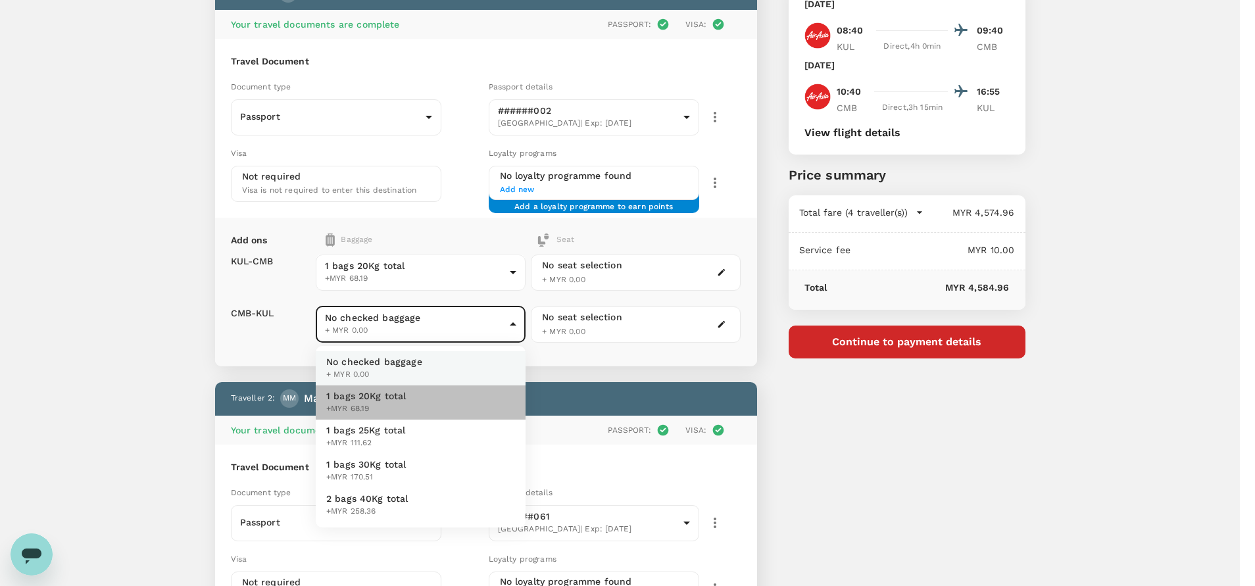
click at [382, 398] on span "1 bags 20Kg total" at bounding box center [366, 395] width 80 height 13
type input "1 - 68.19"
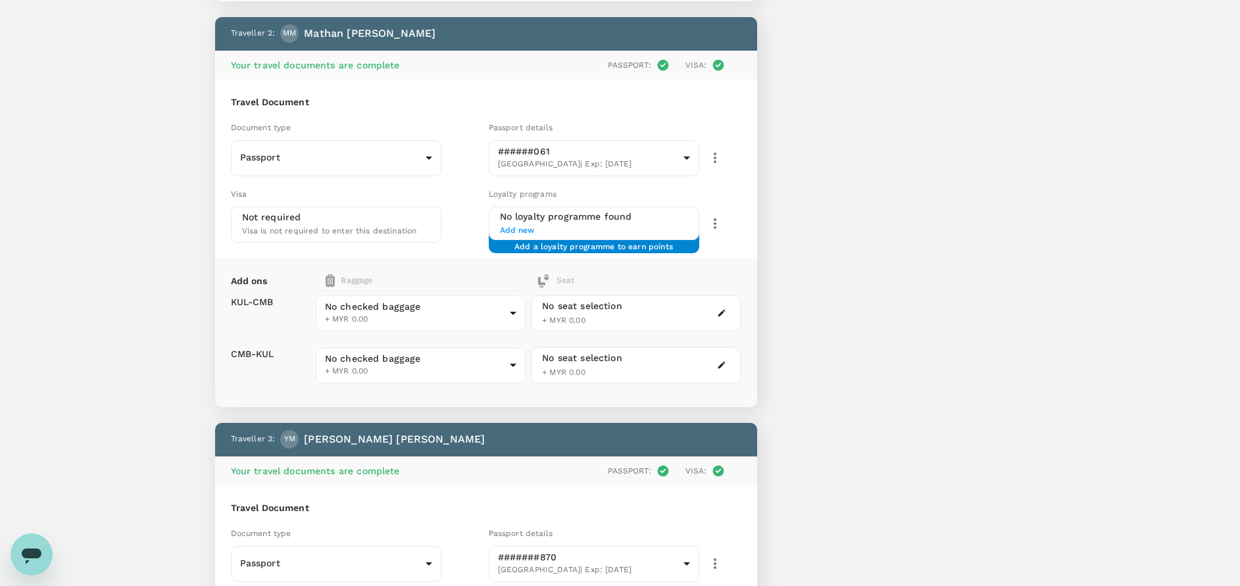
scroll to position [493, 0]
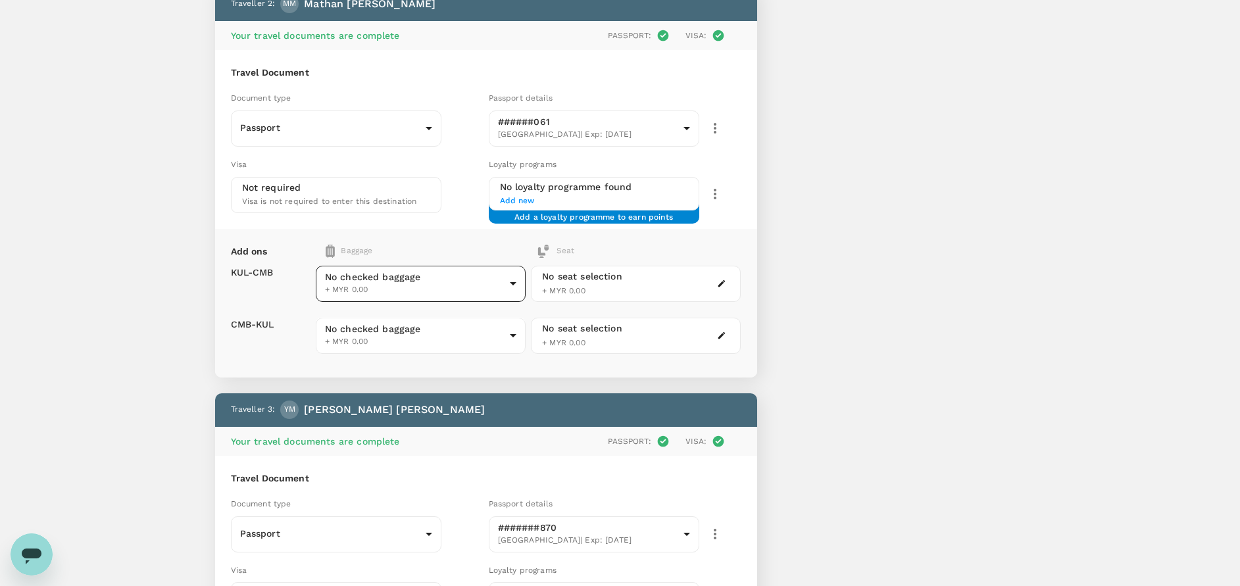
click at [376, 272] on body "Back to flight results Flight review Traveller(s) Traveller 1 : MB Manisah Bint…" at bounding box center [620, 432] width 1240 height 1851
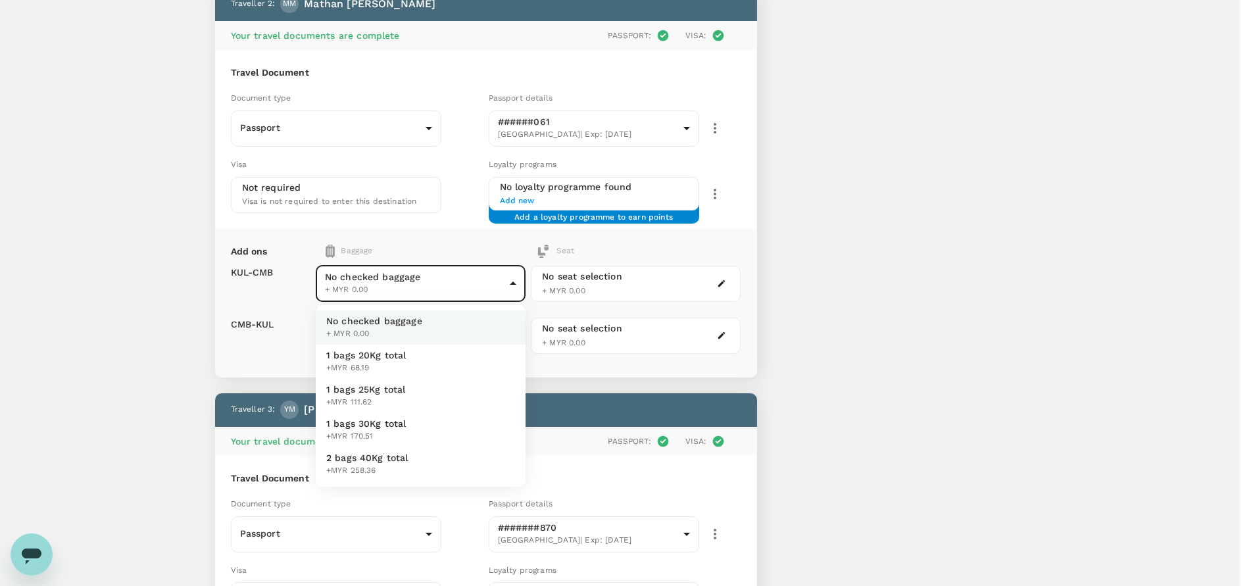
click at [362, 355] on span "1 bags 20Kg total" at bounding box center [366, 355] width 80 height 13
type input "1 - 68.19"
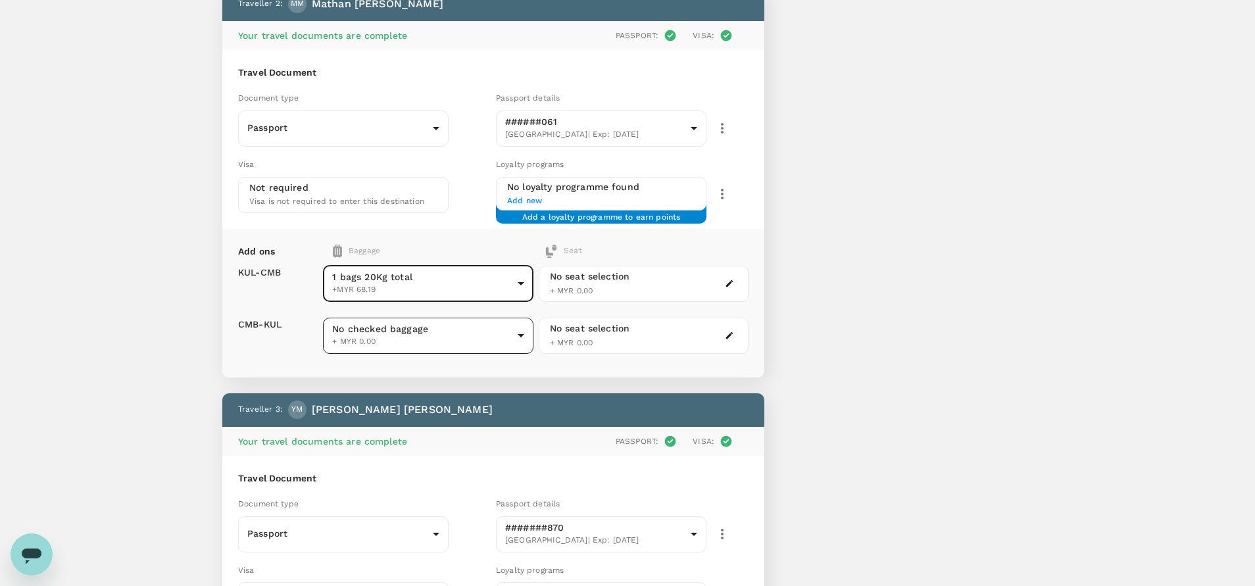
click at [372, 336] on body "Back to flight results Flight review Traveller(s) Traveller 1 : MB Manisah Bint…" at bounding box center [627, 432] width 1255 height 1851
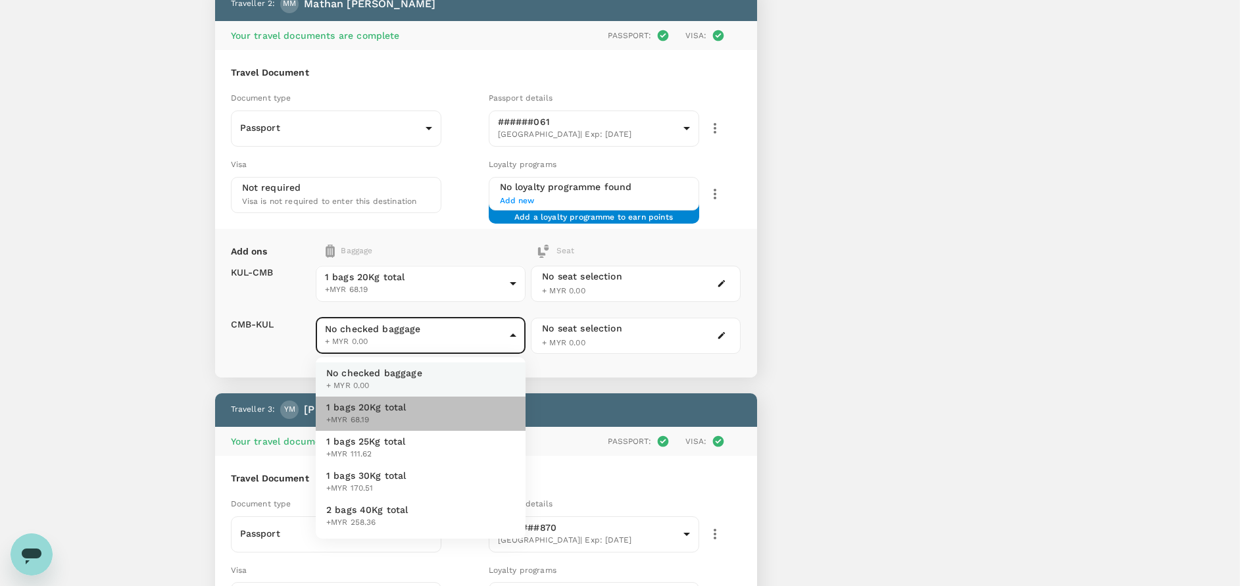
click at [377, 411] on span "1 bags 20Kg total" at bounding box center [366, 407] width 80 height 13
type input "1 - 68.19"
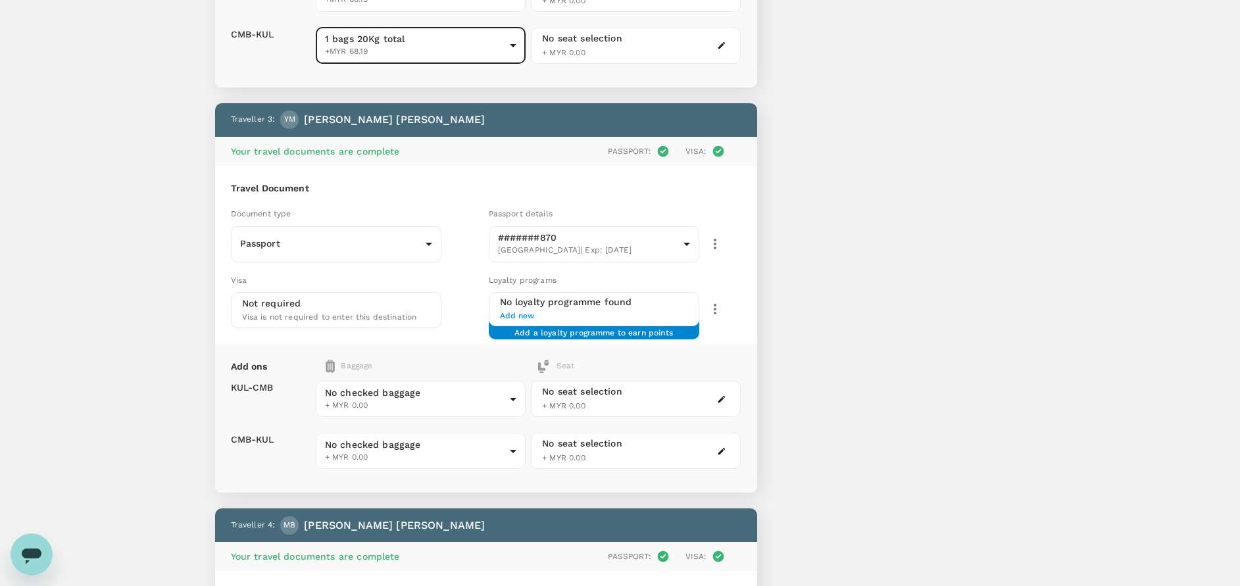
scroll to position [790, 0]
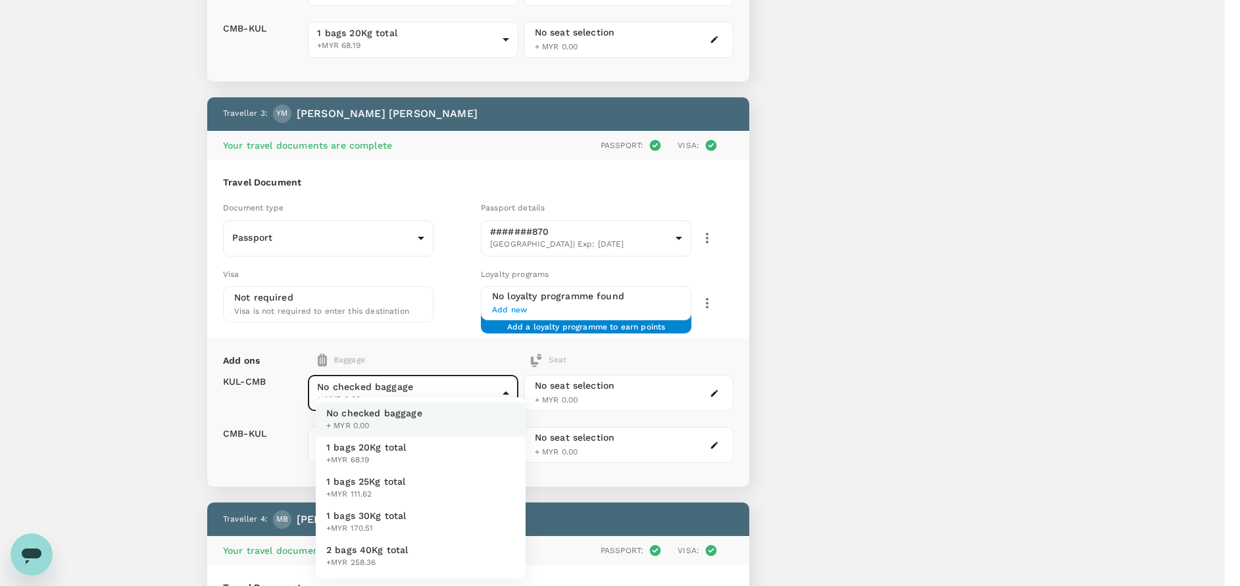
click at [365, 384] on body "Back to flight results Flight review Traveller(s) Traveller 1 : MB Manisah Bint…" at bounding box center [620, 135] width 1240 height 1851
click at [363, 446] on span "1 bags 20Kg total" at bounding box center [366, 447] width 80 height 13
type input "1 - 68.19"
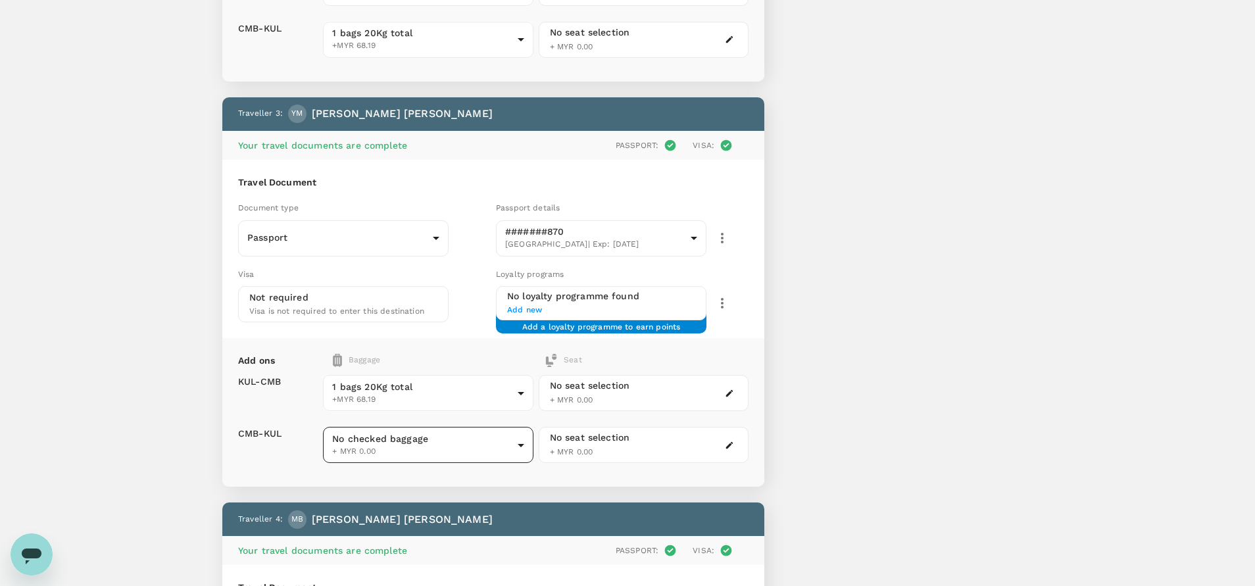
click at [379, 450] on body "Back to flight results Flight review Traveller(s) Traveller 1 : MB Manisah Bint…" at bounding box center [627, 135] width 1255 height 1851
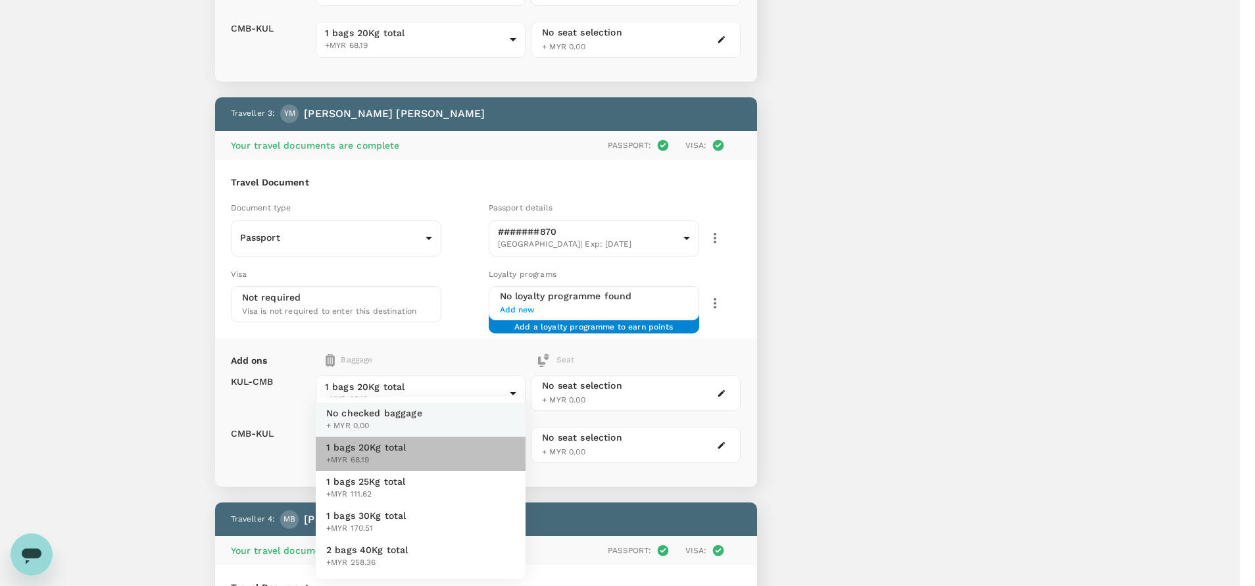
click at [373, 445] on span "1 bags 20Kg total" at bounding box center [366, 447] width 80 height 13
type input "1 - 68.19"
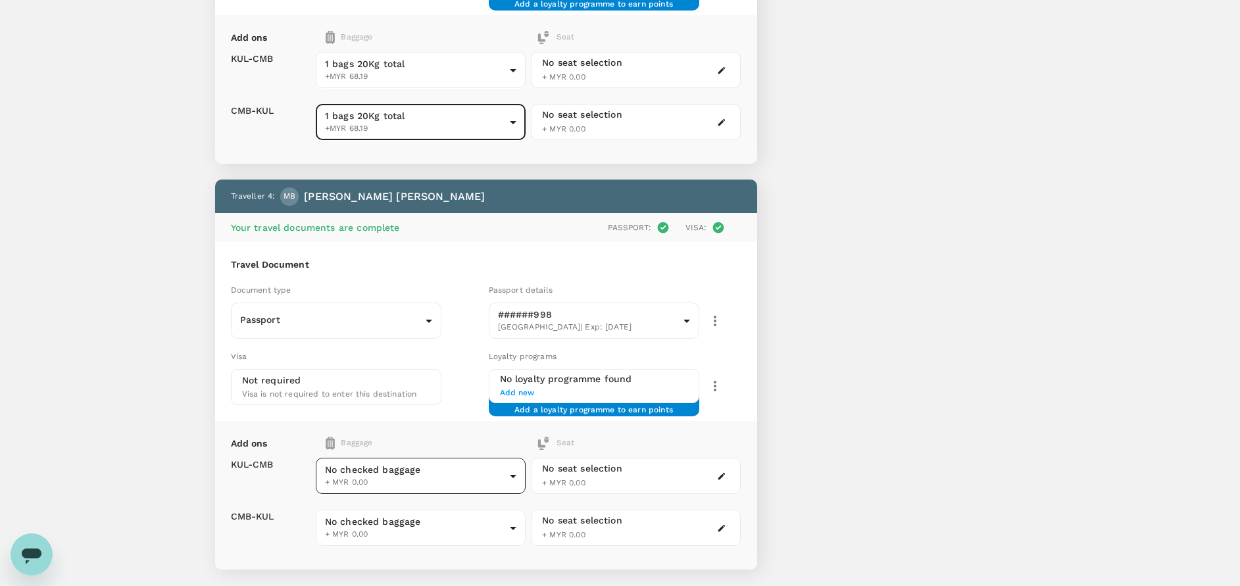
scroll to position [1184, 0]
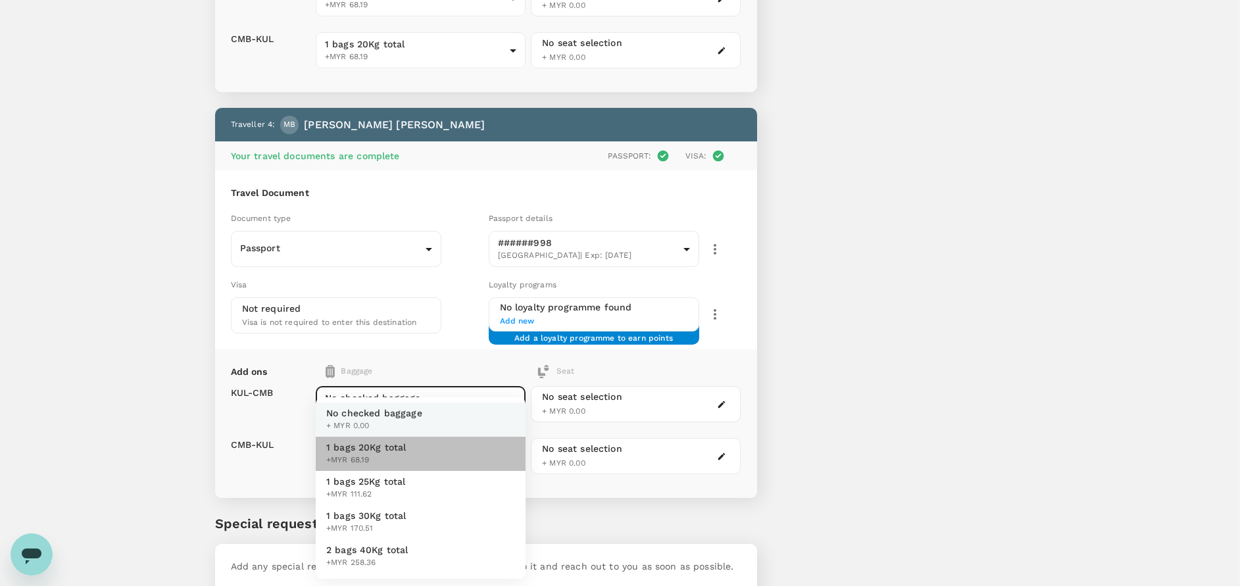
click at [370, 443] on span "1 bags 20Kg total" at bounding box center [366, 447] width 80 height 13
type input "1 - 68.19"
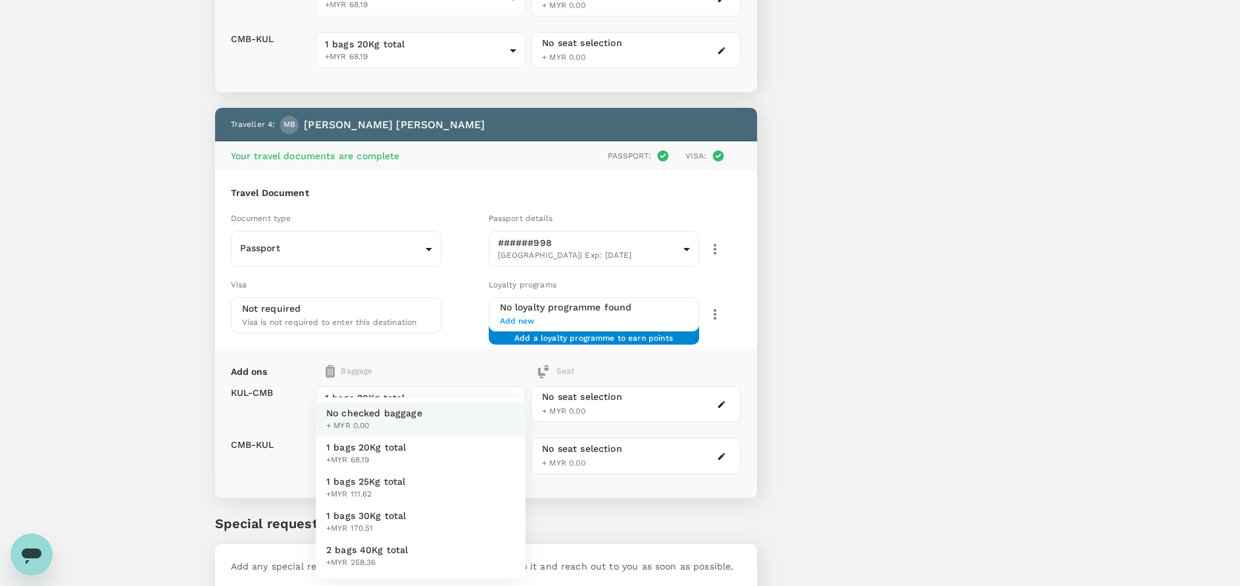
click at [381, 443] on span "1 bags 20Kg total" at bounding box center [366, 447] width 80 height 13
type input "1 - 68.19"
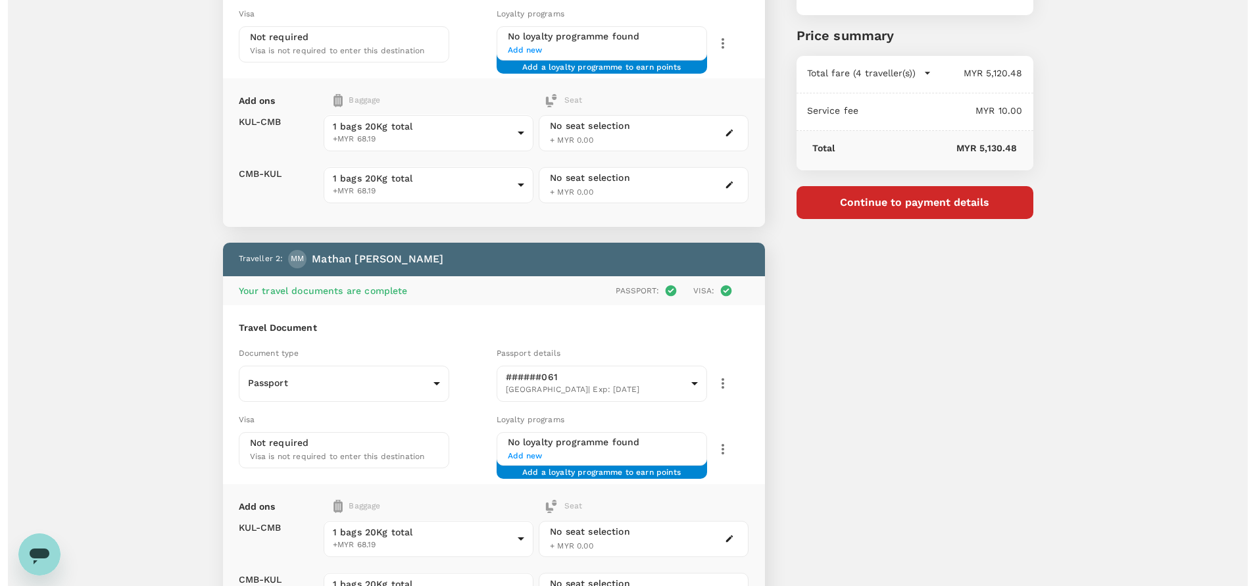
scroll to position [197, 0]
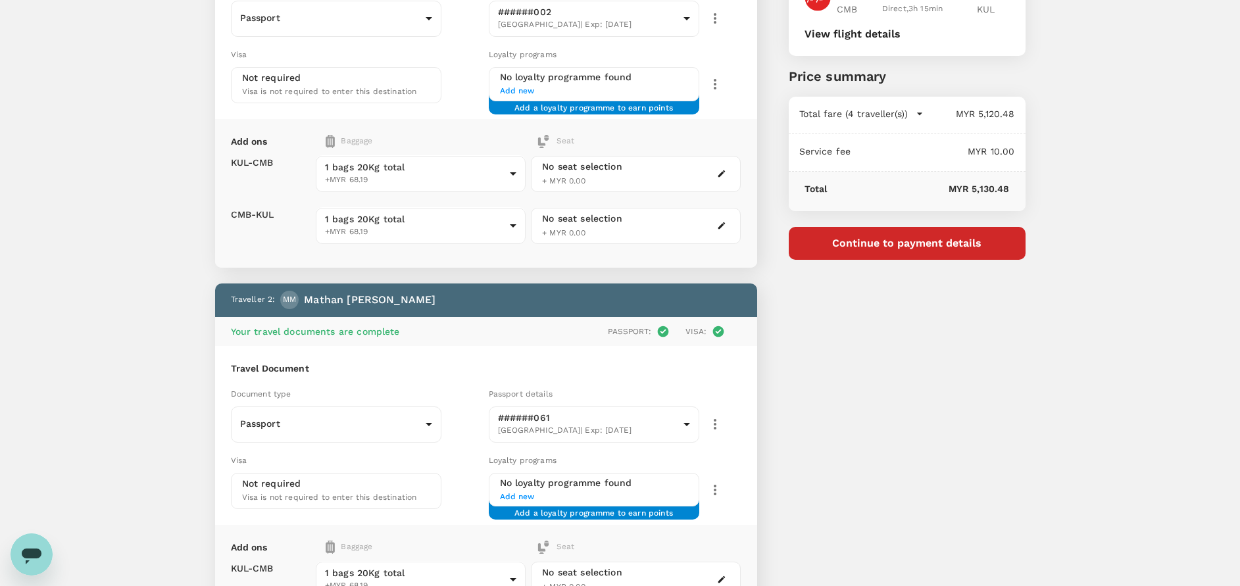
click at [719, 171] on icon "button" at bounding box center [721, 173] width 9 height 9
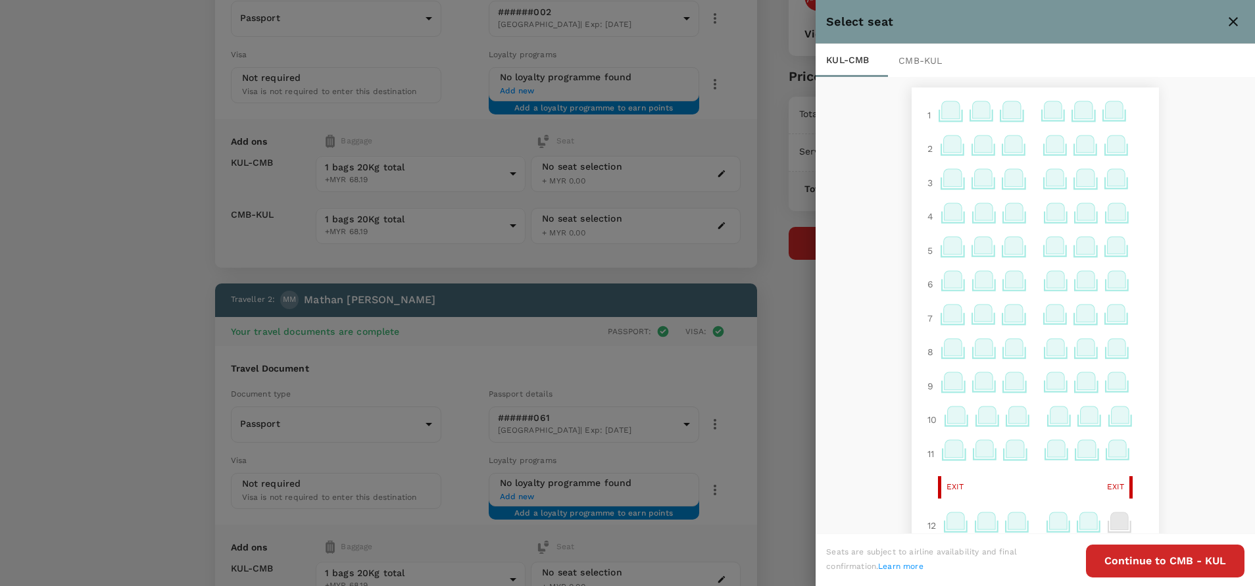
click at [944, 147] on icon at bounding box center [953, 144] width 18 height 17
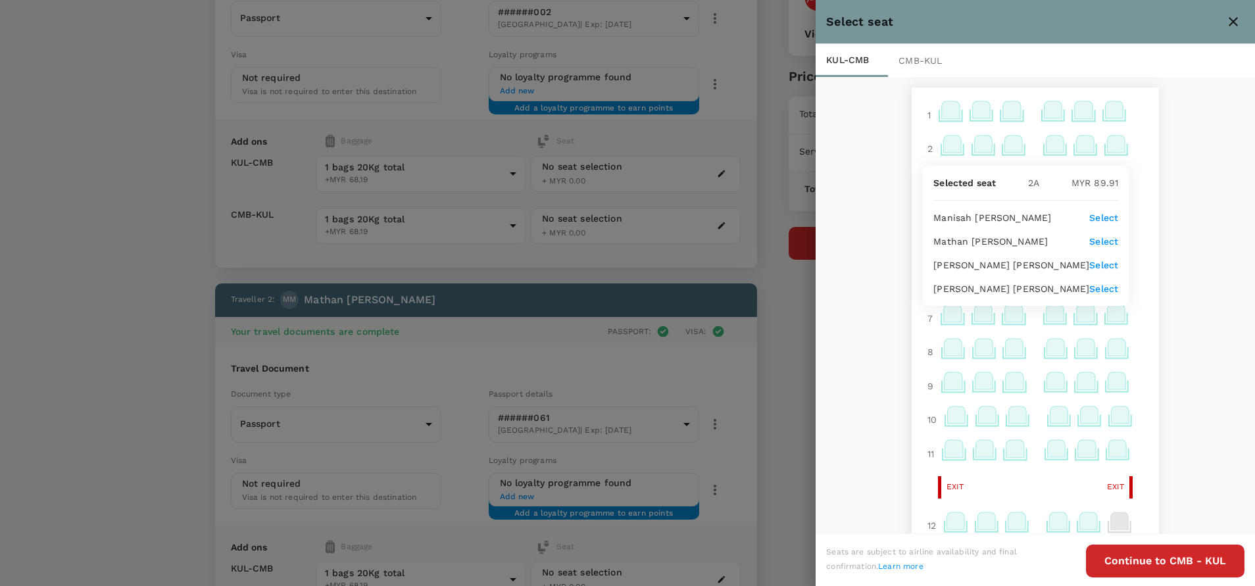
click at [1101, 218] on p "Select" at bounding box center [1104, 217] width 29 height 13
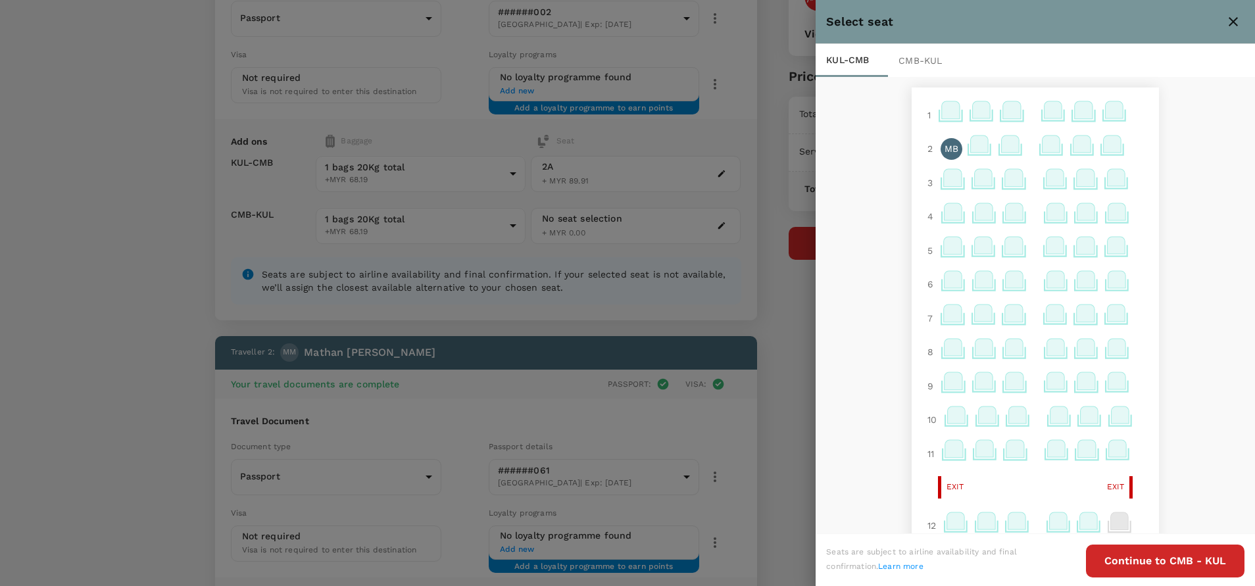
click at [1043, 147] on icon at bounding box center [1052, 144] width 18 height 17
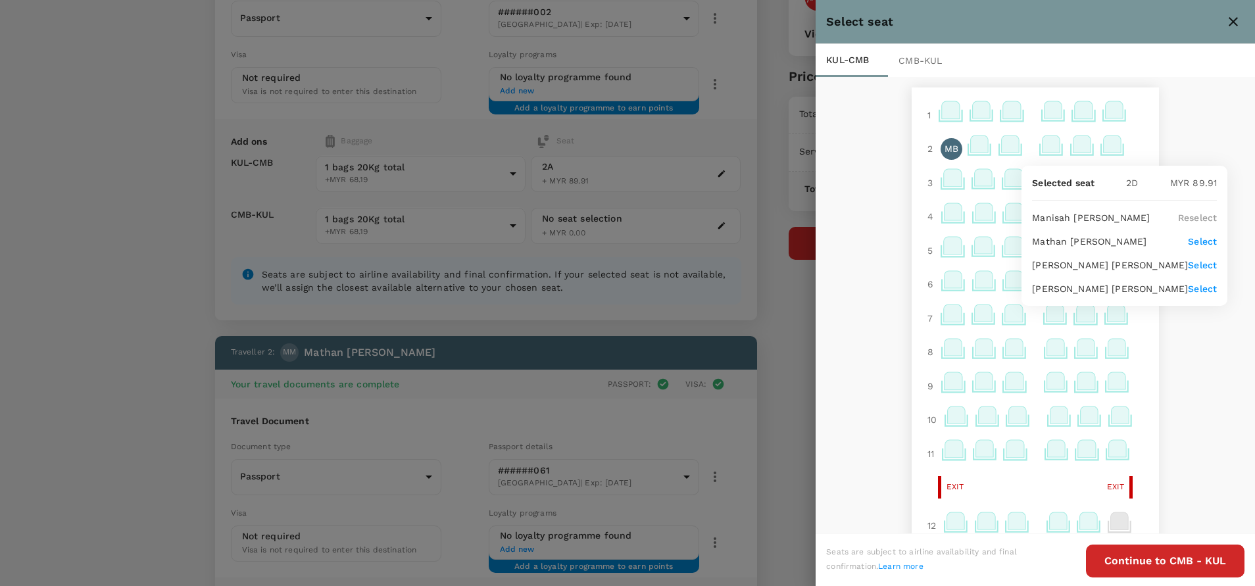
click at [1193, 240] on p "Select" at bounding box center [1202, 241] width 29 height 13
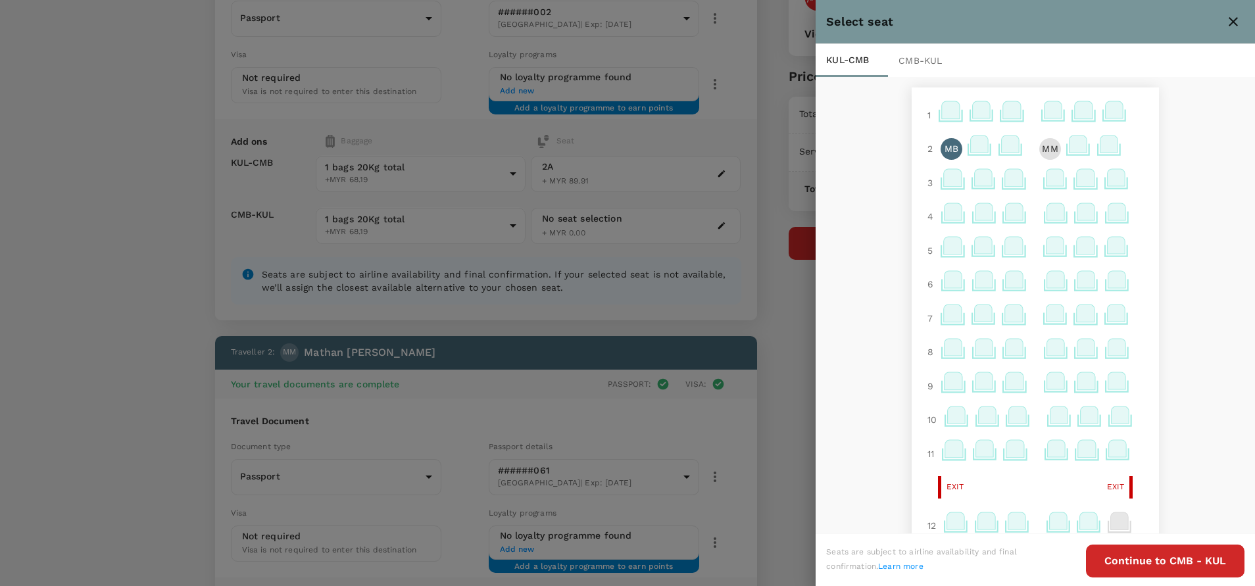
click at [1070, 149] on icon at bounding box center [1079, 144] width 18 height 17
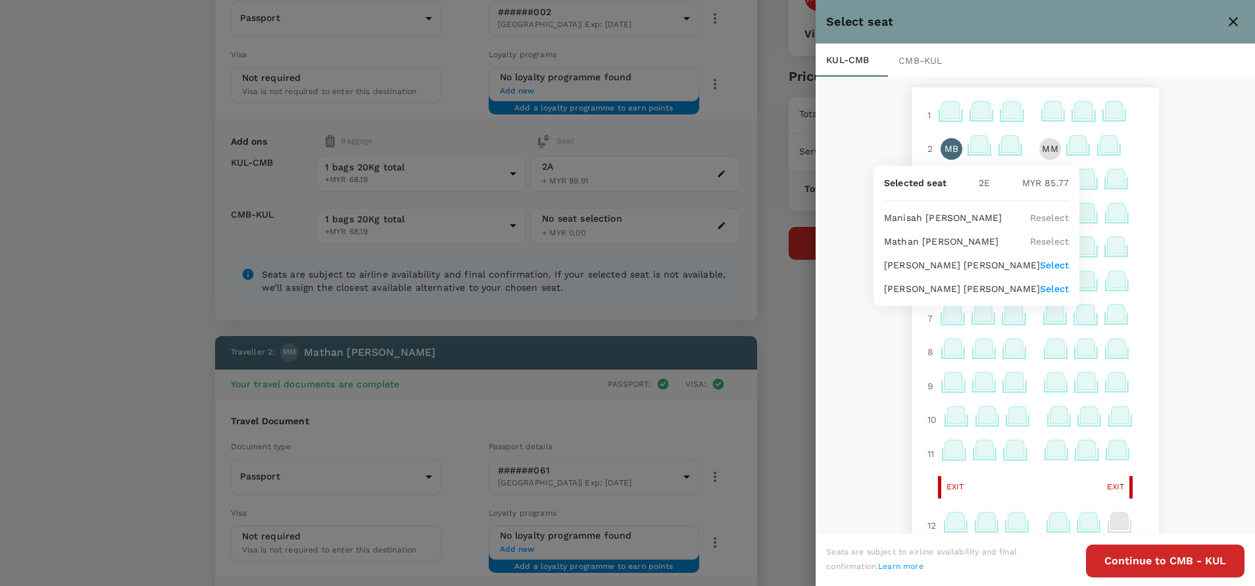
drag, startPoint x: 1057, startPoint y: 262, endPoint x: 1095, endPoint y: 203, distance: 70.4
click at [1058, 261] on p "Select" at bounding box center [1054, 265] width 29 height 13
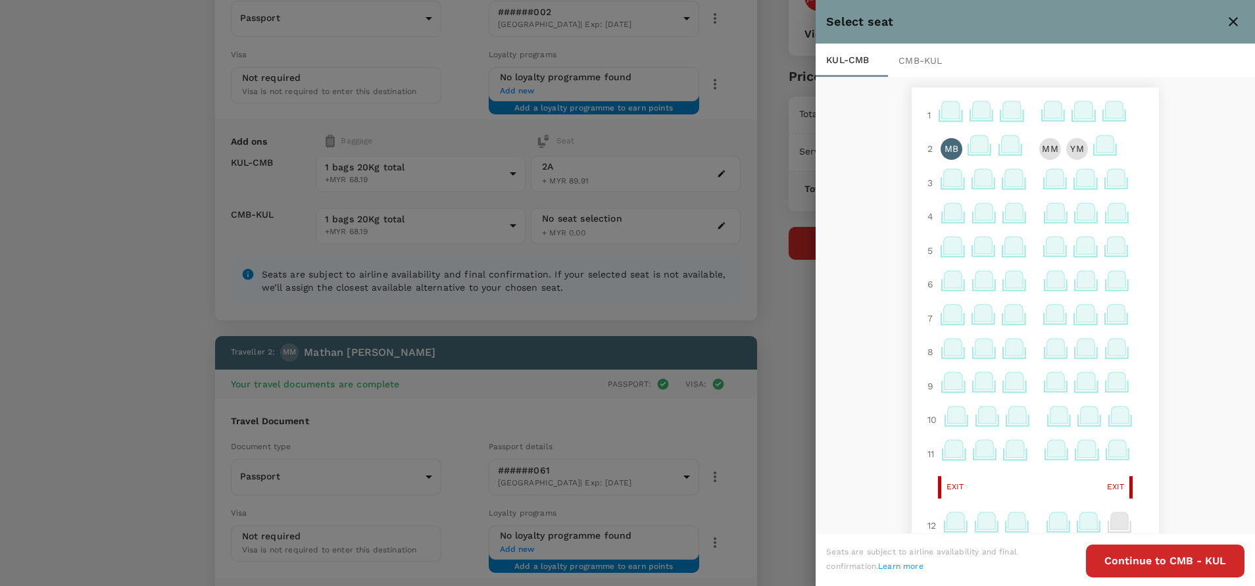
click at [1097, 141] on icon at bounding box center [1106, 144] width 18 height 17
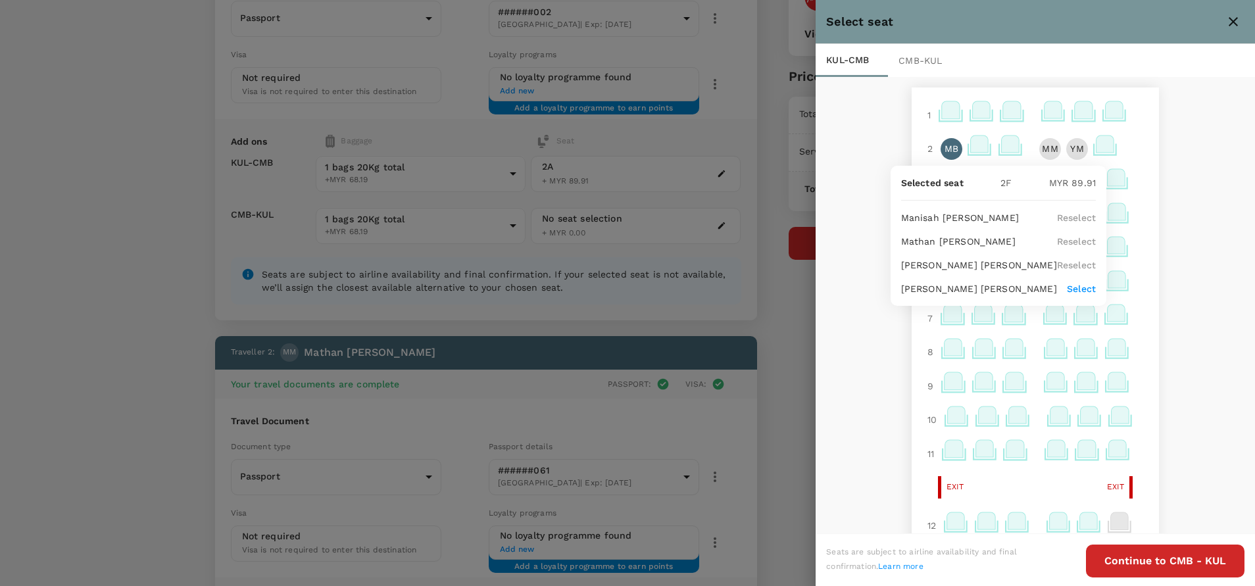
click at [1081, 284] on p "Select" at bounding box center [1081, 288] width 29 height 13
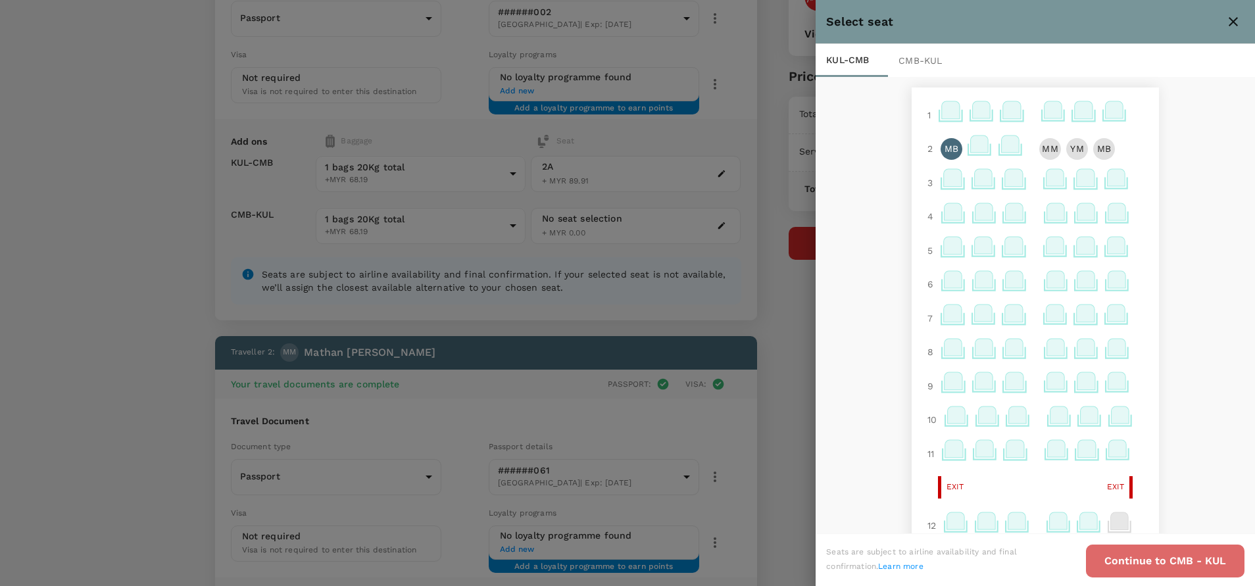
click at [1167, 567] on button "Continue to CMB - KUL" at bounding box center [1165, 561] width 159 height 33
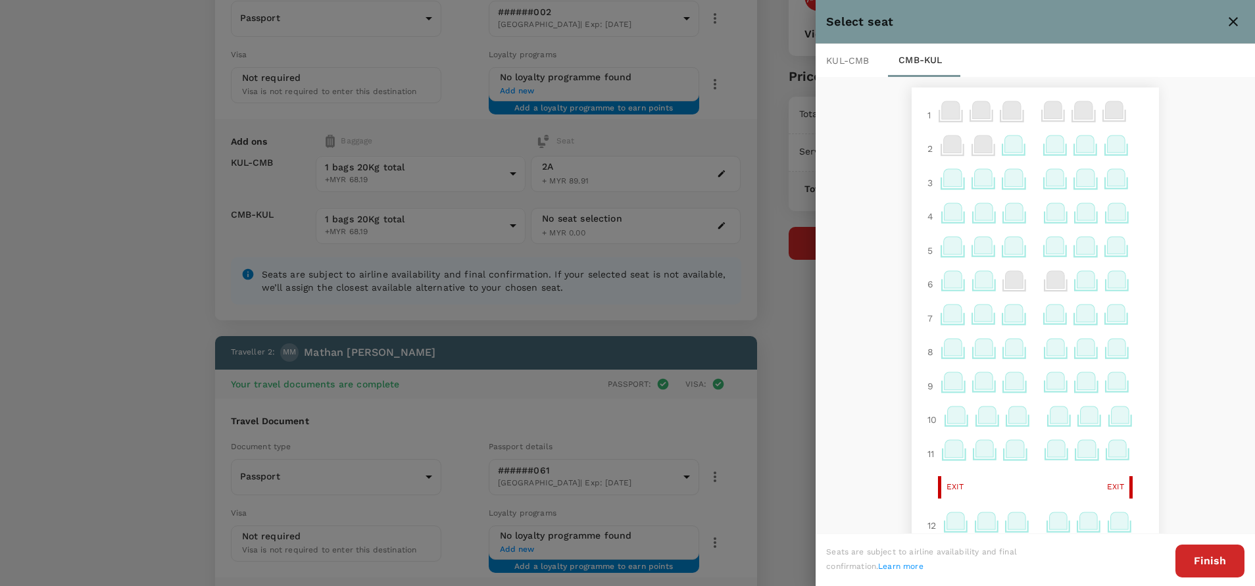
click at [1107, 184] on icon at bounding box center [1116, 177] width 18 height 17
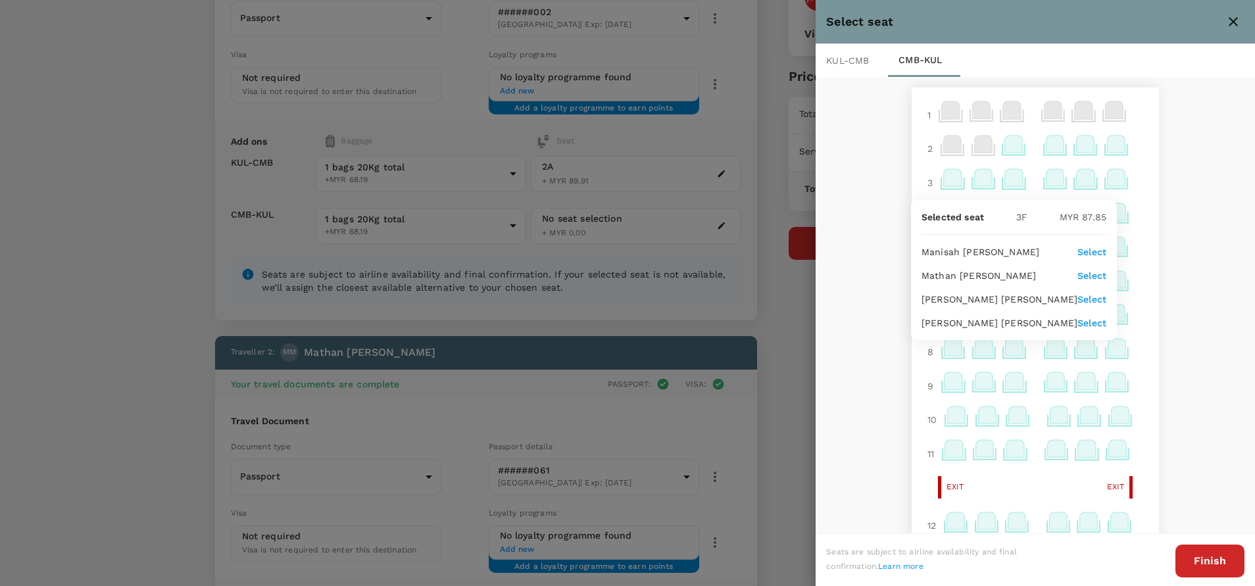
click at [944, 184] on icon at bounding box center [953, 177] width 18 height 17
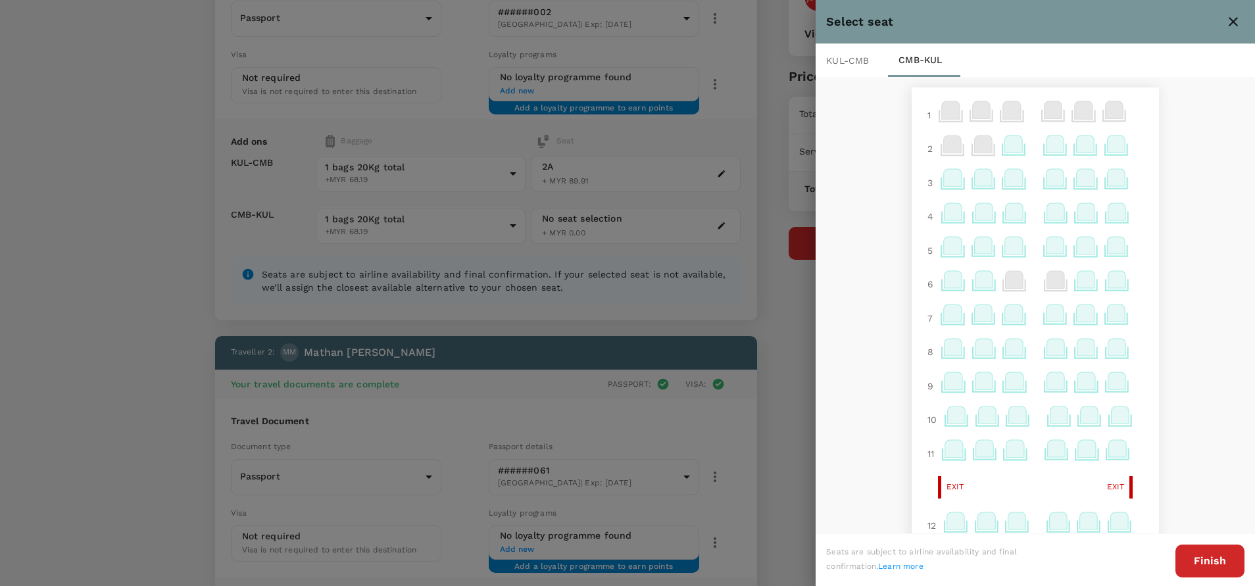
click at [944, 178] on icon at bounding box center [953, 177] width 18 height 17
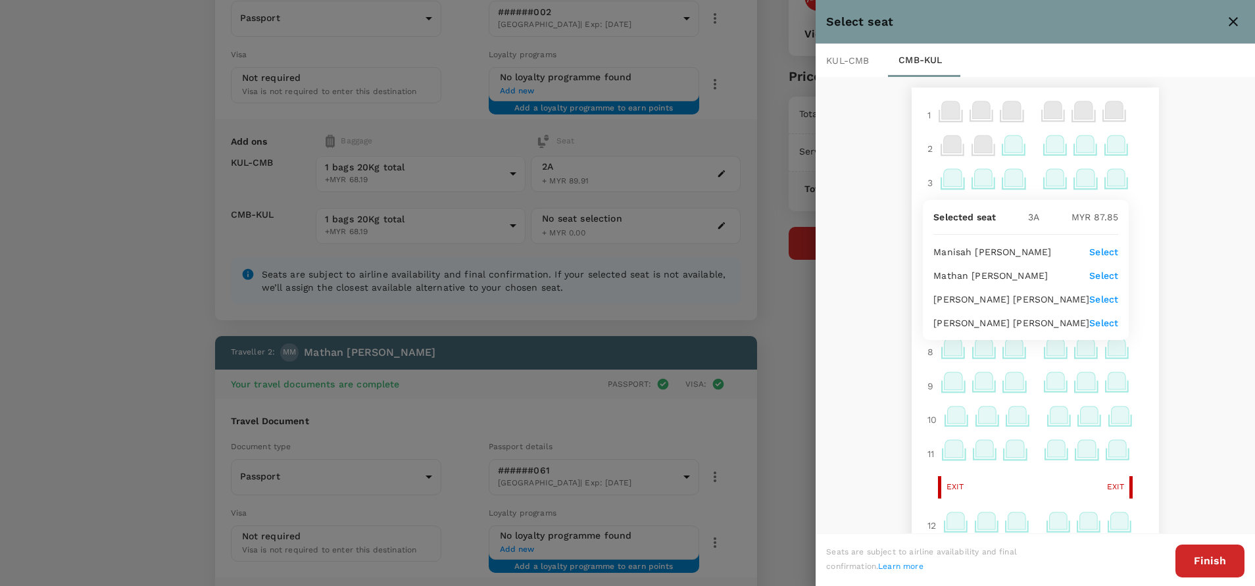
click at [1093, 249] on p "Select" at bounding box center [1104, 251] width 29 height 13
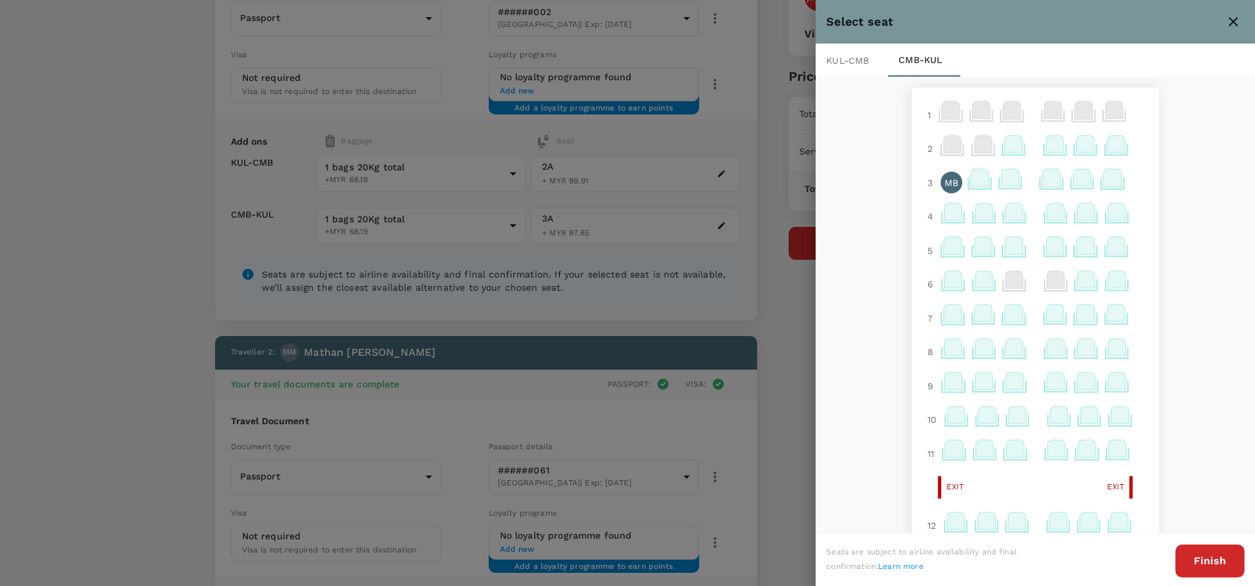
click at [1043, 184] on icon at bounding box center [1052, 177] width 18 height 17
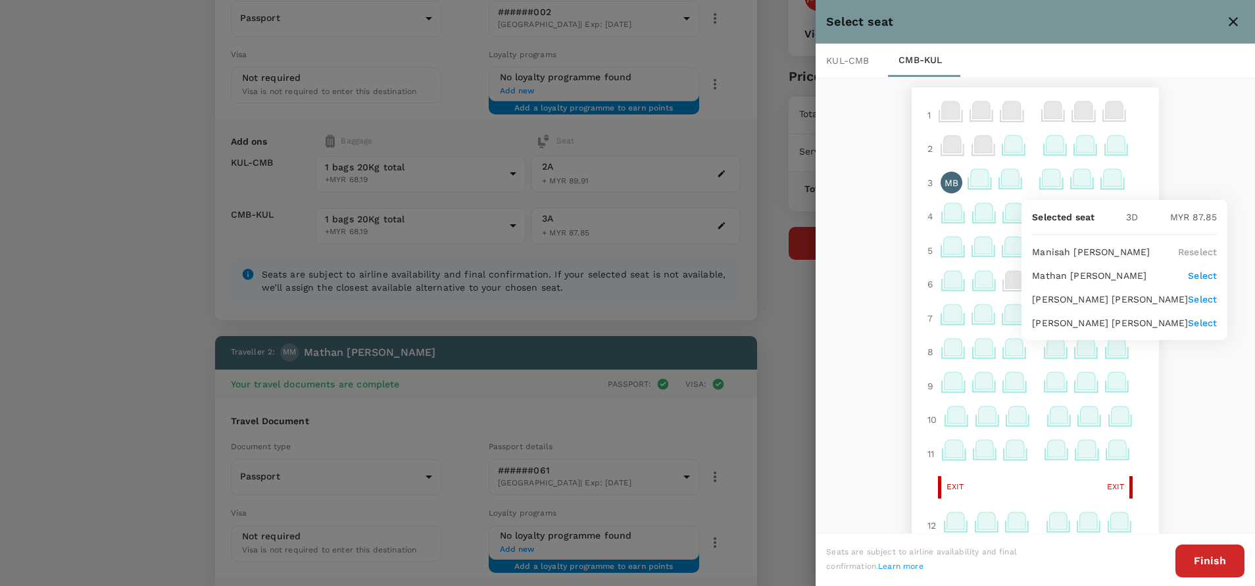
click at [1200, 277] on p "Select" at bounding box center [1202, 275] width 29 height 13
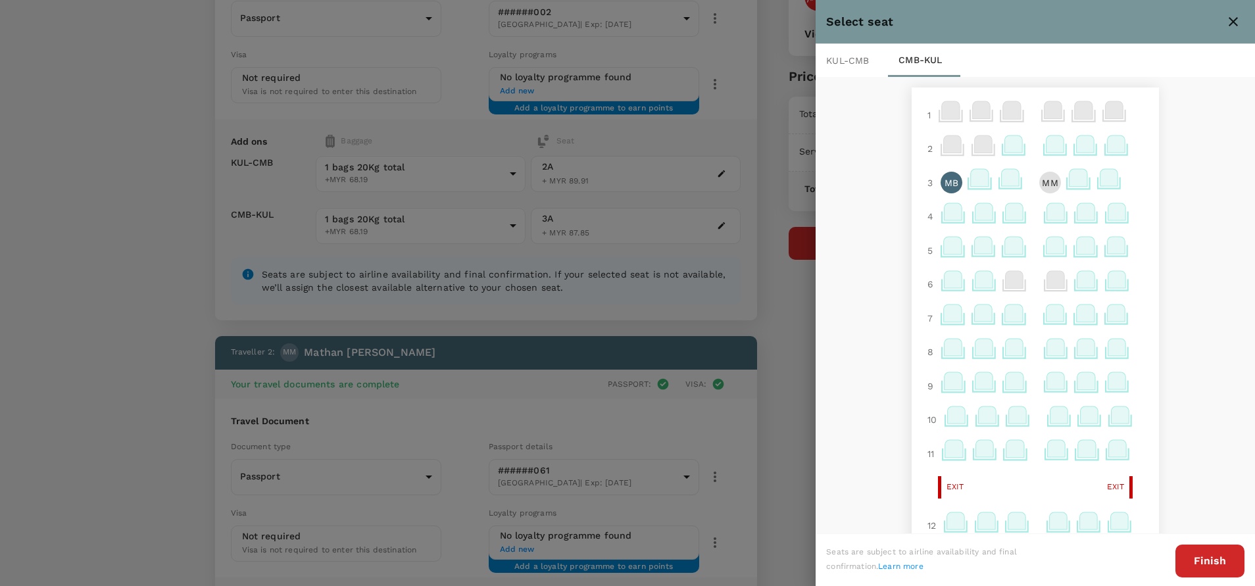
click at [1070, 176] on icon at bounding box center [1079, 177] width 18 height 17
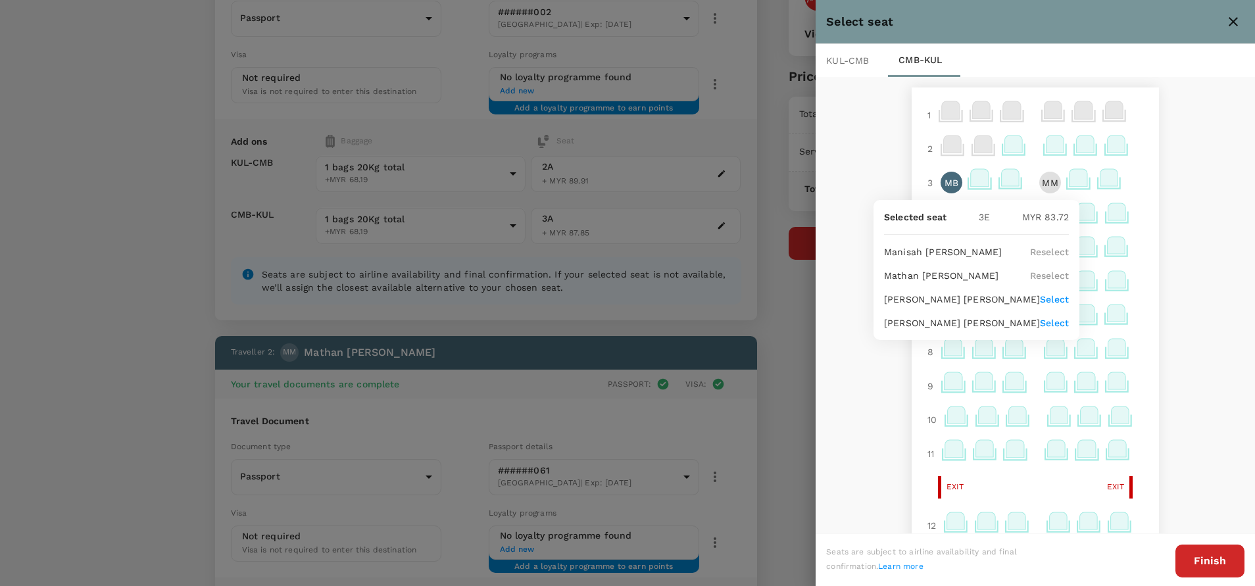
click at [1058, 299] on p "Select" at bounding box center [1054, 299] width 29 height 13
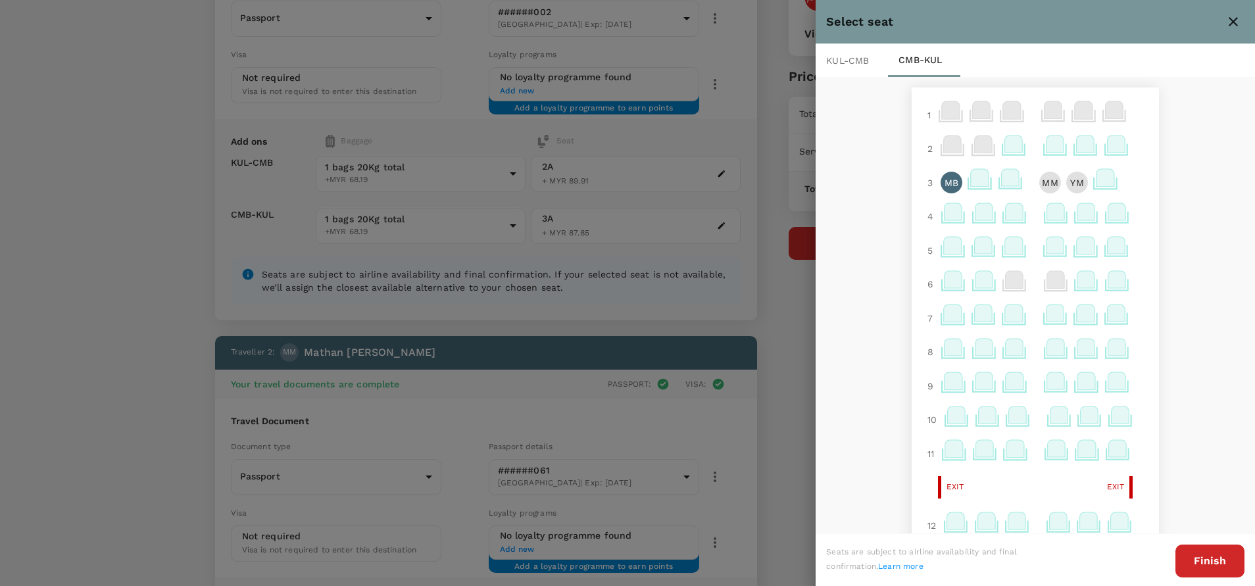
click at [1097, 178] on icon at bounding box center [1106, 177] width 18 height 17
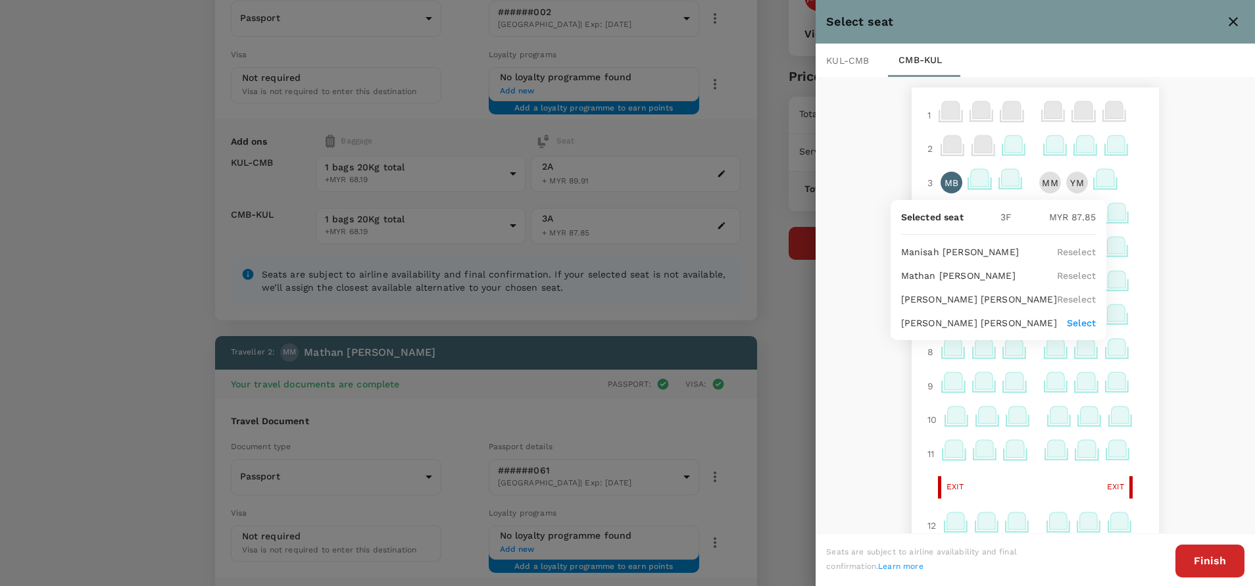
click at [1087, 316] on p "Select" at bounding box center [1081, 322] width 29 height 13
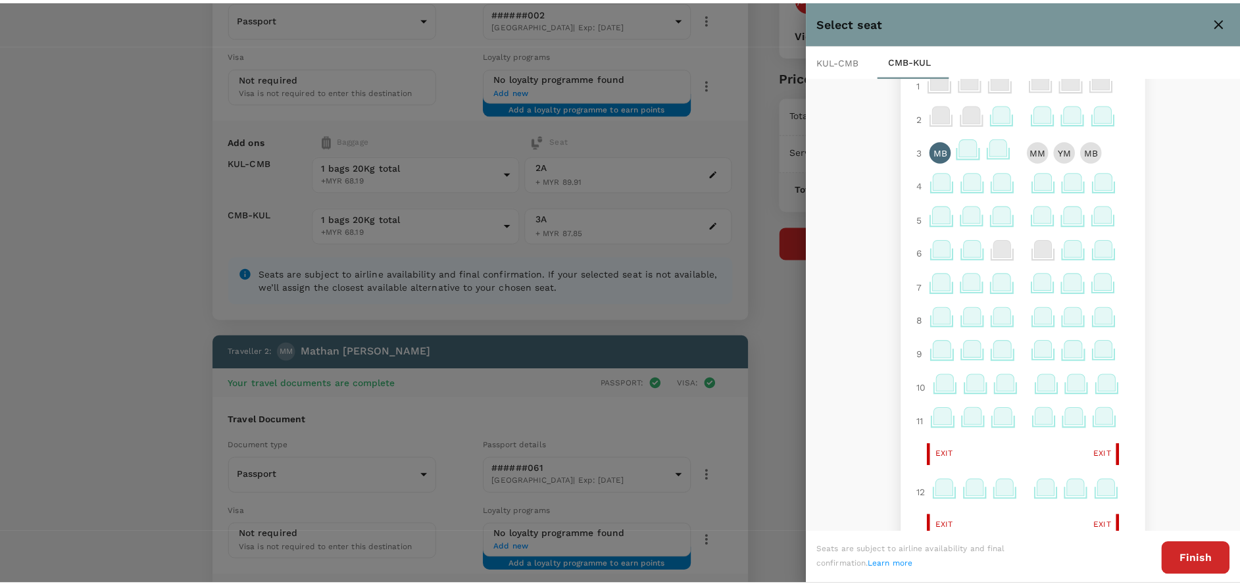
scroll to position [0, 0]
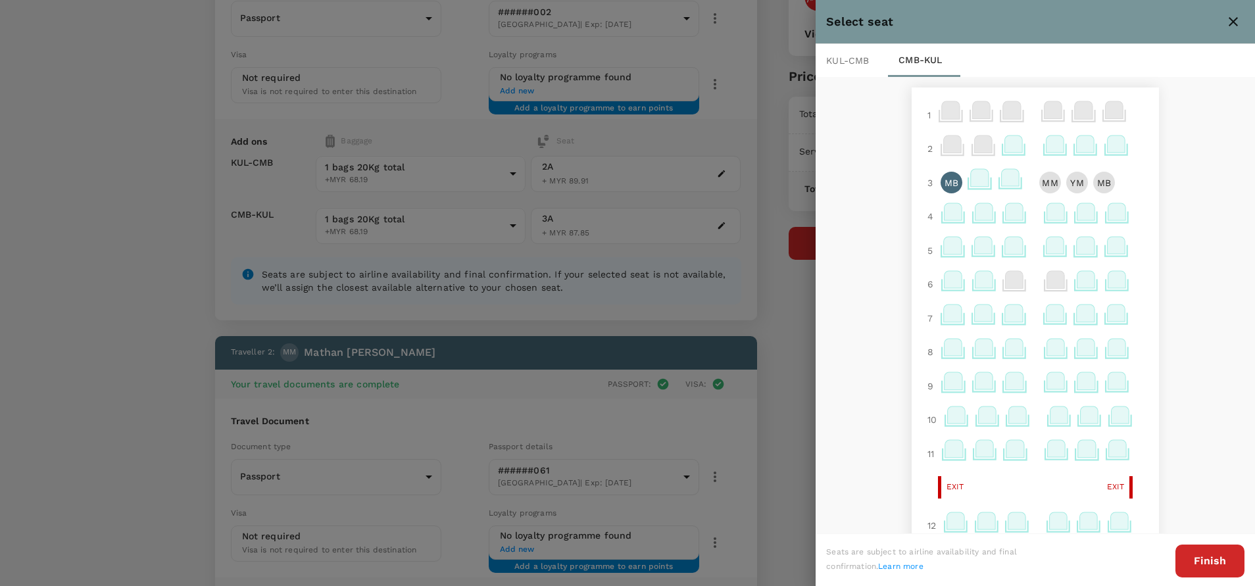
click at [1222, 560] on button "Finish" at bounding box center [1210, 561] width 69 height 33
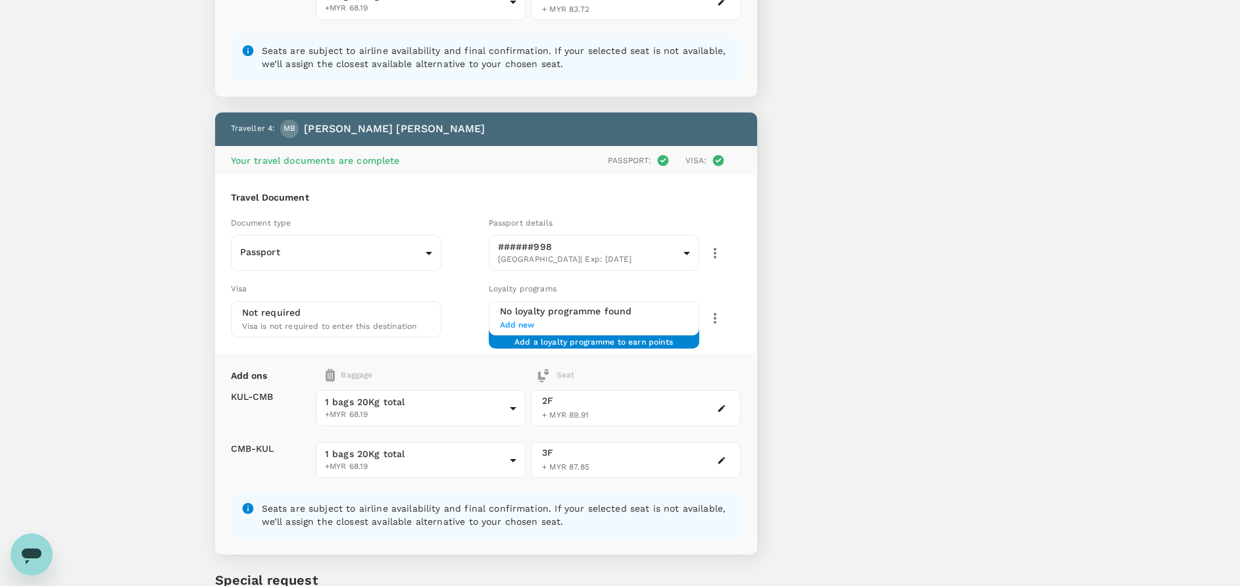
scroll to position [1475, 0]
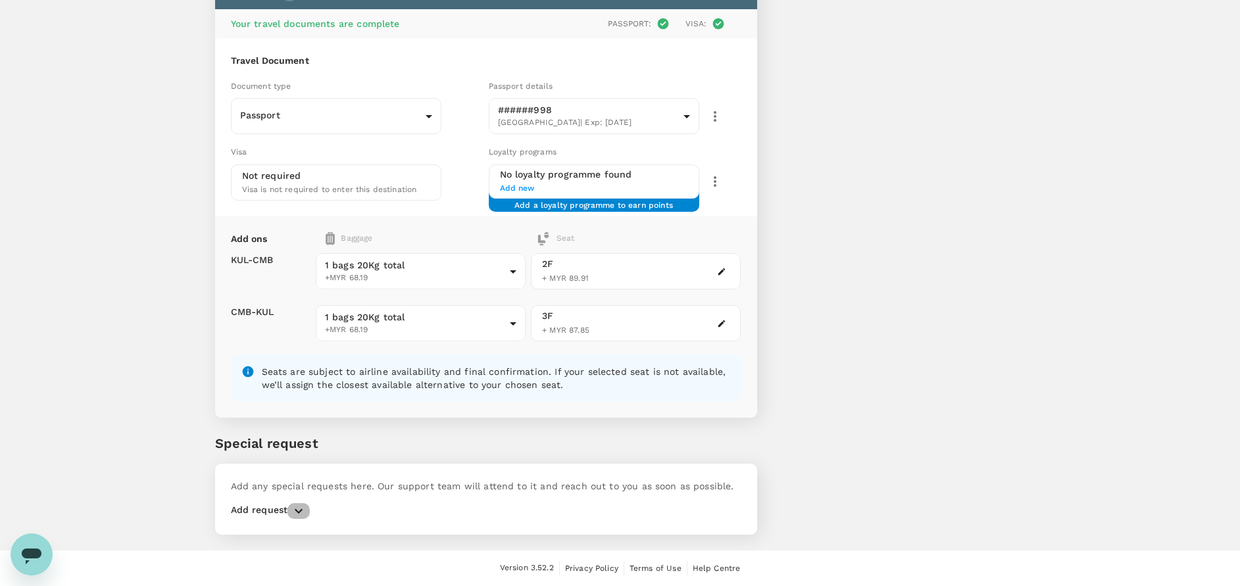
click at [299, 513] on icon "button" at bounding box center [299, 511] width 8 height 5
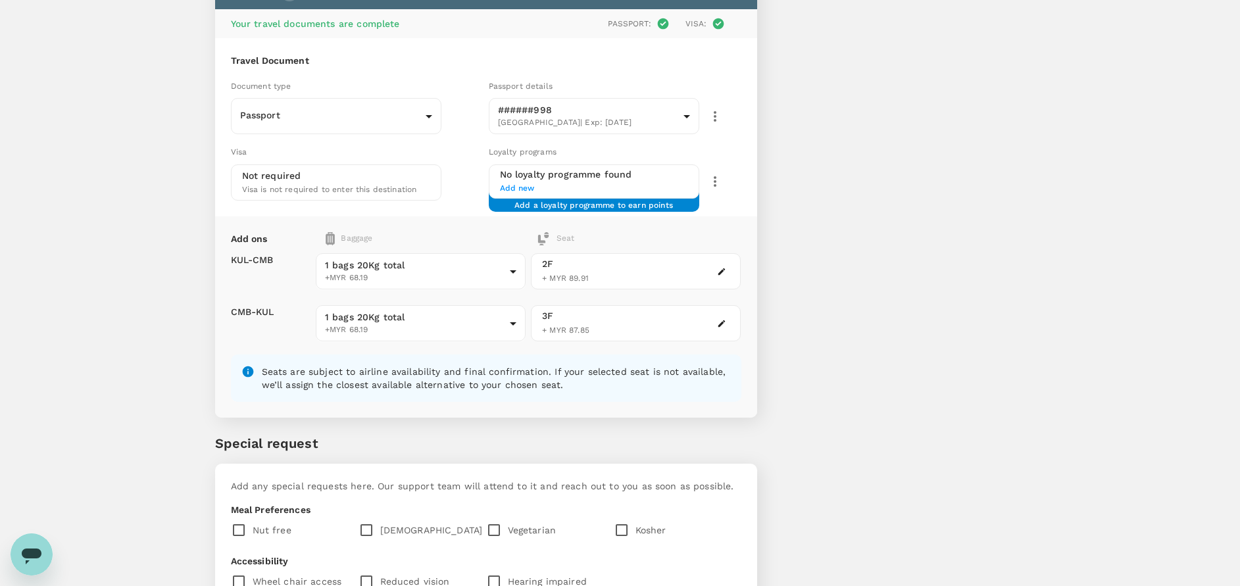
click at [366, 524] on input "checkbox" at bounding box center [370, 530] width 22 height 28
checkbox input "true"
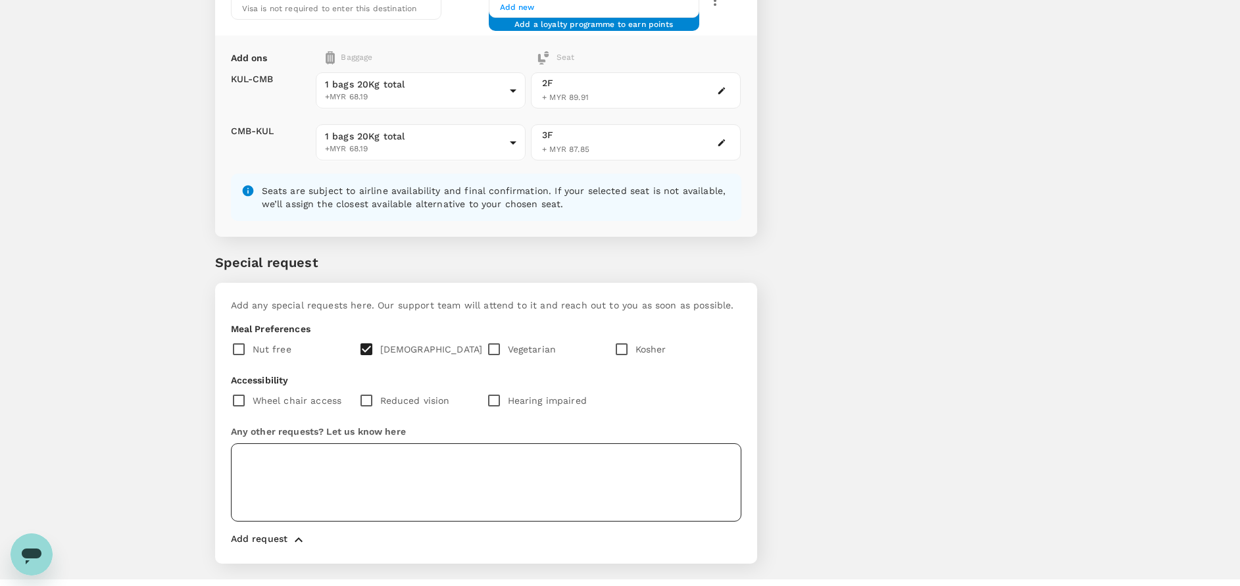
scroll to position [1685, 0]
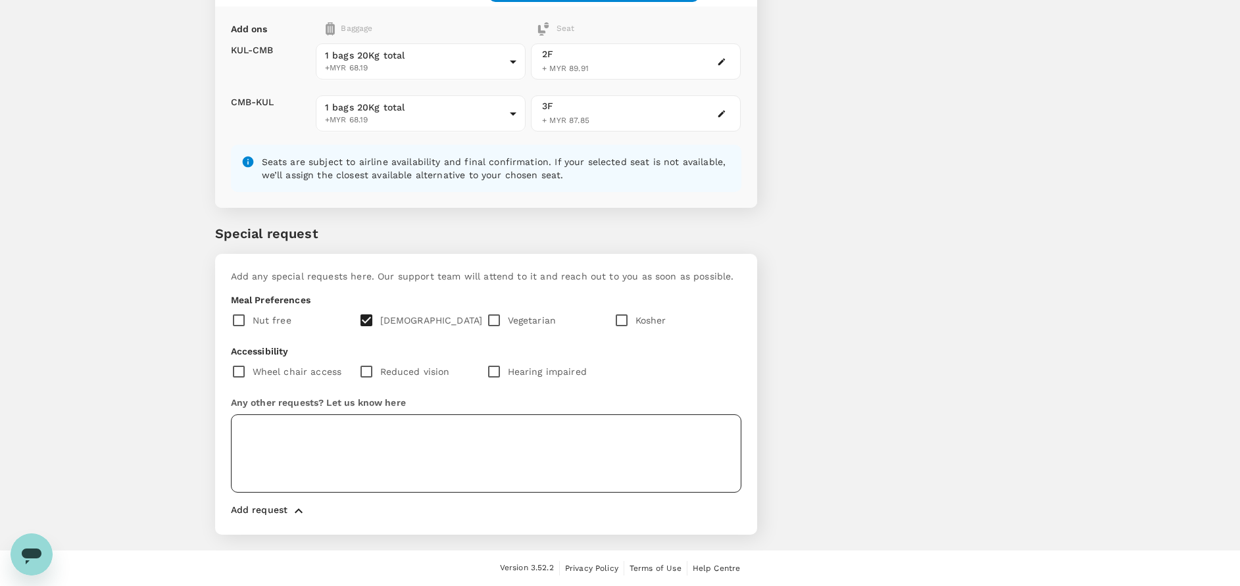
click at [292, 445] on textarea at bounding box center [486, 453] width 511 height 78
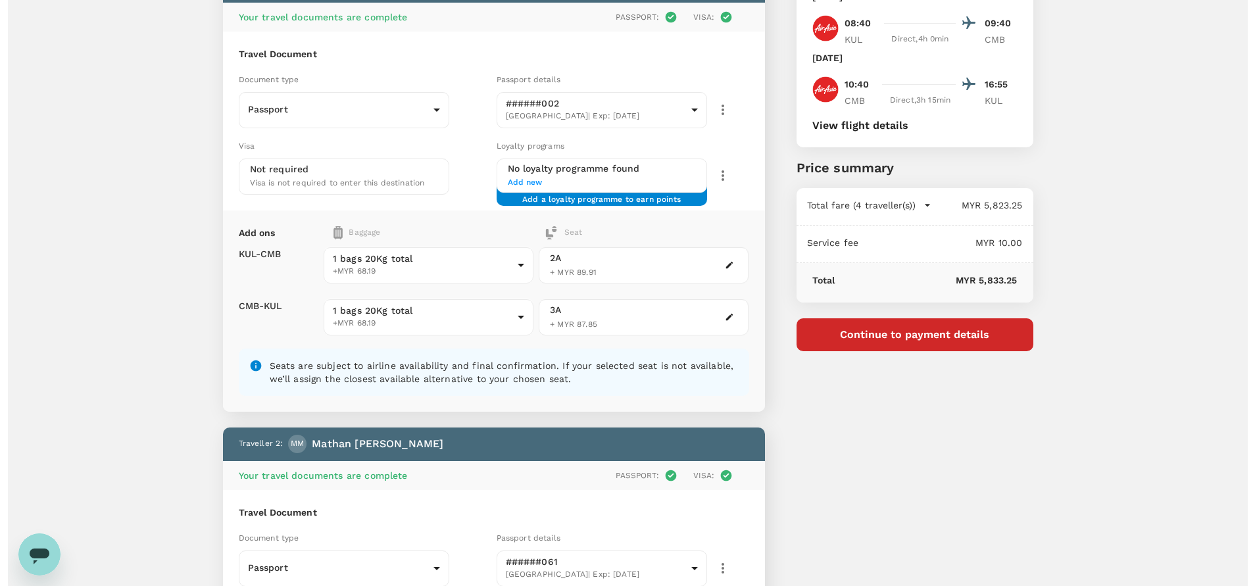
scroll to position [0, 0]
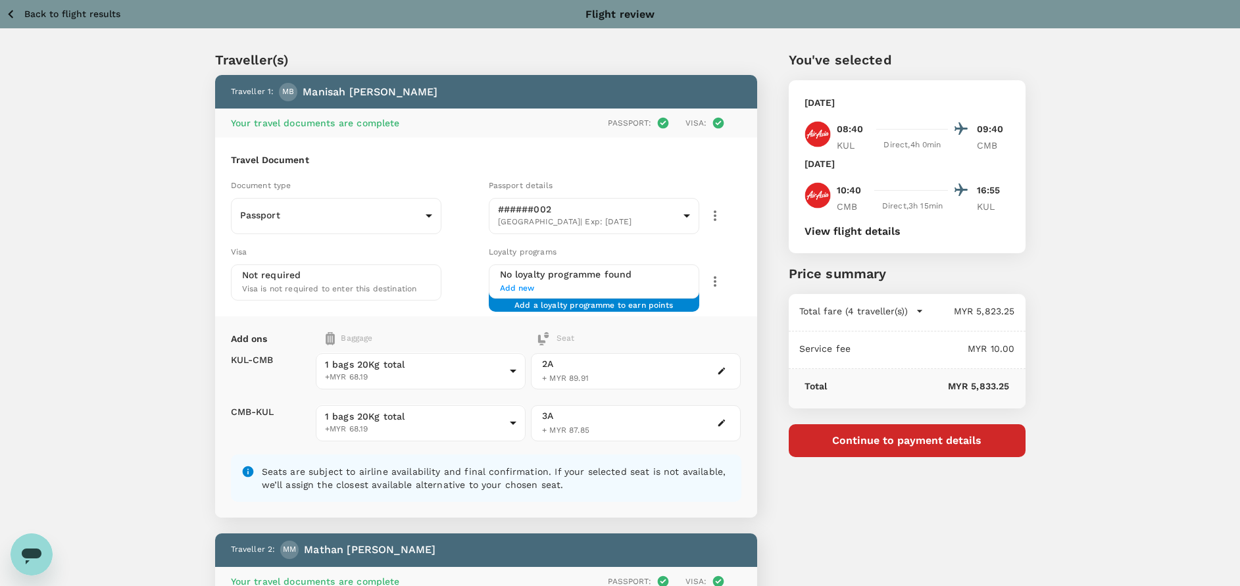
click at [879, 441] on button "Continue to payment details" at bounding box center [907, 440] width 237 height 33
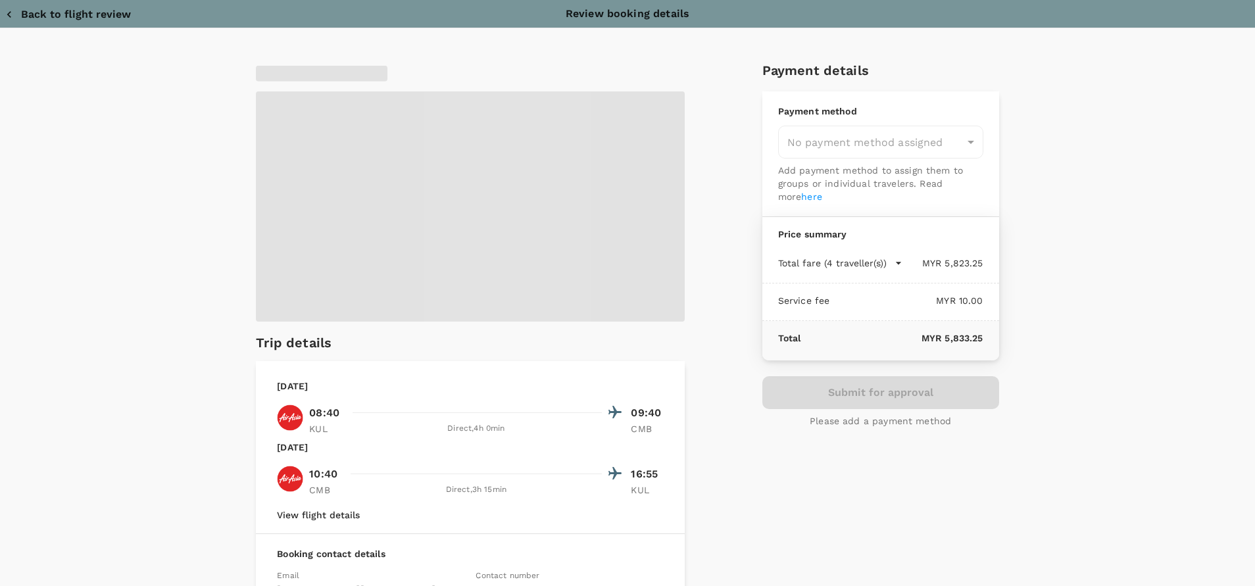
type input "9e254831-a140-43d4-90d9-f4bdc71b84d3"
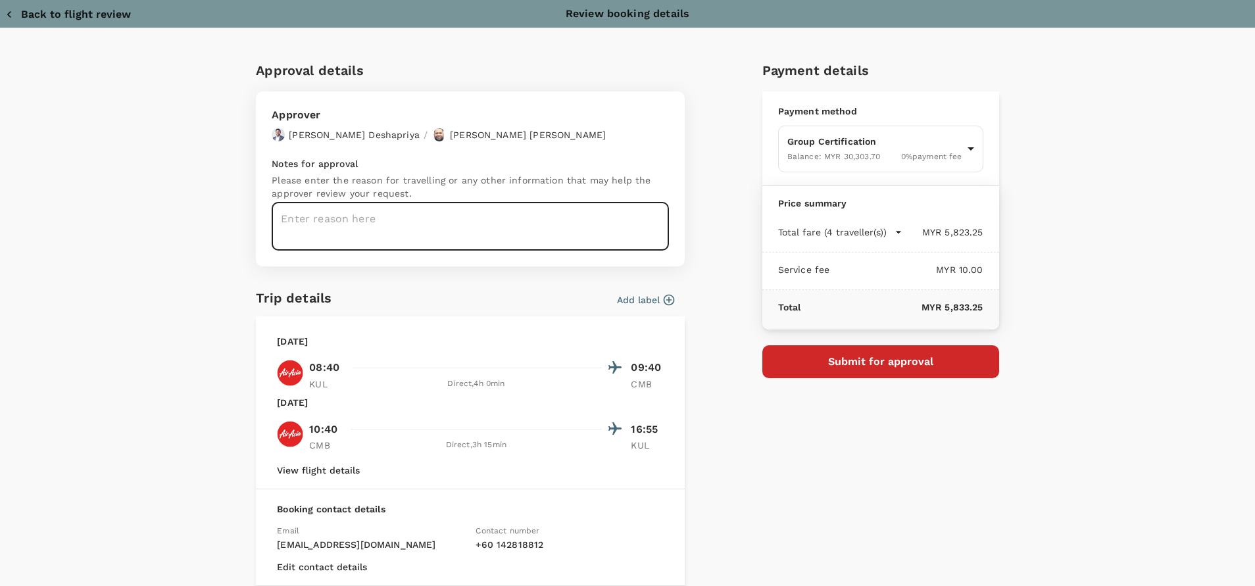
click at [328, 218] on textarea at bounding box center [470, 227] width 397 height 48
click at [297, 220] on textarea at bounding box center [470, 227] width 397 height 48
paste textarea "Hi @Hariz / @[GEOGRAPHIC_DATA], Requesting your approval for the accommodation …"
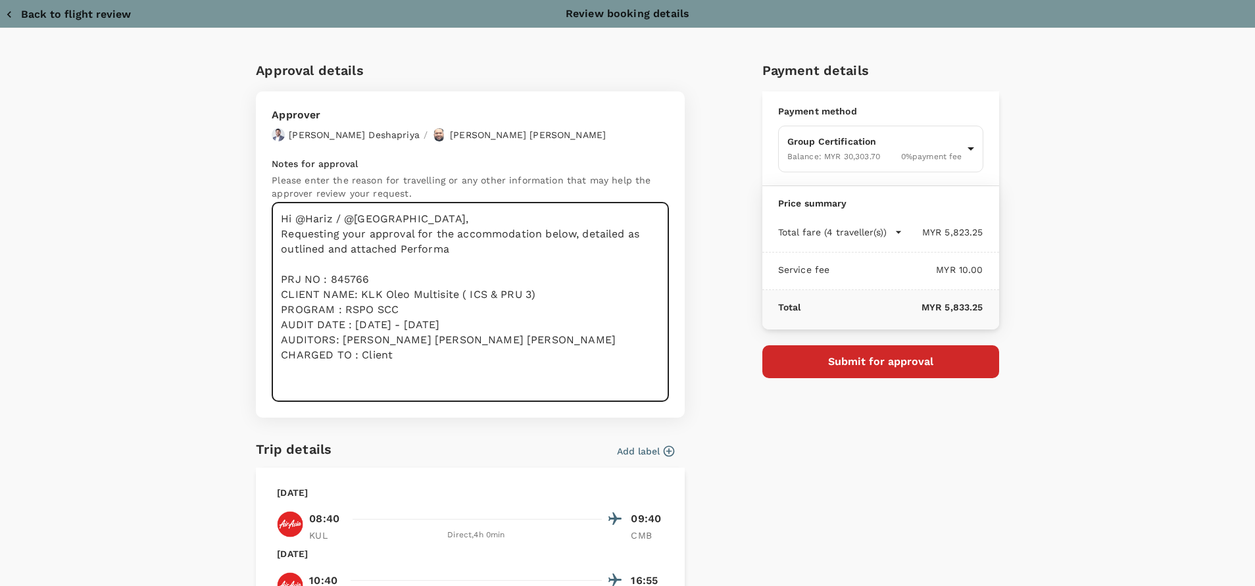
click at [445, 223] on textarea "Hi @Hariz / @[GEOGRAPHIC_DATA], Requesting your approval for the accommodation …" at bounding box center [470, 302] width 397 height 199
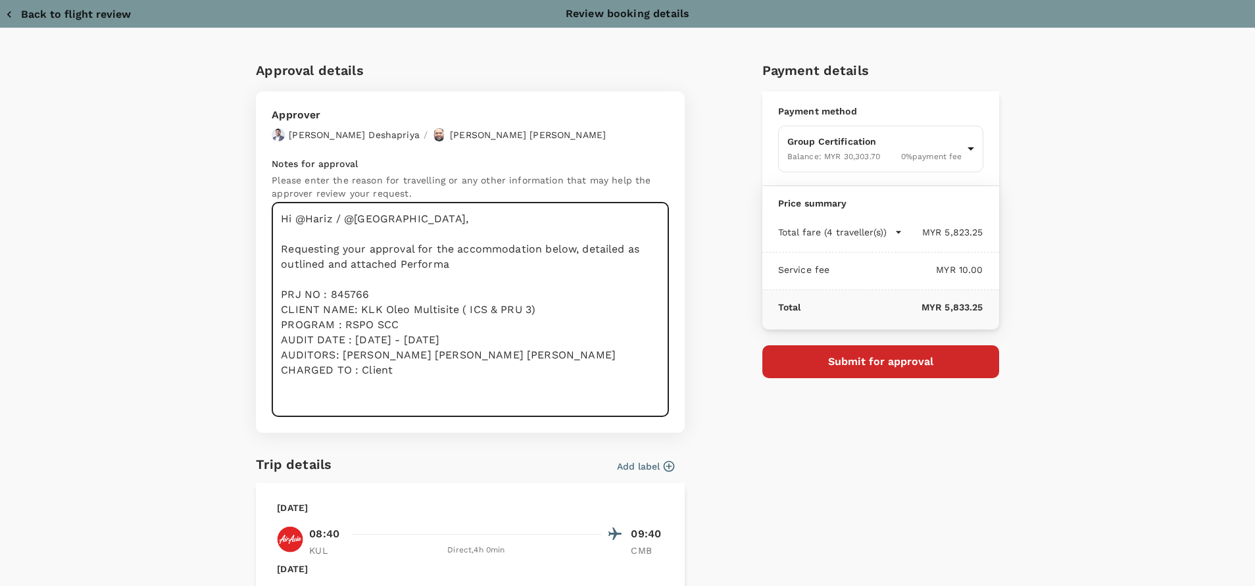
drag, startPoint x: 453, startPoint y: 251, endPoint x: 499, endPoint y: 268, distance: 49.7
click at [499, 268] on textarea "Hi @Hariz / @[GEOGRAPHIC_DATA], Requesting your approval for the accommodation …" at bounding box center [470, 310] width 397 height 214
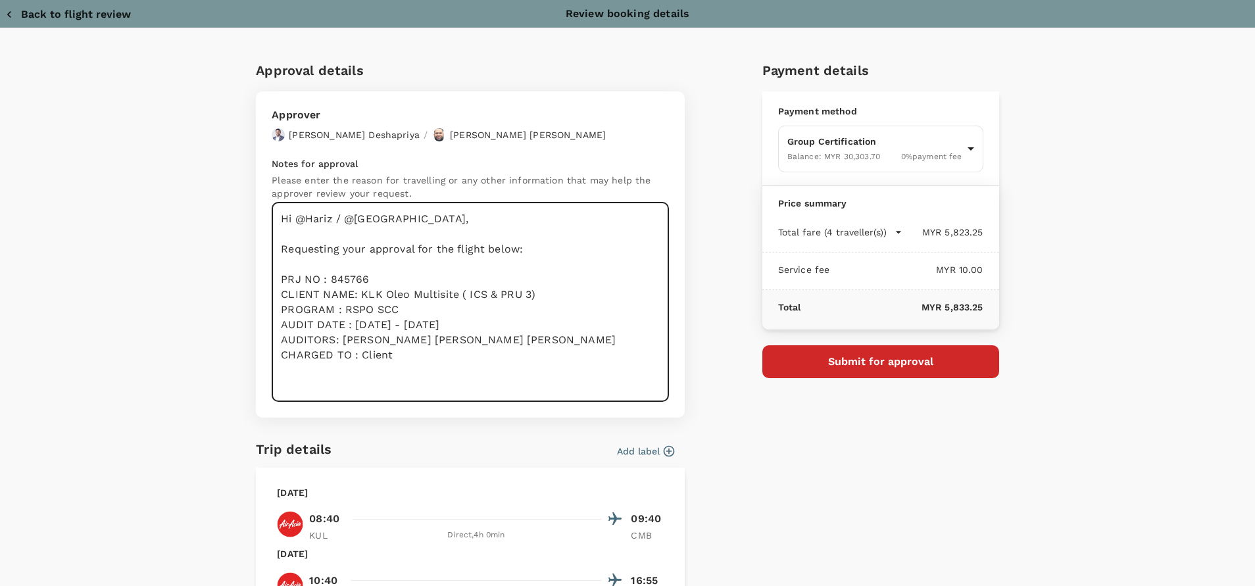
click at [402, 357] on textarea "Hi @Hariz / @[GEOGRAPHIC_DATA], Requesting your approval for the flight below: …" at bounding box center [470, 302] width 397 height 199
click at [468, 353] on textarea "Hi @Hariz / @[GEOGRAPHIC_DATA], Requesting your approval for the flight below: …" at bounding box center [470, 302] width 397 height 199
click at [493, 357] on textarea "Hi @Hariz / @[GEOGRAPHIC_DATA], Requesting your approval for the flight below: …" at bounding box center [470, 302] width 397 height 199
click at [558, 363] on textarea "Hi @Hariz / @[GEOGRAPHIC_DATA], Requesting your approval for the flight below: …" at bounding box center [470, 302] width 397 height 199
click at [515, 355] on textarea "Hi @Hariz / @[GEOGRAPHIC_DATA], Requesting your approval for the flight below: …" at bounding box center [470, 302] width 397 height 199
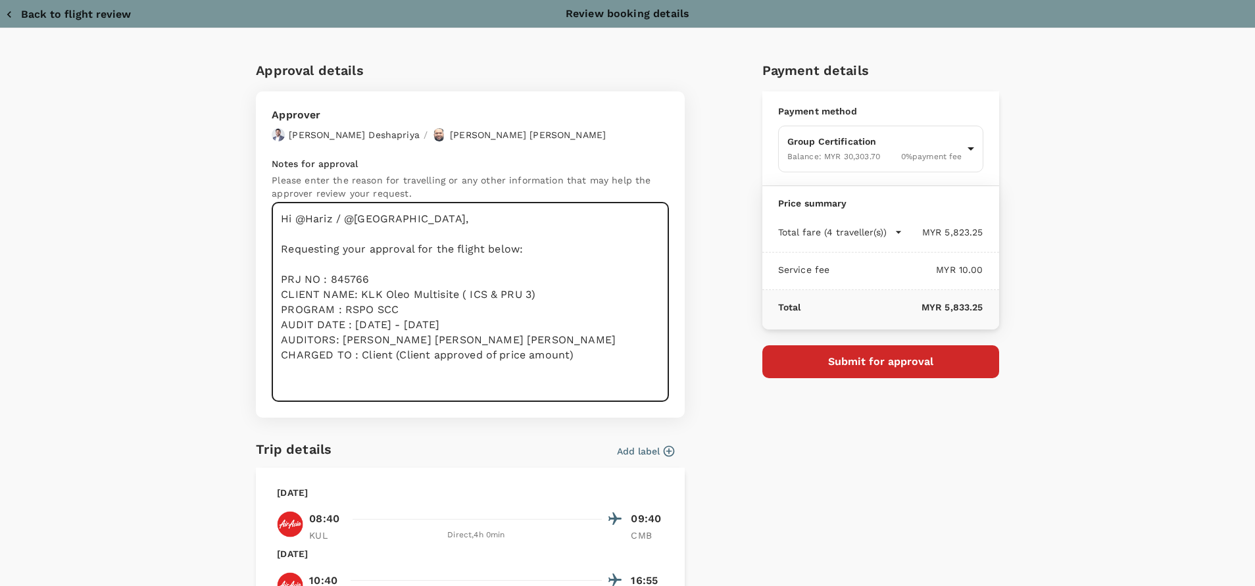
drag, startPoint x: 479, startPoint y: 380, endPoint x: 393, endPoint y: 377, distance: 85.6
click at [478, 380] on textarea "Hi @Hariz / @[GEOGRAPHIC_DATA], Requesting your approval for the flight below: …" at bounding box center [470, 302] width 397 height 199
drag, startPoint x: 423, startPoint y: 338, endPoint x: 341, endPoint y: 341, distance: 81.6
click at [341, 341] on textarea "Hi @Hariz / @[GEOGRAPHIC_DATA], Requesting your approval for the flight below: …" at bounding box center [470, 302] width 397 height 199
click at [473, 330] on textarea "Hi @Hariz / @[GEOGRAPHIC_DATA], Requesting your approval for the flight below: …" at bounding box center [470, 302] width 397 height 199
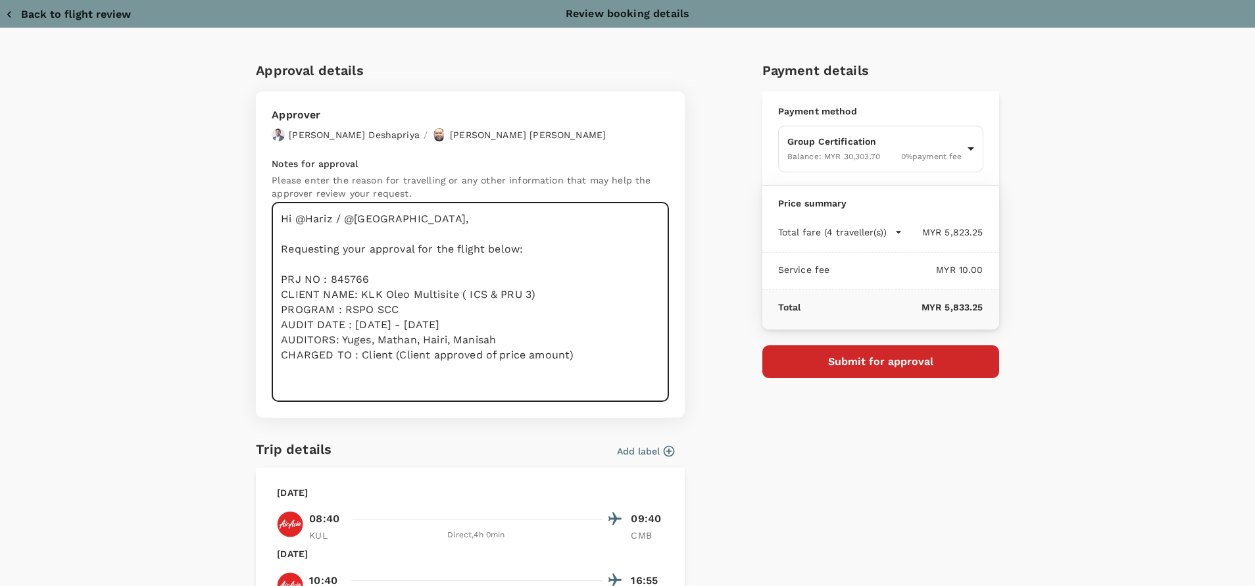
drag, startPoint x: 466, startPoint y: 322, endPoint x: 343, endPoint y: 322, distance: 123.0
click at [343, 322] on textarea "Hi @Hariz / @[GEOGRAPHIC_DATA], Requesting your approval for the flight below: …" at bounding box center [470, 302] width 397 height 199
click at [407, 306] on textarea "Hi @Hariz / @[GEOGRAPHIC_DATA], Requesting your approval for the flight below: …" at bounding box center [470, 302] width 397 height 199
click at [465, 310] on textarea "Hi @Hariz / @[GEOGRAPHIC_DATA], Requesting your approval for the flight below: …" at bounding box center [470, 302] width 397 height 199
click at [438, 315] on textarea "Hi @Hariz / @[GEOGRAPHIC_DATA], Requesting your approval for the flight below: …" at bounding box center [470, 302] width 397 height 199
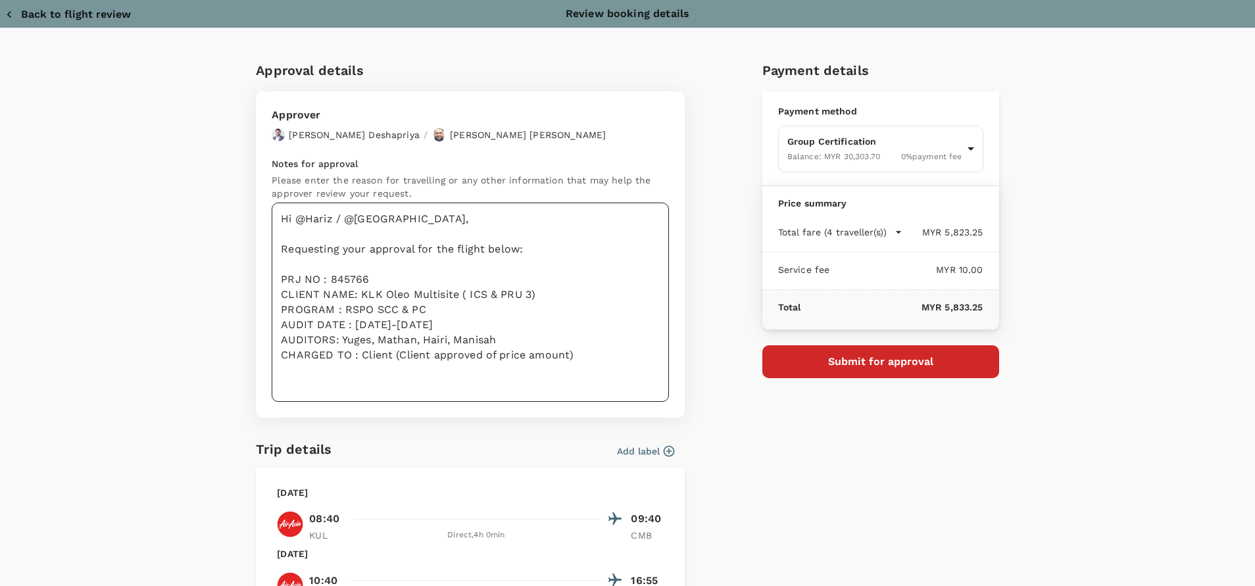
drag, startPoint x: 541, startPoint y: 282, endPoint x: 514, endPoint y: 284, distance: 27.0
click at [539, 282] on textarea "Hi @Hariz / @[GEOGRAPHIC_DATA], Requesting your approval for the flight below: …" at bounding box center [470, 302] width 397 height 199
drag, startPoint x: 376, startPoint y: 274, endPoint x: 324, endPoint y: 278, distance: 51.5
click at [324, 278] on textarea "Hi @Hariz / @[GEOGRAPHIC_DATA], Requesting your approval for the flight below: …" at bounding box center [470, 302] width 397 height 199
paste textarea "53068 Watawala Plantations PLC"
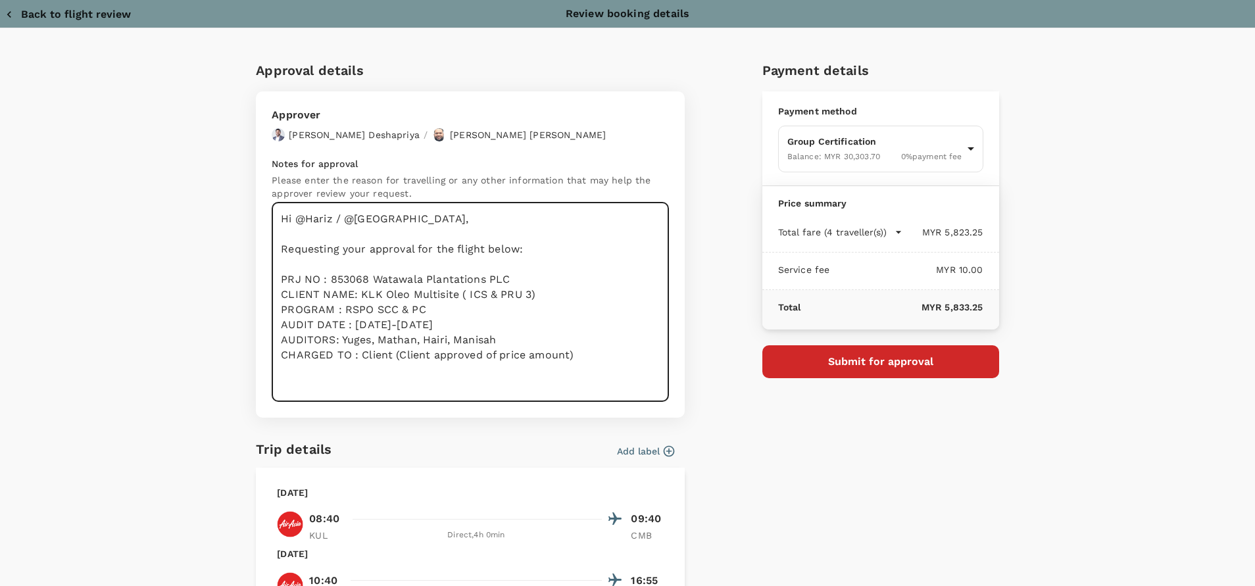
drag, startPoint x: 504, startPoint y: 280, endPoint x: 364, endPoint y: 282, distance: 140.1
click at [364, 282] on textarea "Hi @Hariz / @[GEOGRAPHIC_DATA], Requesting your approval for the flight below: …" at bounding box center [470, 302] width 397 height 199
drag, startPoint x: 522, startPoint y: 295, endPoint x: 355, endPoint y: 297, distance: 166.5
click at [355, 297] on textarea "Hi @Hariz / @[GEOGRAPHIC_DATA], Requesting your approval for the flight below: …" at bounding box center [470, 302] width 397 height 199
paste textarea "Watawala Plantations PLC"
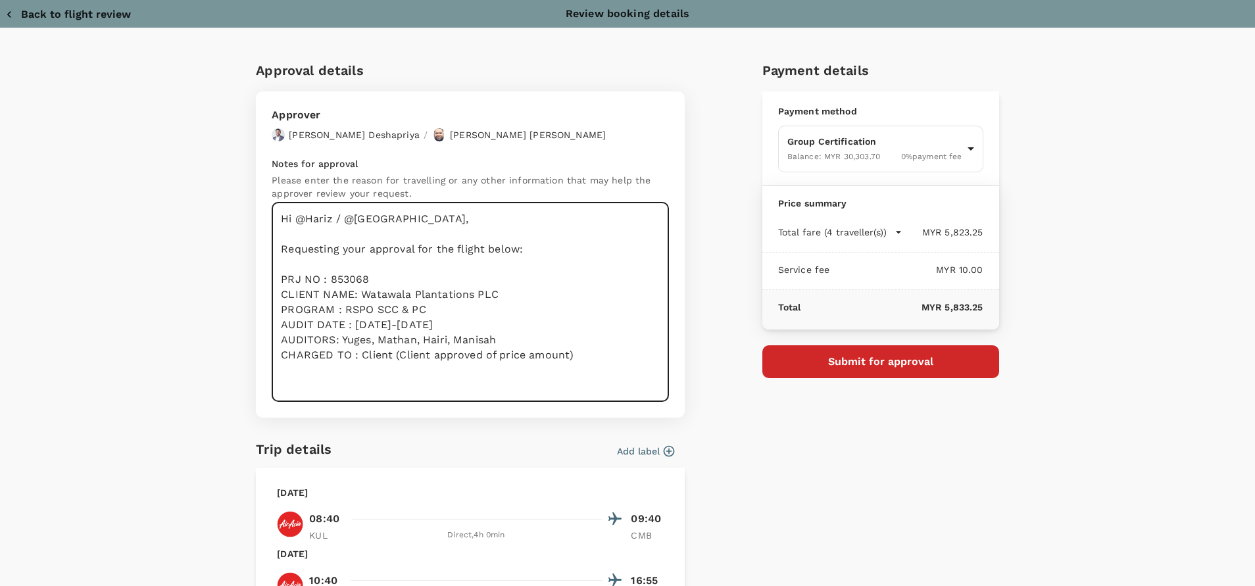
click at [425, 274] on textarea "Hi @Hariz / @[GEOGRAPHIC_DATA], Requesting your approval for the flight below: …" at bounding box center [470, 302] width 397 height 199
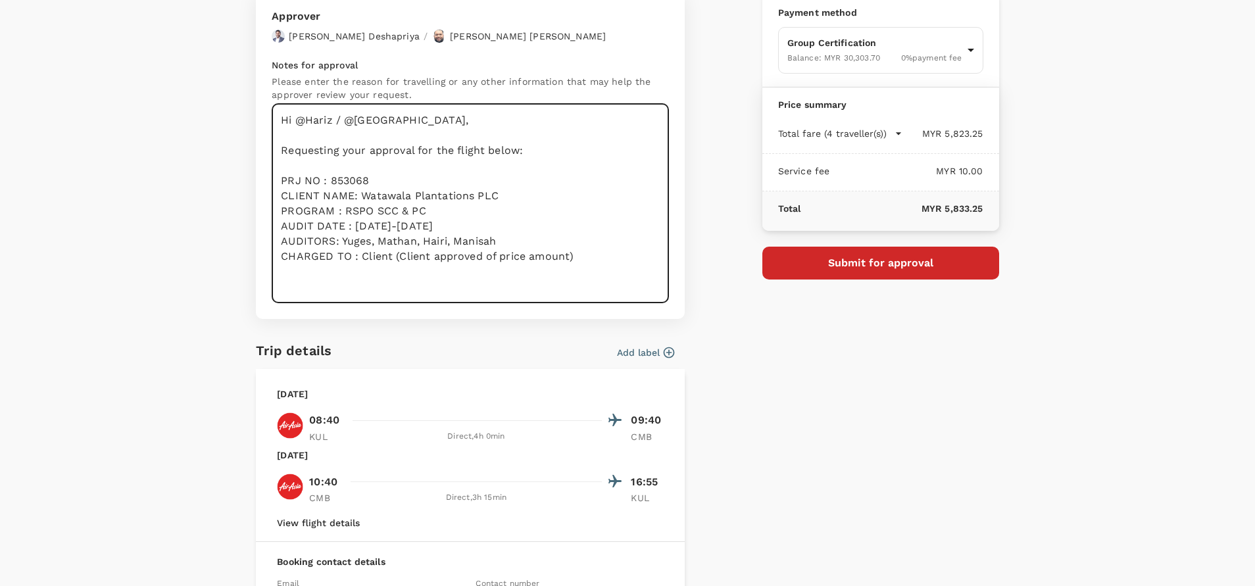
click at [591, 280] on textarea "Hi @Hariz / @[GEOGRAPHIC_DATA], Requesting your approval for the flight below: …" at bounding box center [470, 203] width 397 height 199
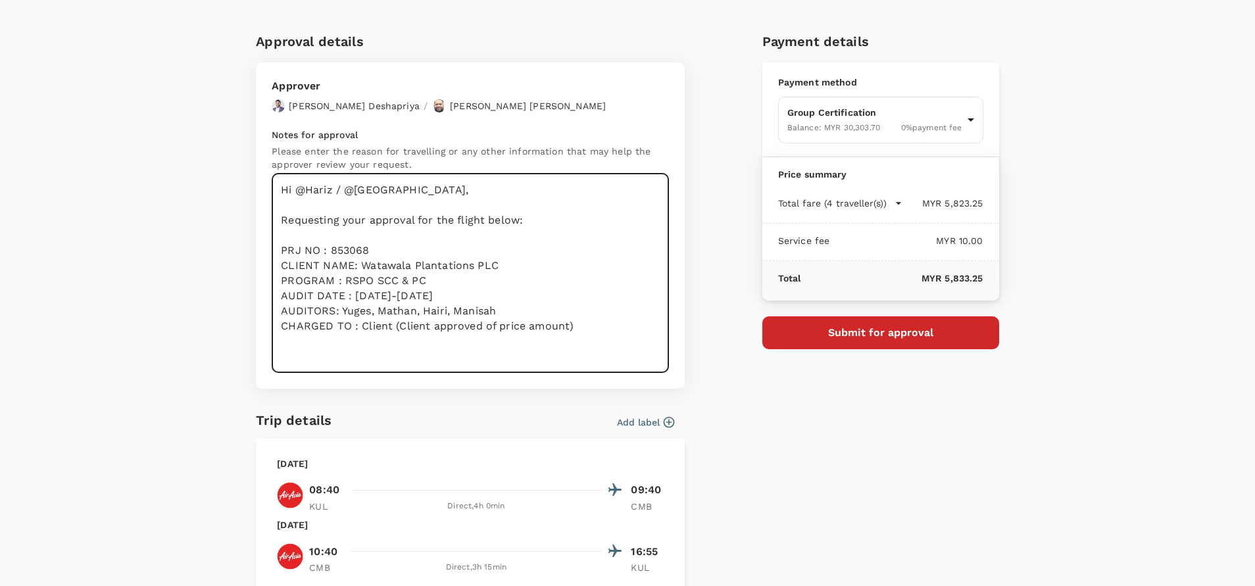
scroll to position [0, 0]
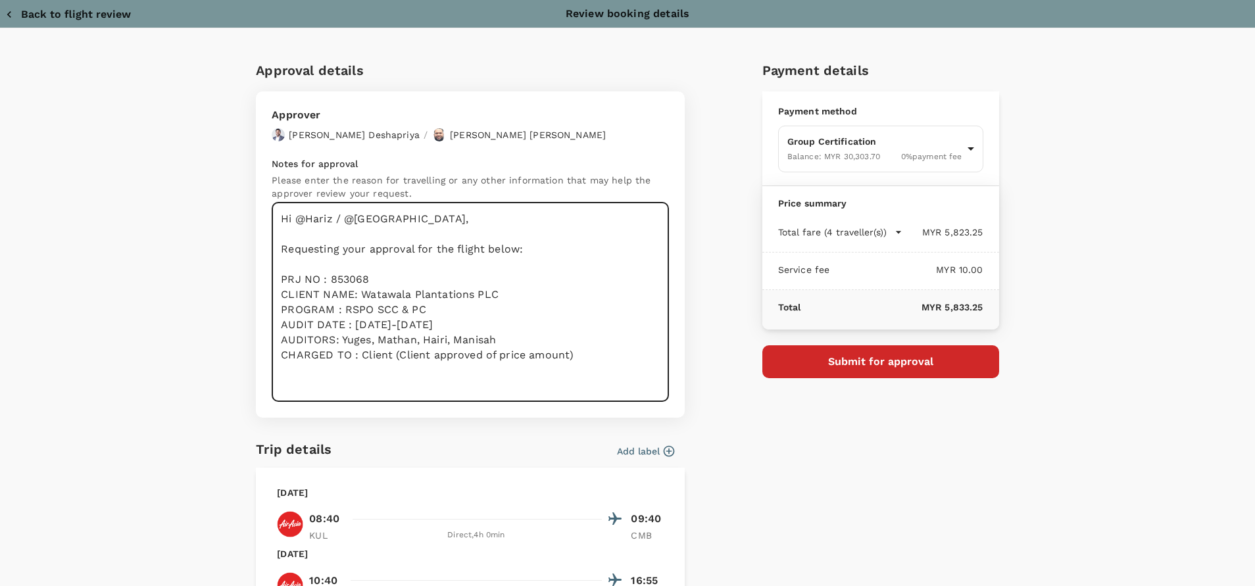
click at [555, 277] on textarea "Hi @Hariz / @[GEOGRAPHIC_DATA], Requesting your approval for the flight below: …" at bounding box center [470, 302] width 397 height 199
click at [430, 306] on textarea "Hi @Hariz / @[GEOGRAPHIC_DATA], Requesting your approval for the flight below: …" at bounding box center [470, 302] width 397 height 199
click at [584, 357] on textarea "Hi @Hariz / @[GEOGRAPHIC_DATA], Requesting your approval for the flight below: …" at bounding box center [470, 302] width 397 height 199
click at [559, 304] on textarea "Hi @Hariz / @[GEOGRAPHIC_DATA], Requesting your approval for the flight below: …" at bounding box center [470, 302] width 397 height 199
type textarea "Hi @Hariz / @[GEOGRAPHIC_DATA], Requesting your approval for the flight below: …"
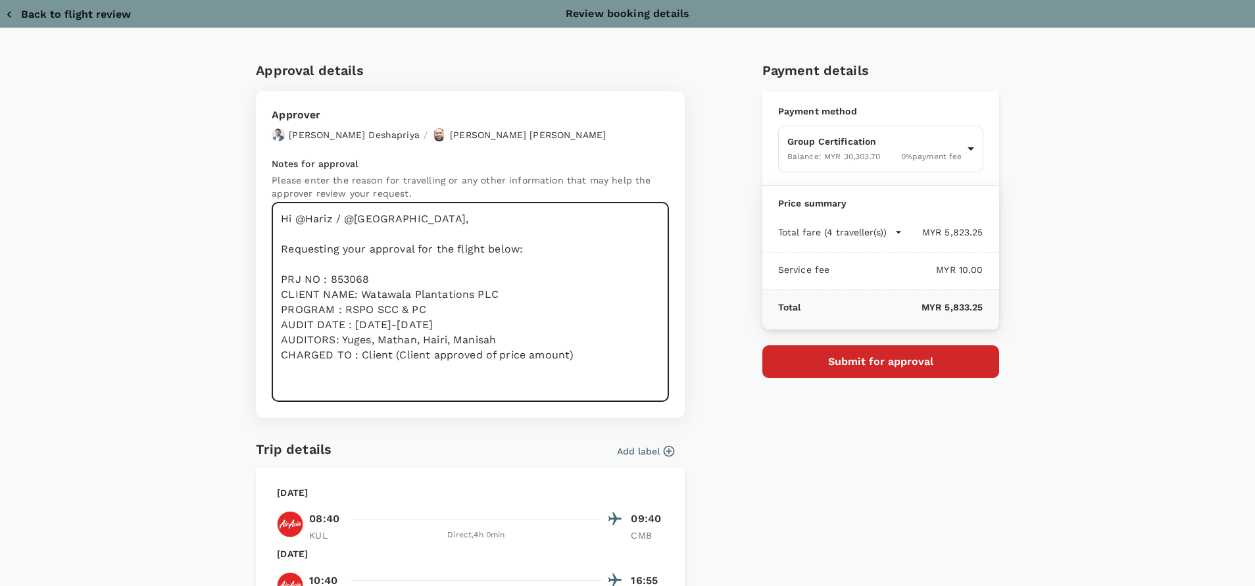
click at [577, 313] on textarea "Hi @Hariz / @[GEOGRAPHIC_DATA], Requesting your approval for the flight below: …" at bounding box center [470, 302] width 397 height 199
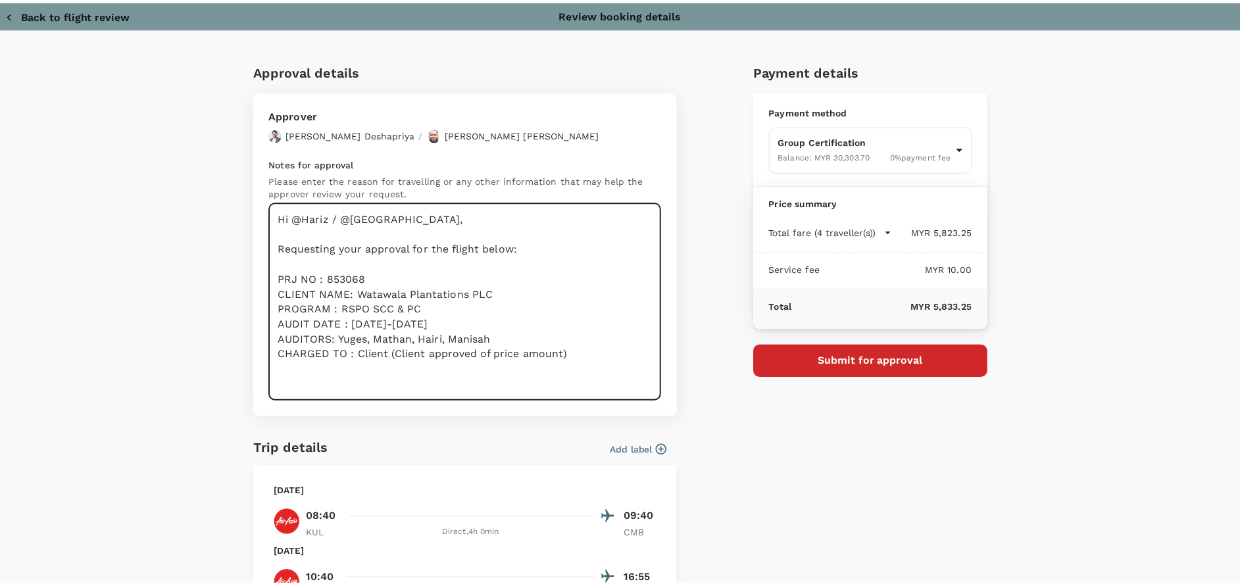
scroll to position [99, 0]
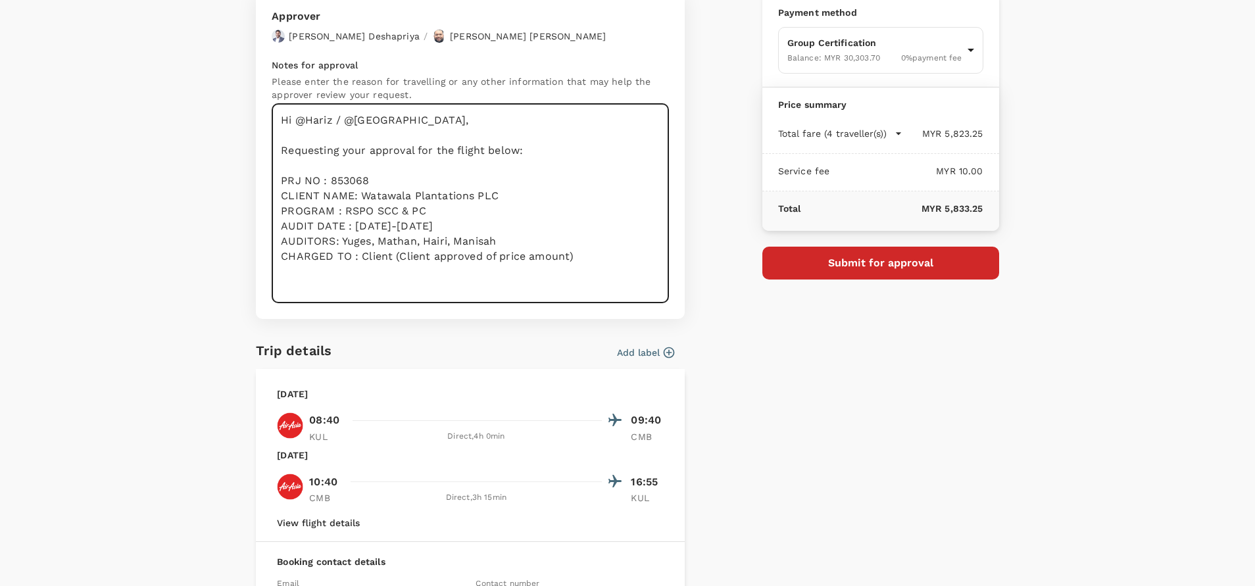
click at [585, 254] on textarea "Hi @Hariz / @[GEOGRAPHIC_DATA], Requesting your approval for the flight below: …" at bounding box center [470, 203] width 397 height 199
click at [897, 267] on button "Submit for approval" at bounding box center [881, 263] width 237 height 33
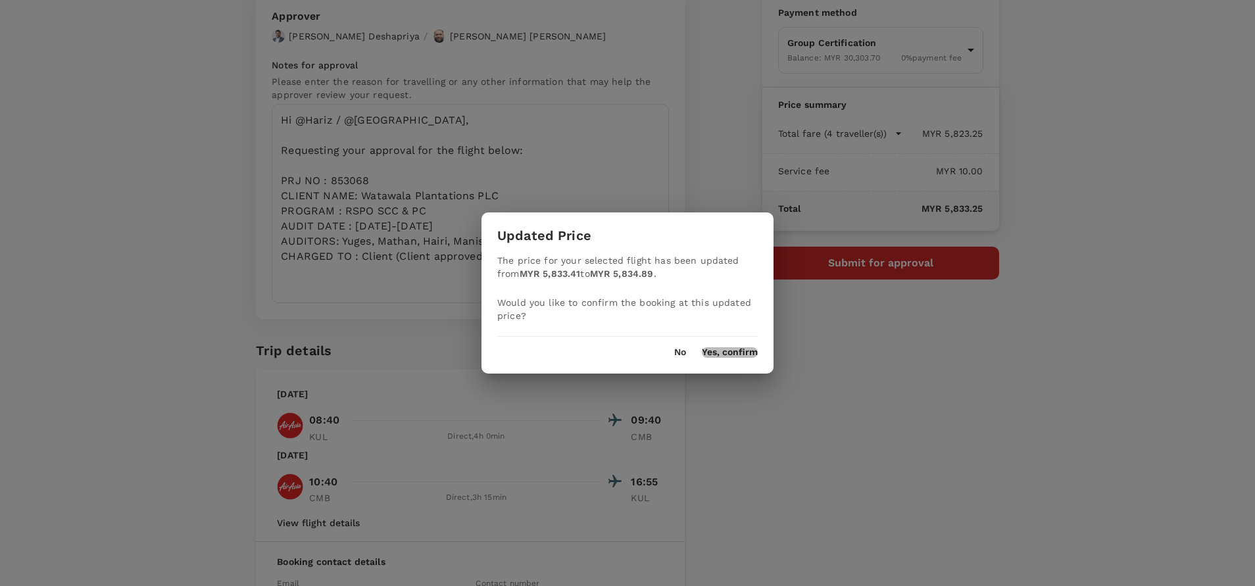
click at [734, 351] on button "Yes, confirm" at bounding box center [730, 352] width 56 height 11
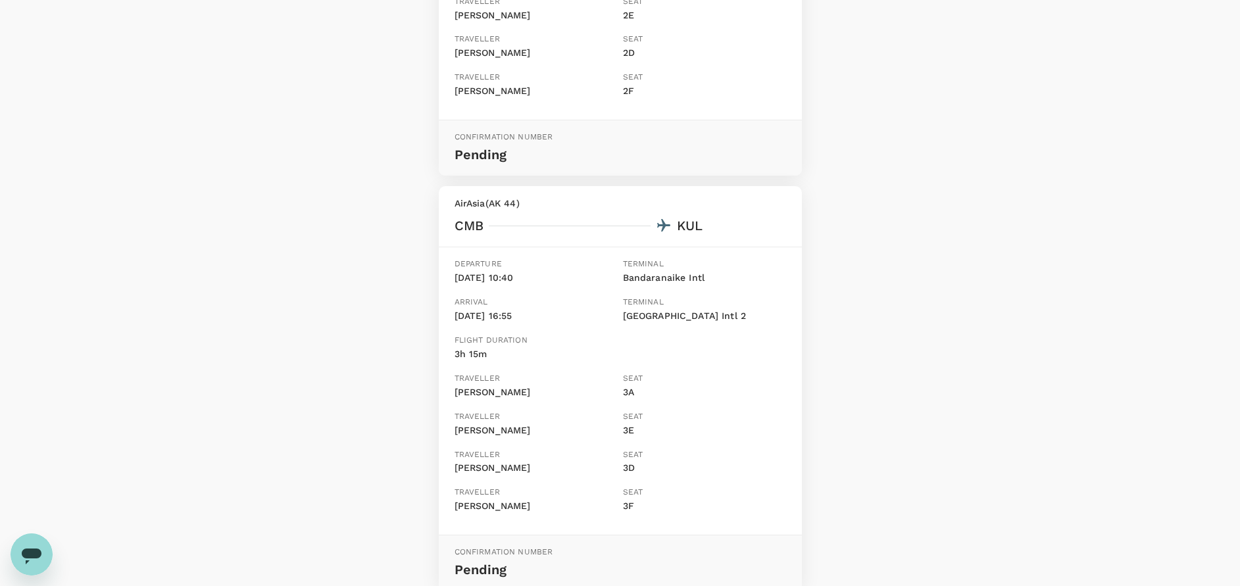
scroll to position [561, 0]
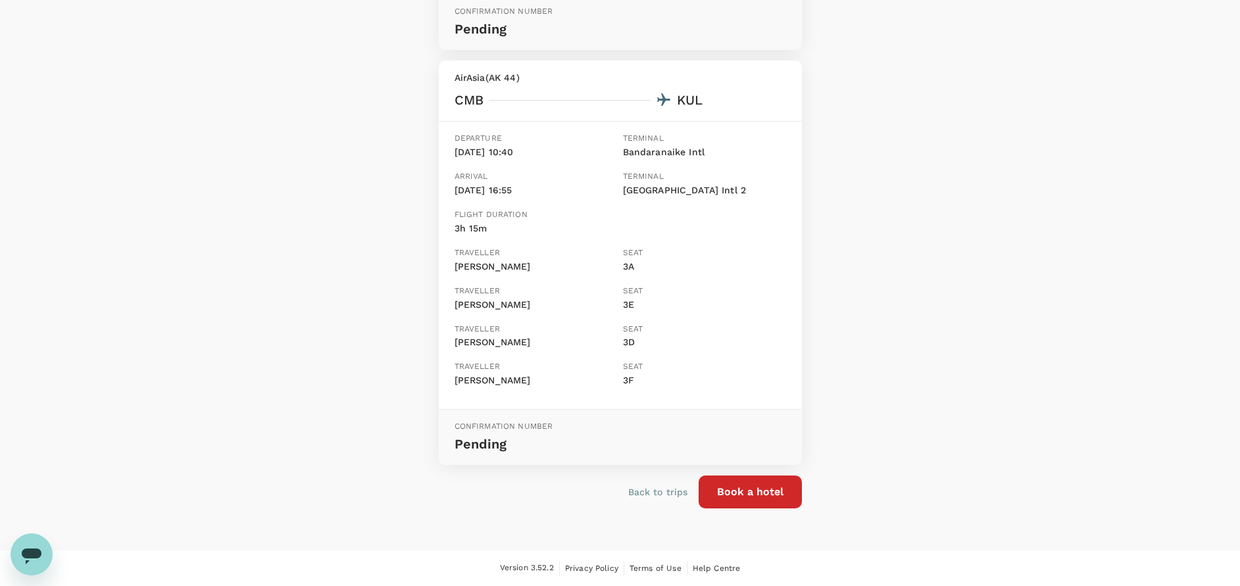
click at [928, 339] on div "Your booking request has been sent for review Your booking will only be charged…" at bounding box center [620, 17] width 1240 height 1066
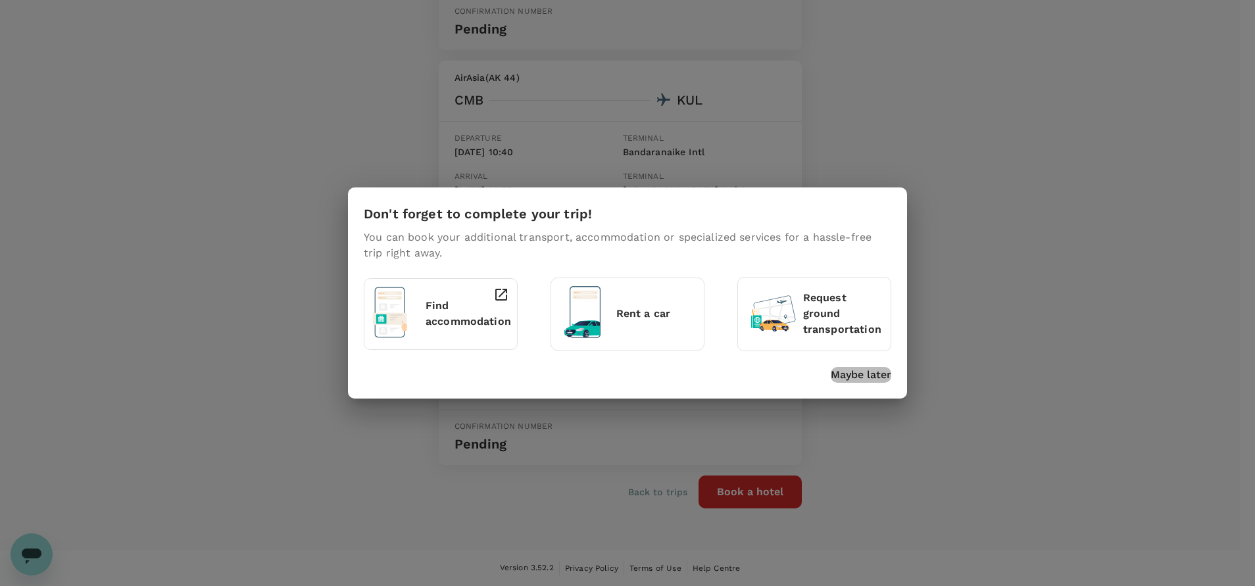
click at [865, 379] on p "Maybe later" at bounding box center [861, 375] width 61 height 16
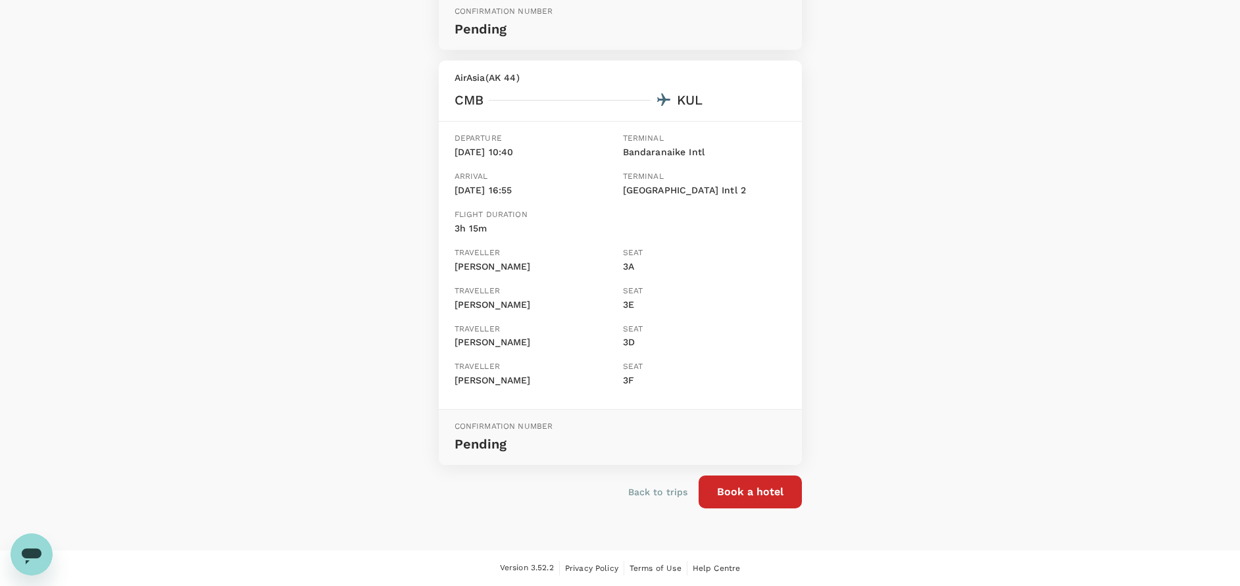
click at [1036, 359] on div "Your booking request has been sent for review Your booking will only be charged…" at bounding box center [620, 17] width 1240 height 1066
click at [1017, 363] on div "Your booking request has been sent for review Your booking will only be charged…" at bounding box center [620, 17] width 1240 height 1066
click at [191, 416] on div "Your booking request has been sent for review Your booking will only be charged…" at bounding box center [620, 17] width 1240 height 1066
click at [355, 437] on div "Your booking request has been sent for review Your booking will only be charged…" at bounding box center [620, 17] width 1240 height 1066
